Goal: Task Accomplishment & Management: Use online tool/utility

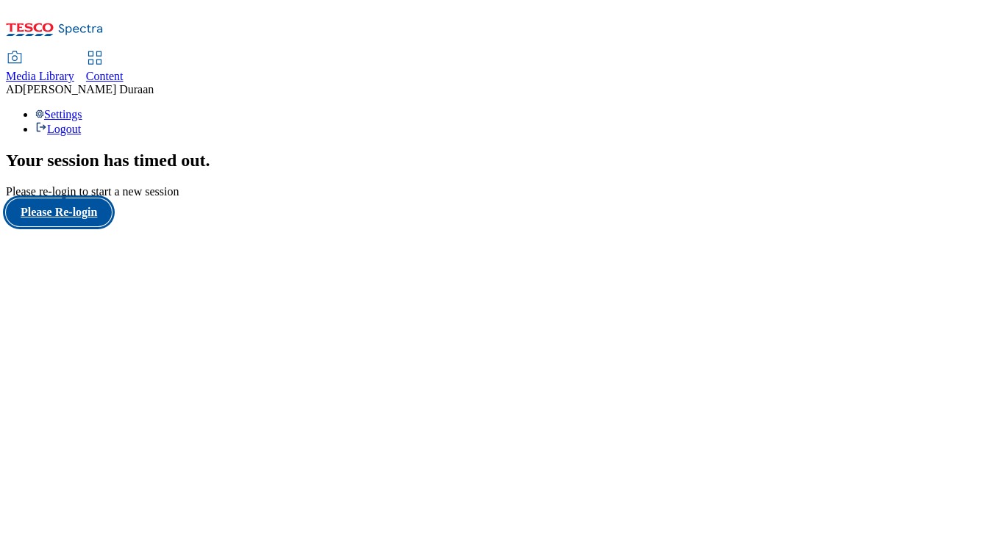
click at [73, 226] on button "Please Re-login" at bounding box center [59, 213] width 106 height 28
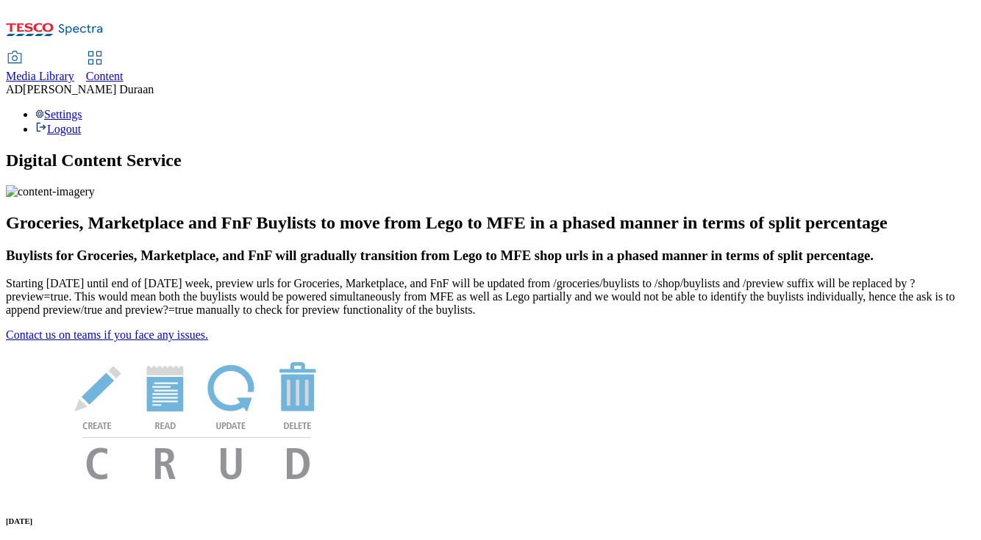
click at [124, 70] on span "Content" at bounding box center [105, 76] width 38 height 13
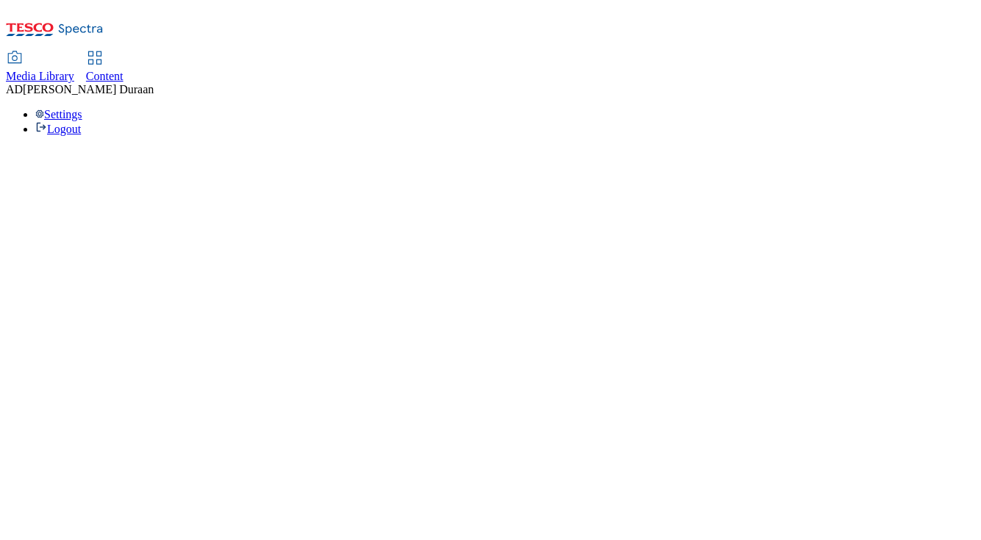
select select "ghs-[GEOGRAPHIC_DATA]"
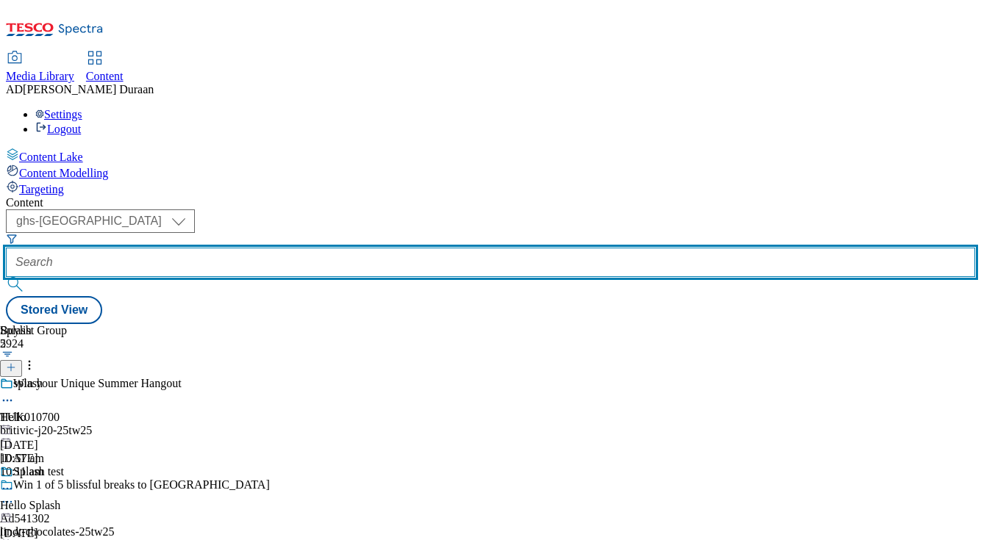
click at [352, 248] on input "text" at bounding box center [490, 262] width 969 height 29
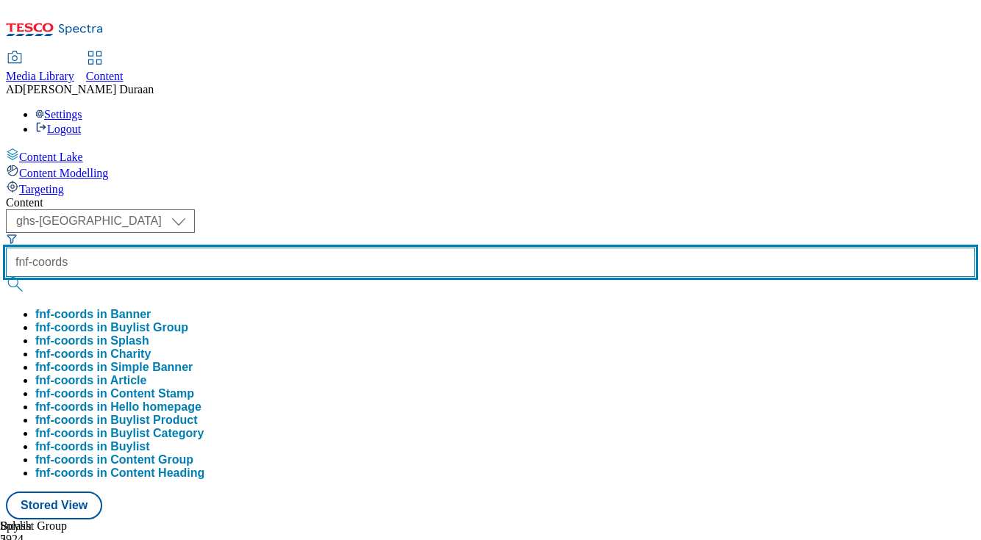
type input "fnf-coords"
click at [6, 277] on button "submit" at bounding box center [16, 284] width 21 height 15
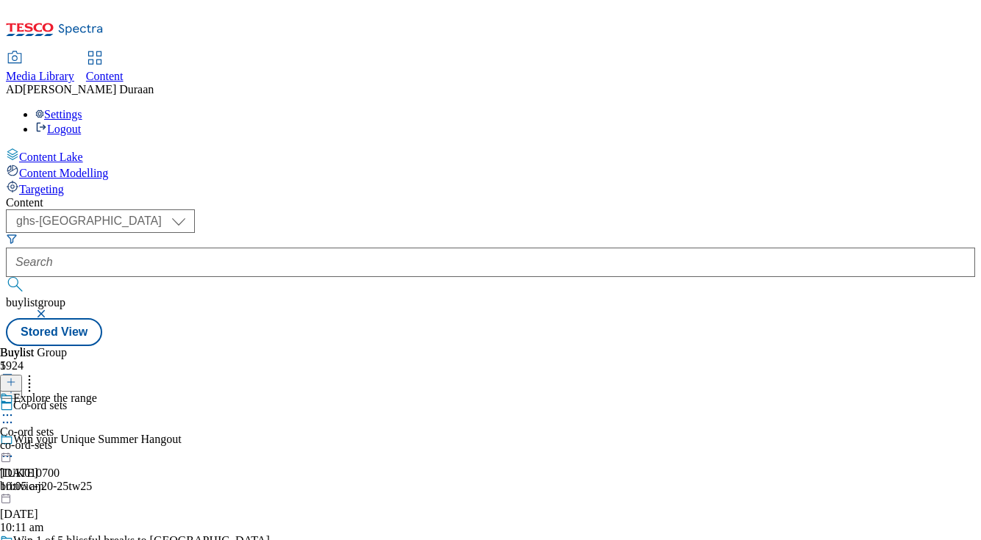
click at [97, 439] on div "co-ord-sets" at bounding box center [48, 445] width 97 height 13
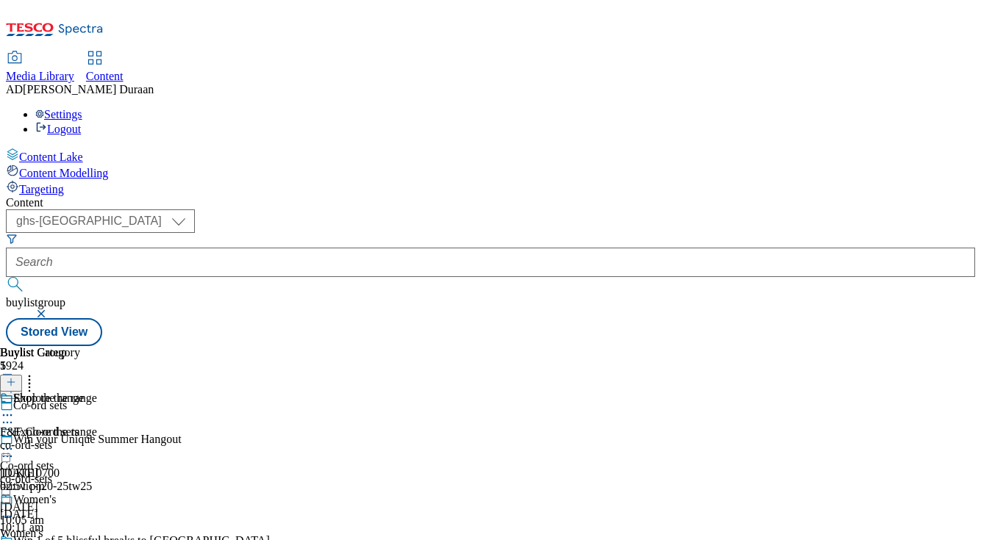
click at [15, 442] on icon at bounding box center [7, 449] width 15 height 15
click at [68, 471] on button "Edit" at bounding box center [48, 479] width 39 height 17
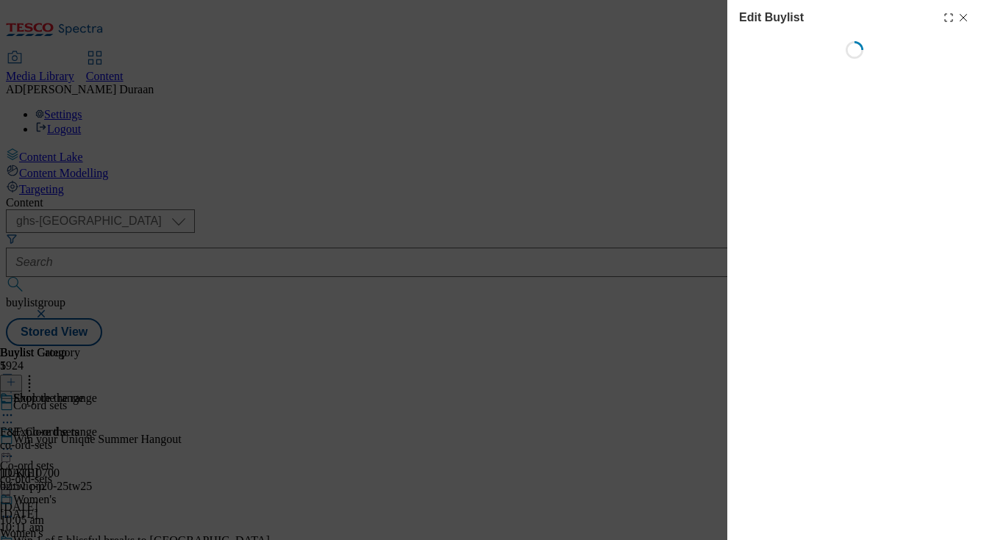
select select "tactical"
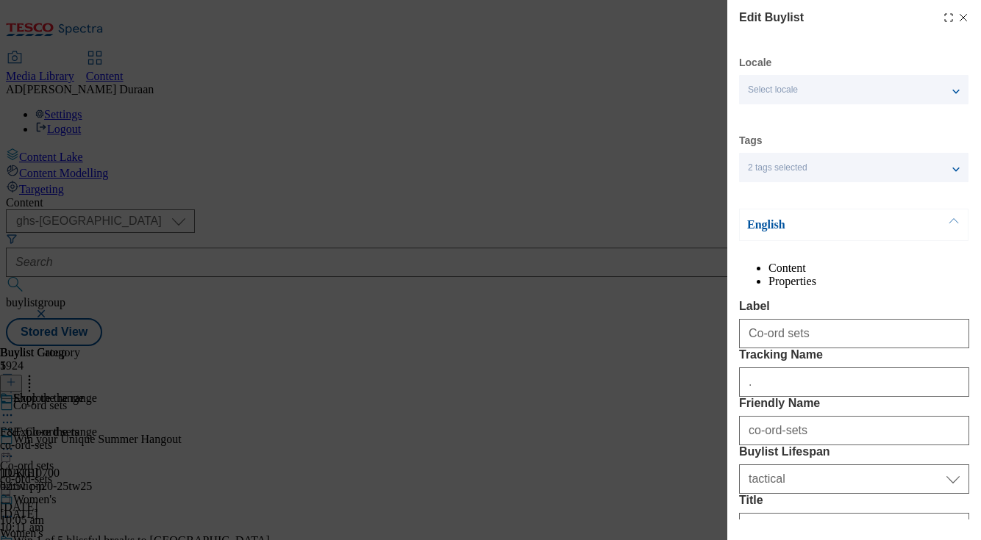
select select "Banner"
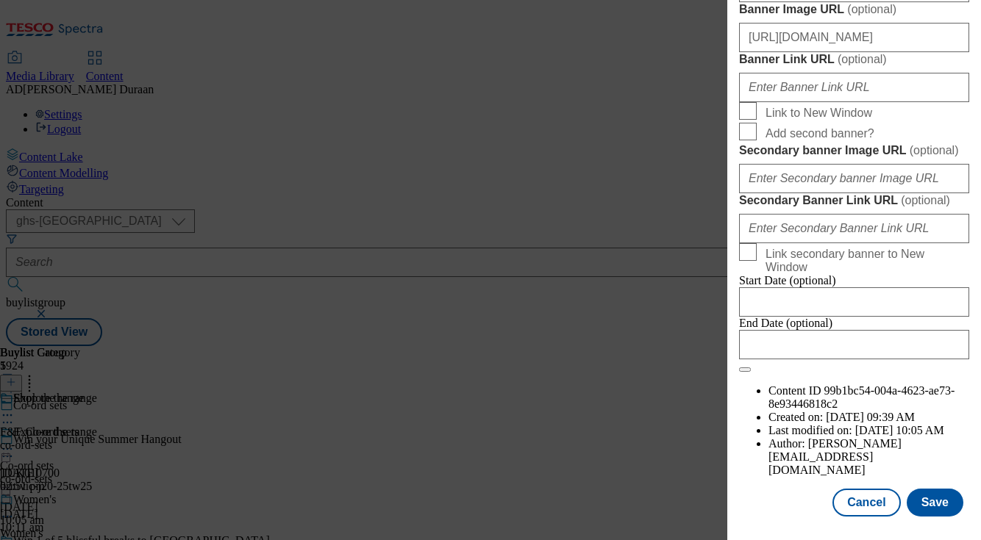
scroll to position [1347, 0]
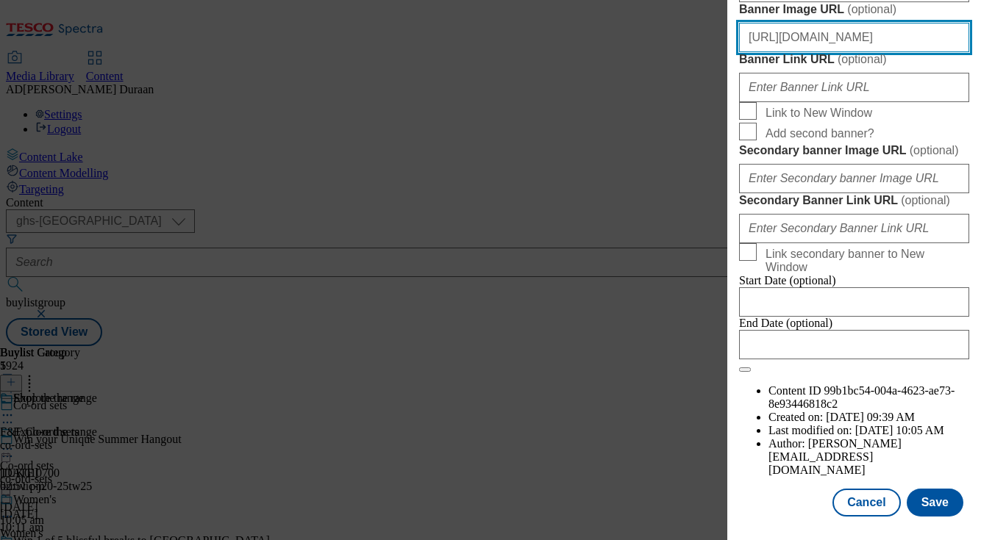
click at [874, 52] on input "https://digitalcontent.api.tesco.com/v2/media/ghs-mktg/cfc93888-83cf-4c81-a43e-…" at bounding box center [854, 37] width 230 height 29
paste input "https://digitalcontent.api.tesco.com/v2/media/ghs-mktg/5f3cd69c-38a1-4613-a892-…"
type input "https://digitalcontent.api.tesco.com/v2/media/ghs-mktg/5f3cd69c-38a1-4613-a892-…"
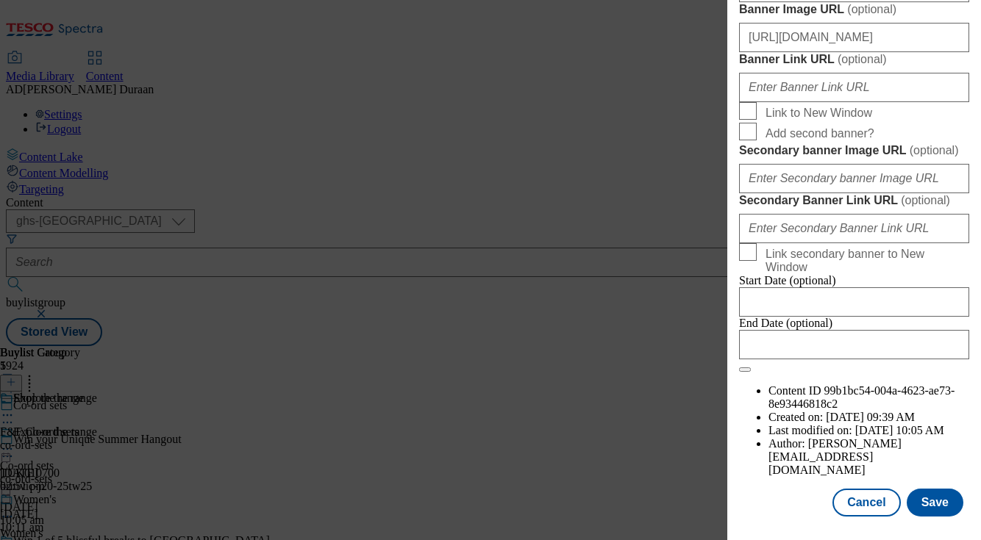
scroll to position [0, 0]
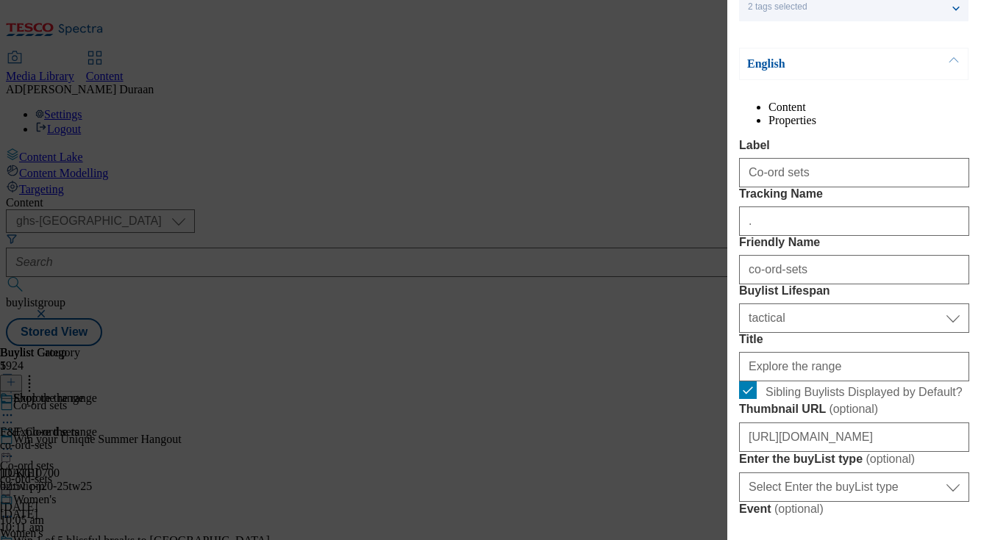
scroll to position [193, 0]
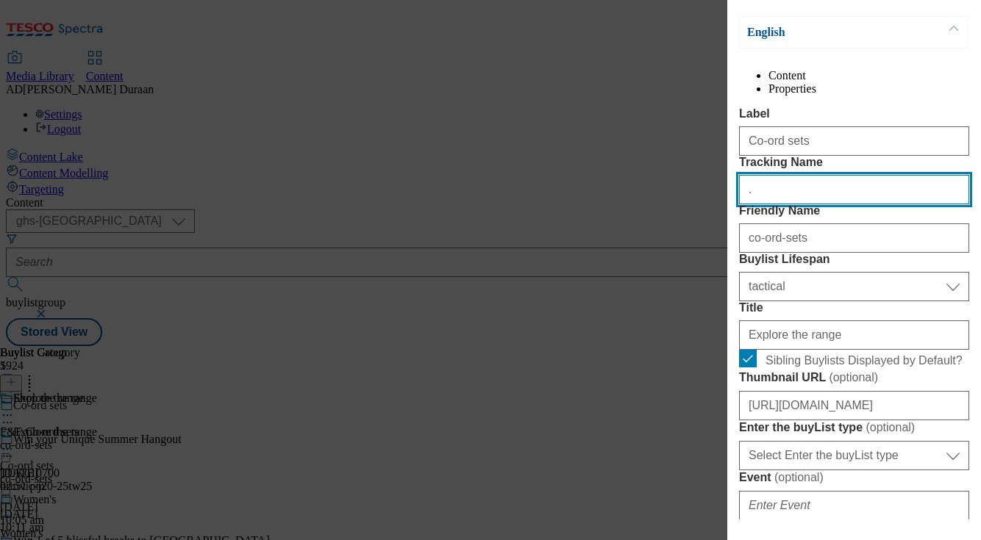
paste input "fnf_hub_coords"
type input "fnf_hub_coords"
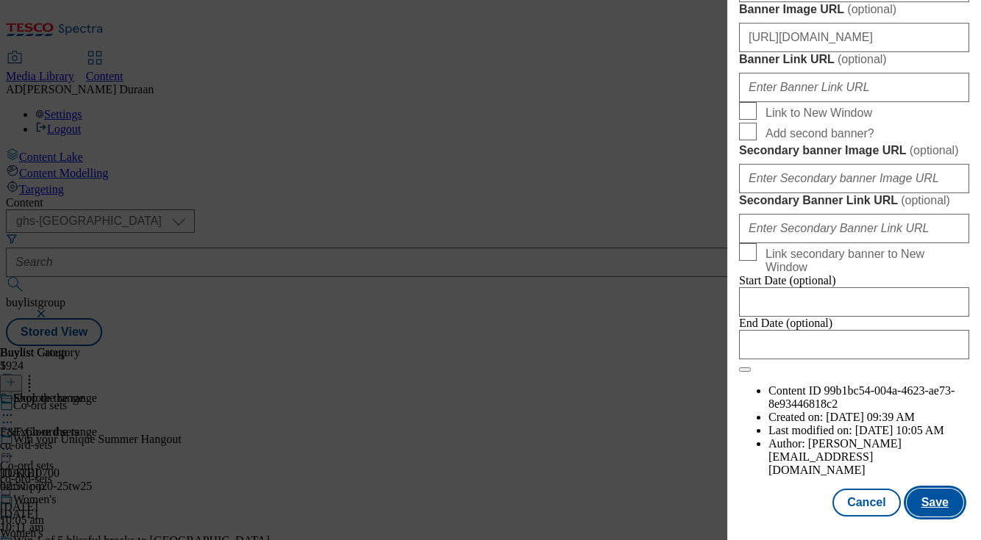
click at [946, 506] on button "Save" at bounding box center [935, 503] width 57 height 28
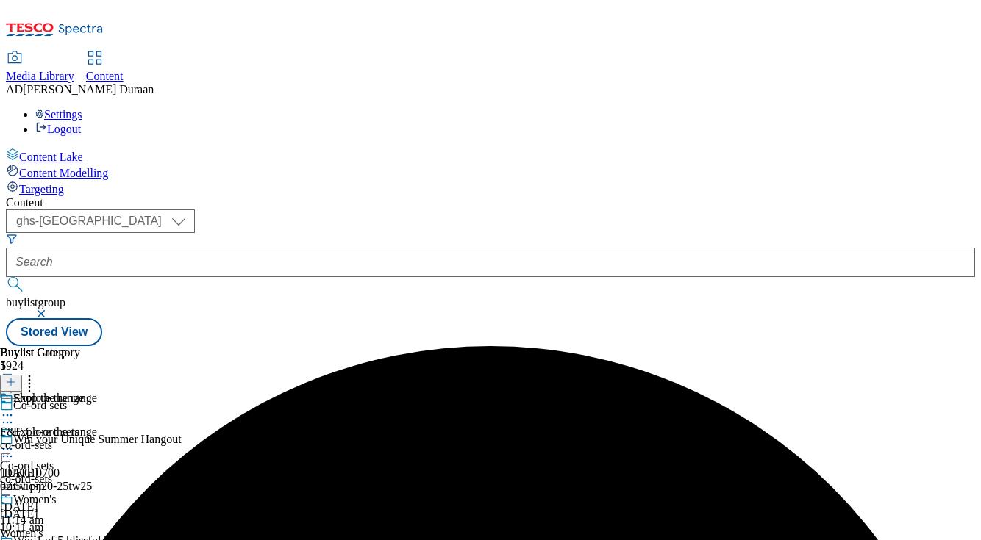
scroll to position [0, 52]
click at [15, 442] on icon at bounding box center [7, 449] width 15 height 15
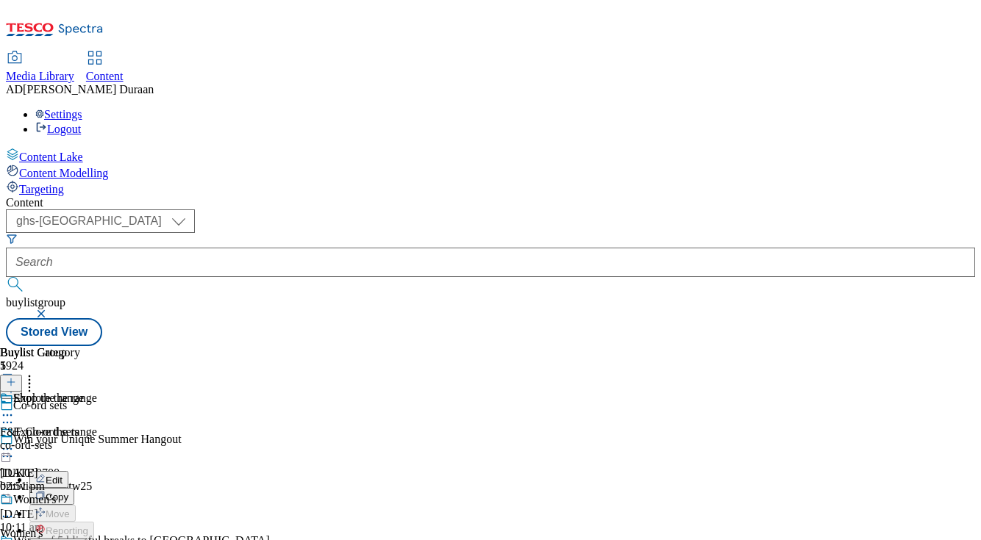
click at [80, 540] on span "Preview" at bounding box center [63, 548] width 35 height 11
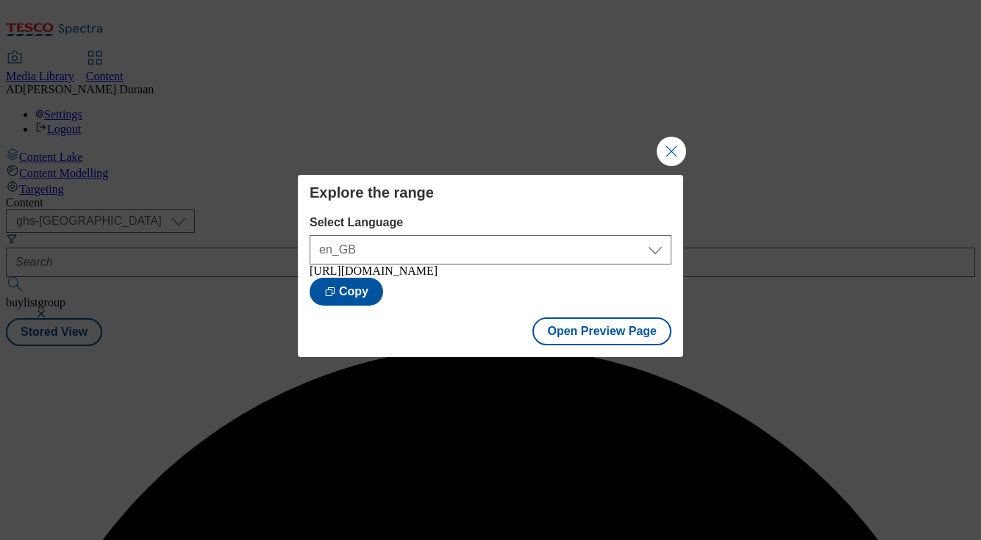
scroll to position [0, 0]
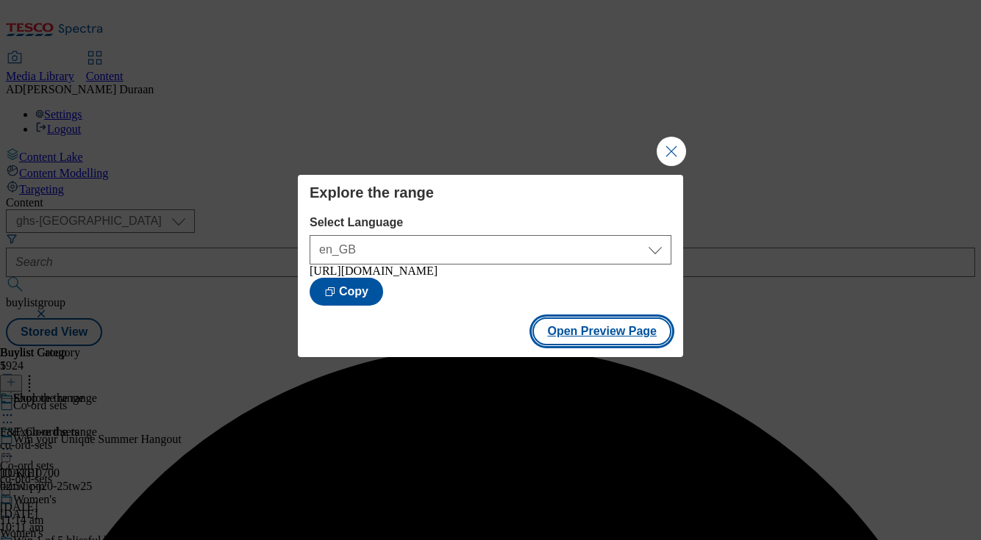
click at [602, 340] on button "Open Preview Page" at bounding box center [601, 332] width 139 height 28
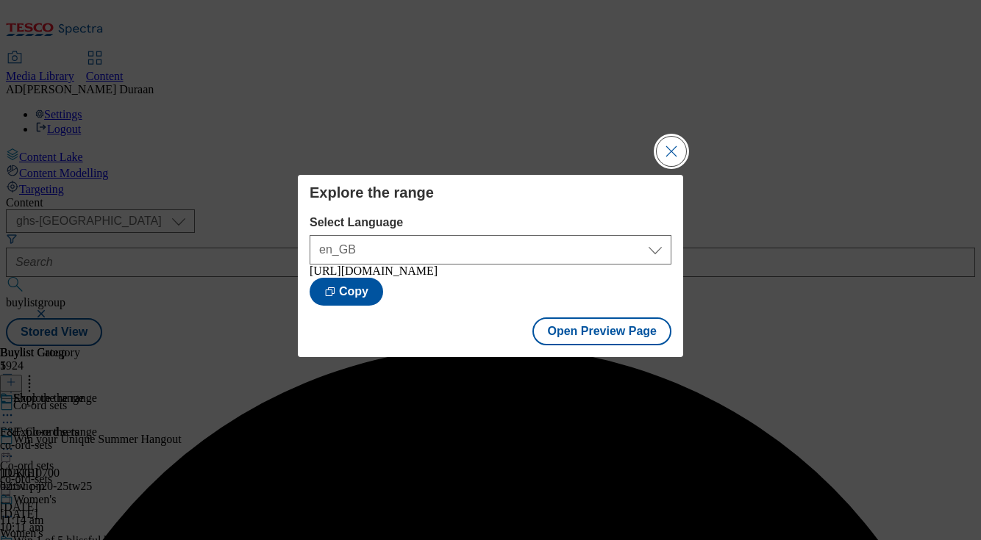
click at [676, 148] on button "Close Modal" at bounding box center [671, 151] width 29 height 29
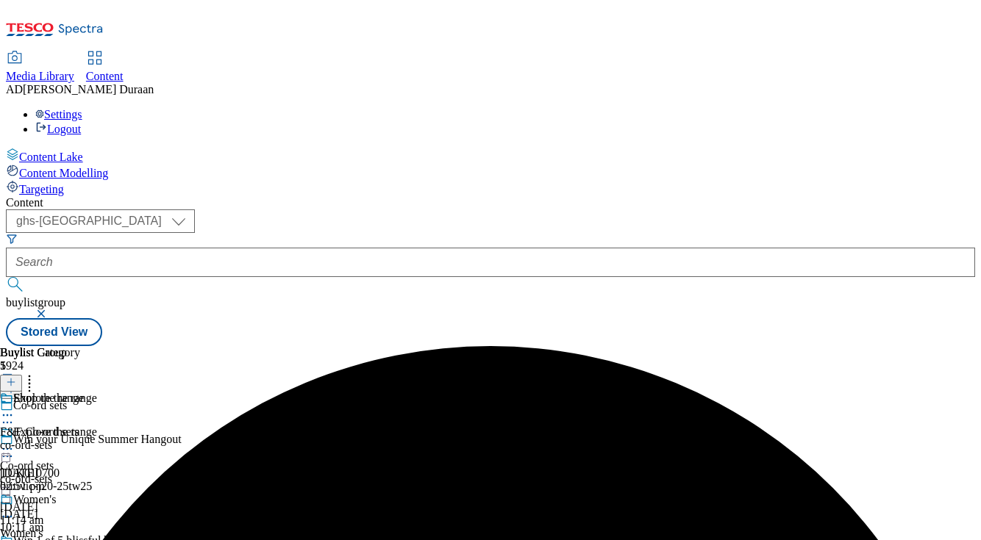
click at [50, 310] on button "button" at bounding box center [42, 314] width 15 height 9
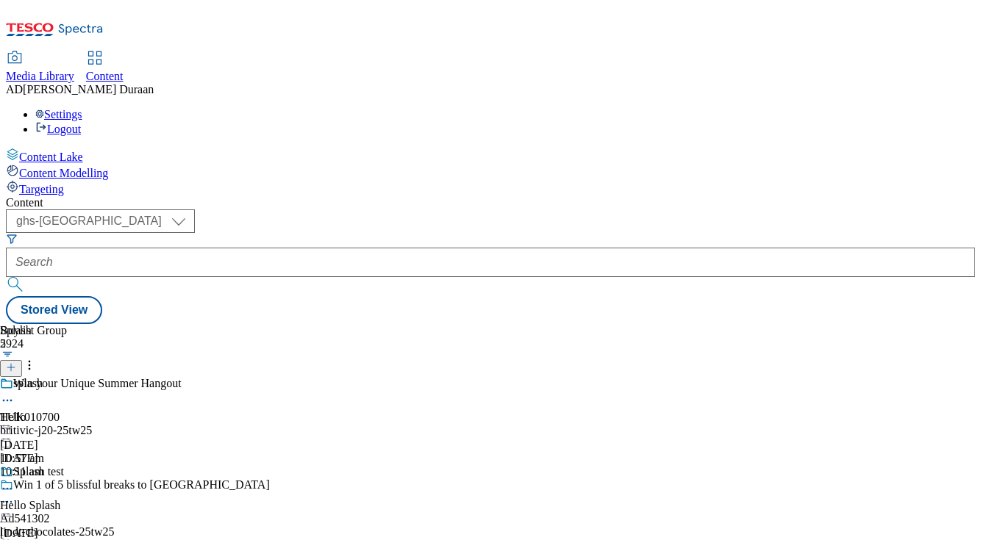
click at [16, 363] on icon at bounding box center [11, 368] width 10 height 10
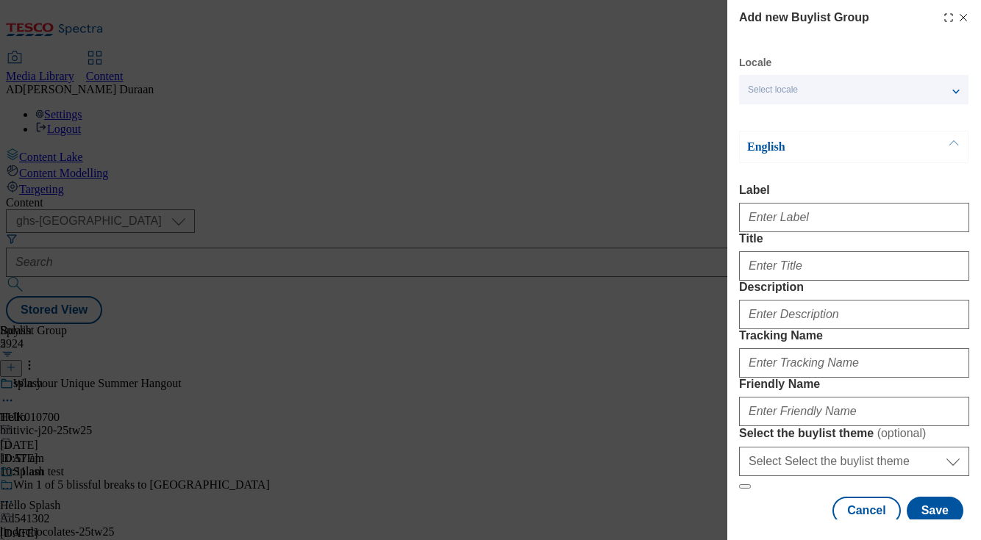
click at [807, 88] on div "Select locale" at bounding box center [853, 89] width 229 height 29
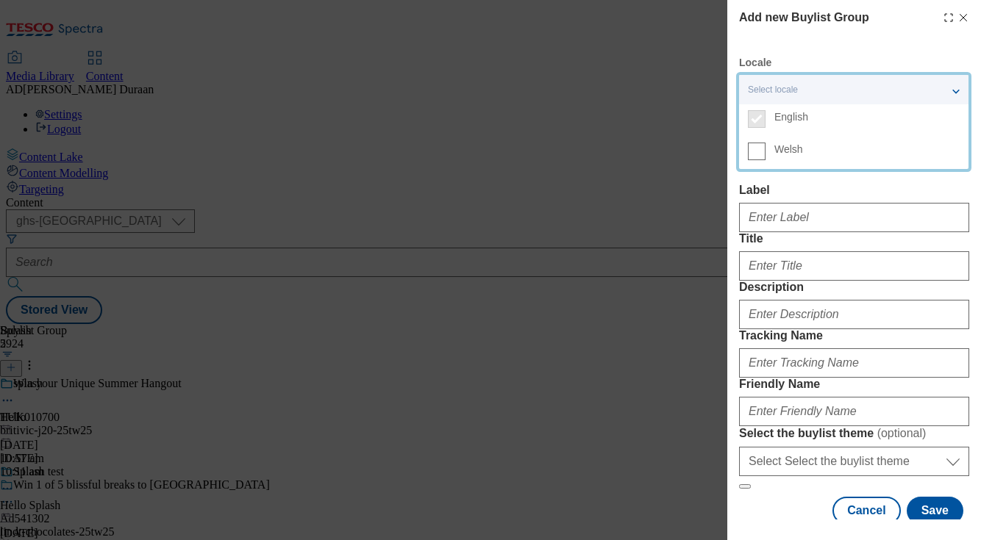
click at [852, 45] on div "Add new Buylist Group Locale Select locale English Welsh English Label Title De…" at bounding box center [854, 267] width 230 height 516
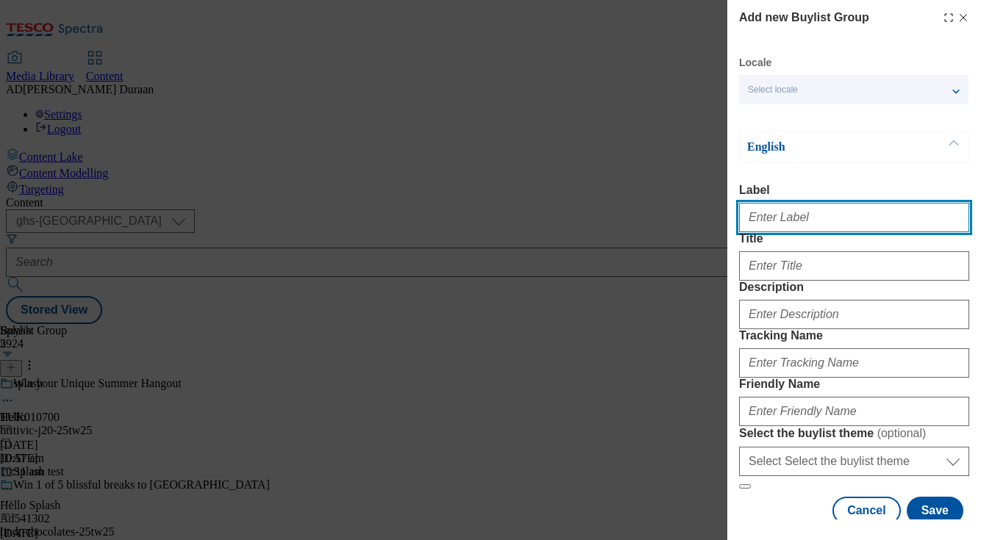
click at [759, 223] on input "Label" at bounding box center [854, 217] width 230 height 29
type input "F"
paste input "F&F Capsule"
type input "F&F Capsule"
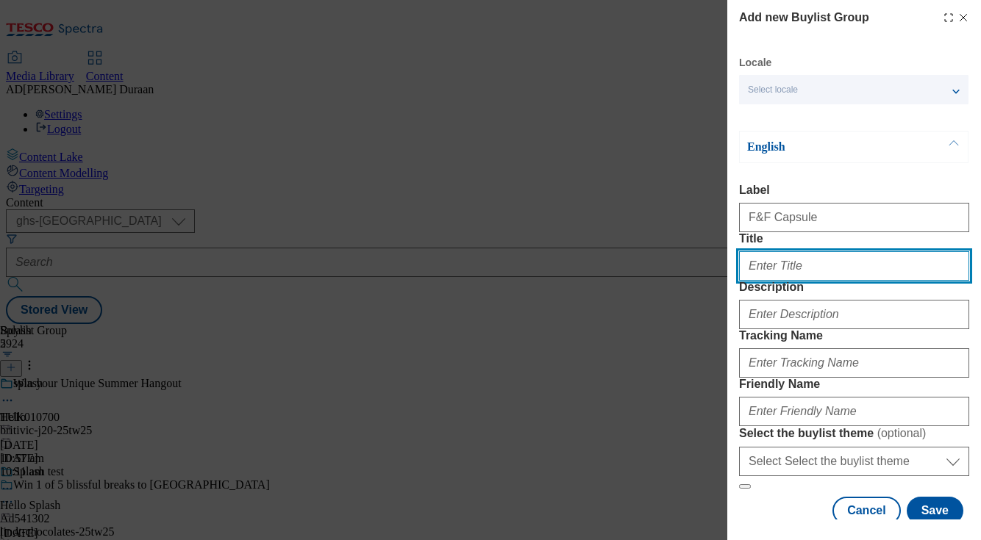
paste input "F&F Capsule"
drag, startPoint x: 801, startPoint y: 300, endPoint x: 740, endPoint y: 293, distance: 60.7
click at [734, 292] on div "Add new Buylist Group Locale Select locale English Welsh English Label F&F Caps…" at bounding box center [854, 260] width 254 height 520
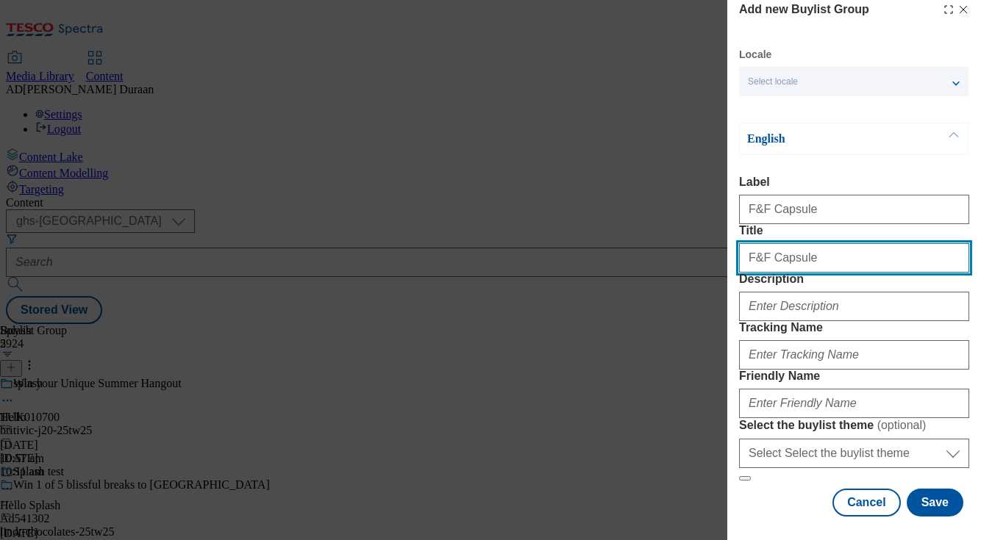
scroll to position [146, 0]
type input "F&F Capsule"
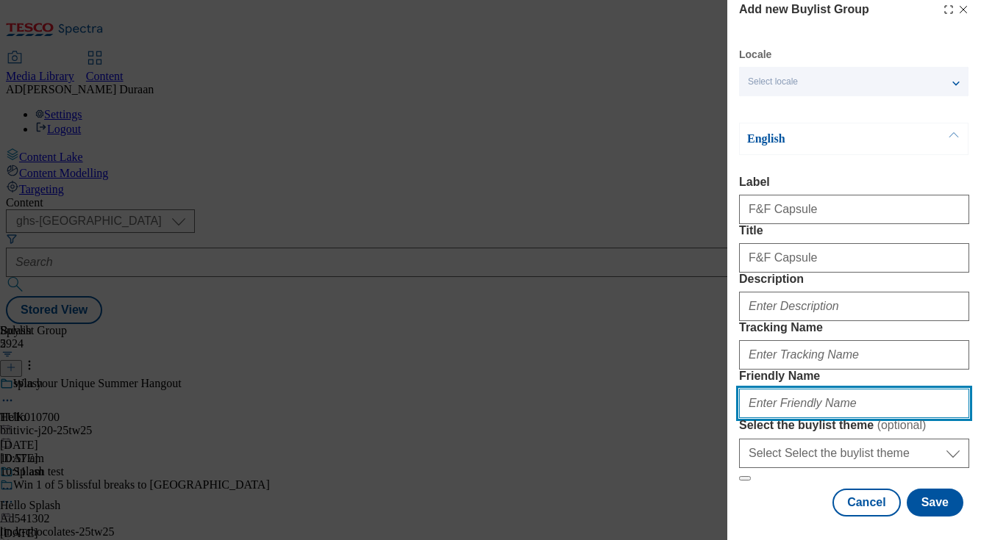
paste input "F&F Capsule"
type input "F&F Capsule"
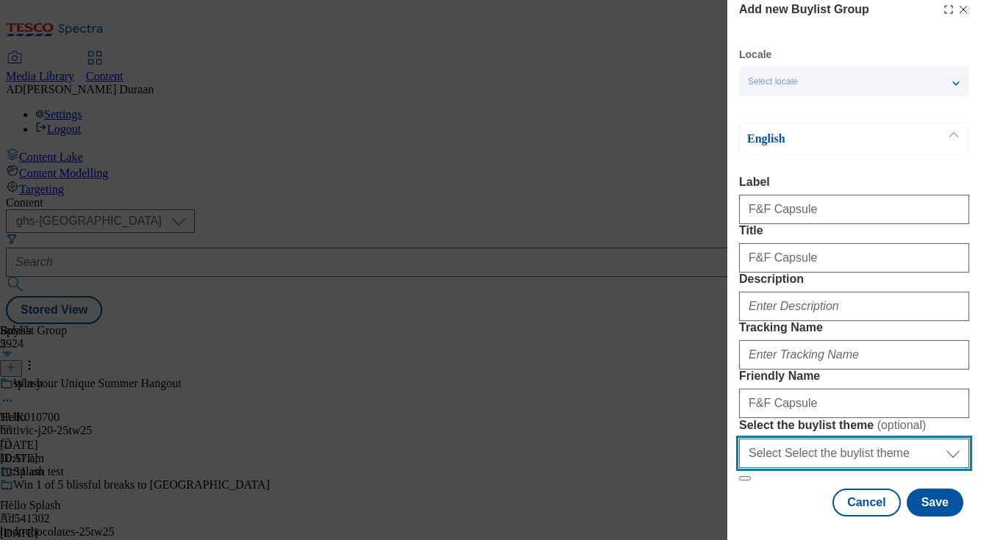
click at [808, 448] on select "Select Select the buylist theme default fandf" at bounding box center [854, 453] width 230 height 29
select select "fandf"
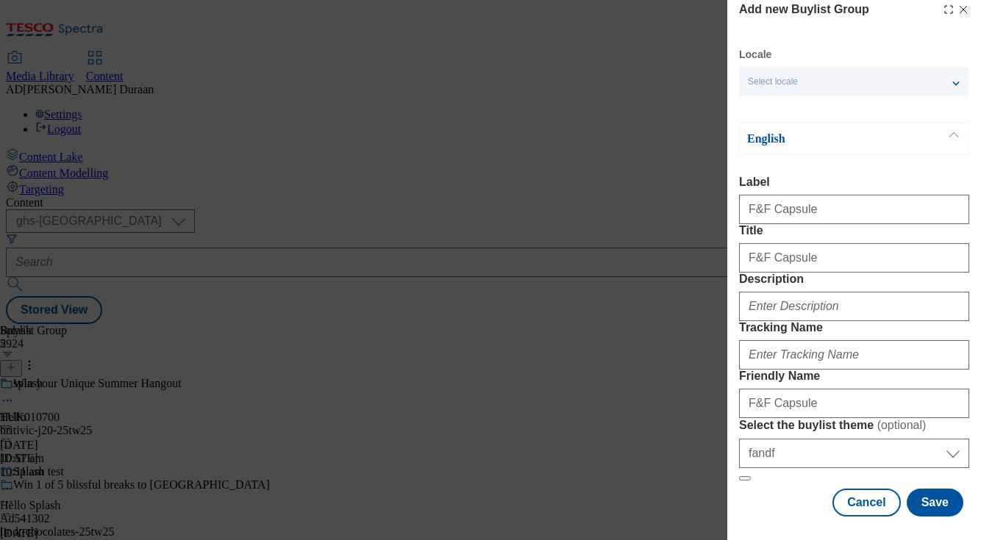
click at [852, 321] on label "Tracking Name" at bounding box center [854, 327] width 230 height 13
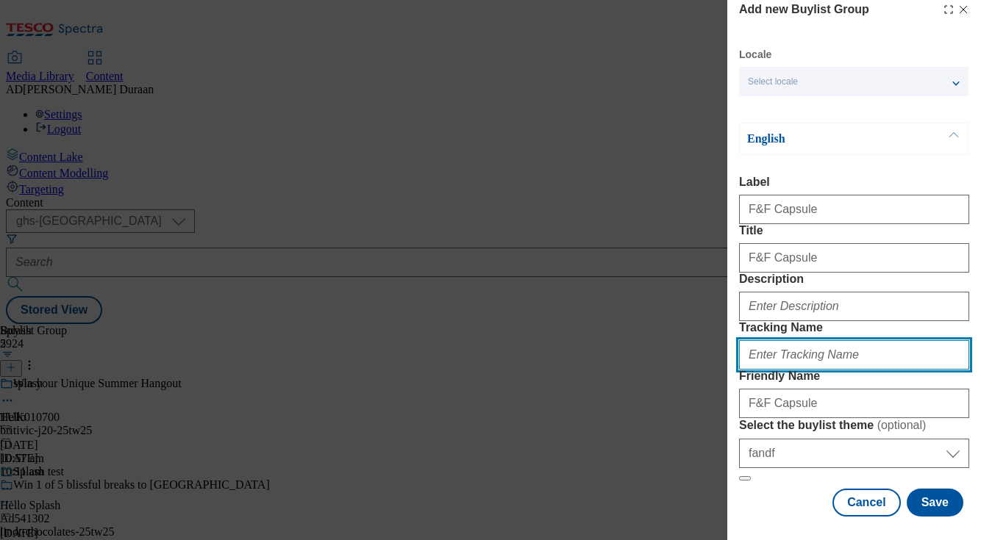
click at [852, 340] on input "Tracking Name" at bounding box center [854, 354] width 230 height 29
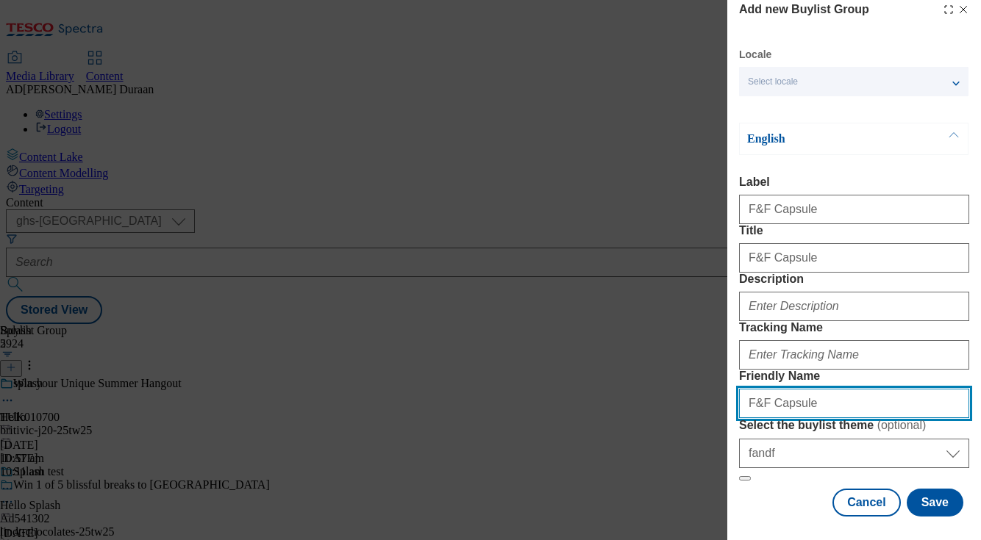
drag, startPoint x: 763, startPoint y: 370, endPoint x: 729, endPoint y: 367, distance: 33.2
click at [729, 367] on div "Add new Buylist Group Locale Select locale English Welsh English Label F&F Caps…" at bounding box center [854, 260] width 254 height 520
type input "fnf-capsule"
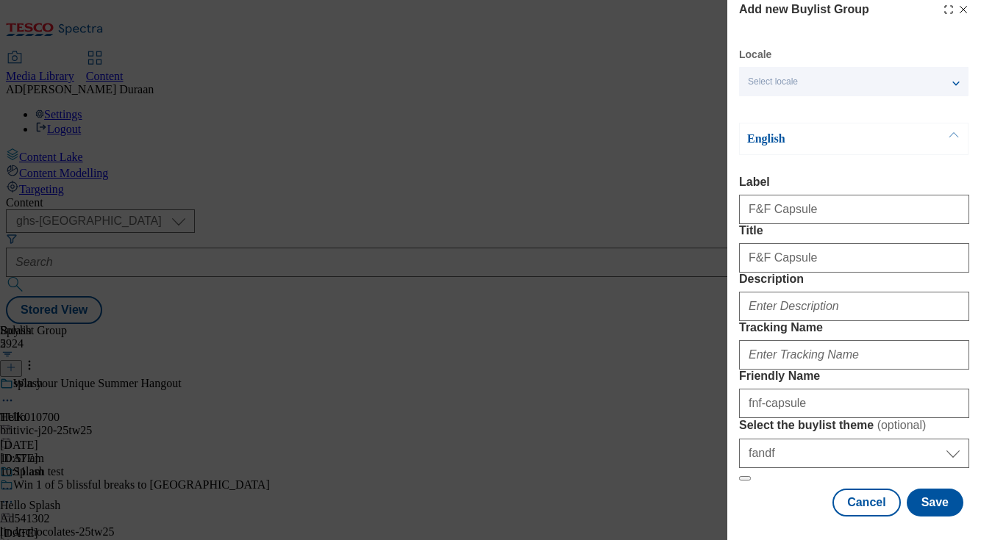
click at [887, 181] on form "Label F&F Capsule Title F&F Capsule Description Tracking Name Friendly Name fnf…" at bounding box center [854, 329] width 230 height 306
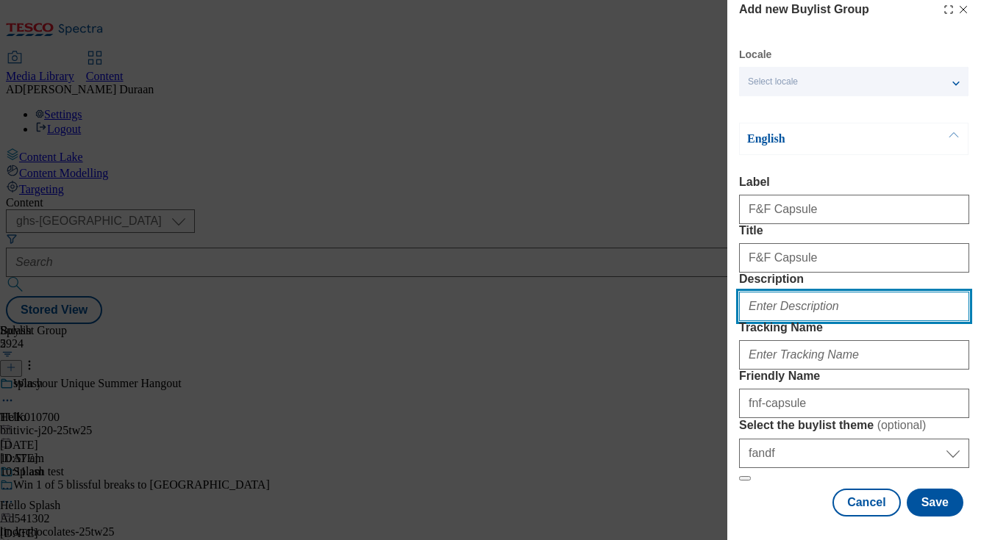
paste input "Introducing F&F Capsule: a curated collection of perfect staple pieces made for…"
type input "Introducing F&F Capsule: a curated collection of perfect staple pieces made for…"
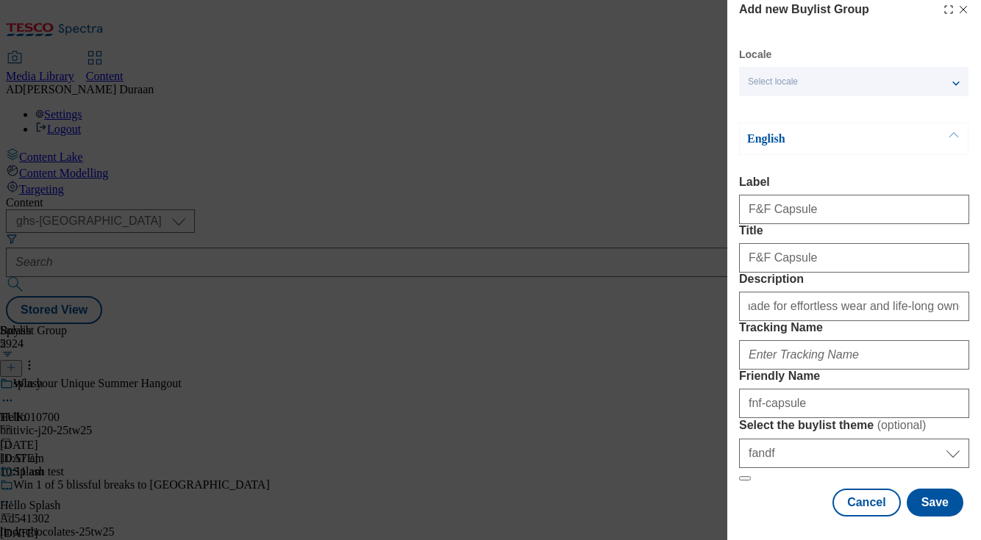
scroll to position [0, 0]
click at [909, 182] on form "Label F&F Capsule Title F&F Capsule Description Introducing F&F Capsule: a cura…" at bounding box center [854, 329] width 230 height 306
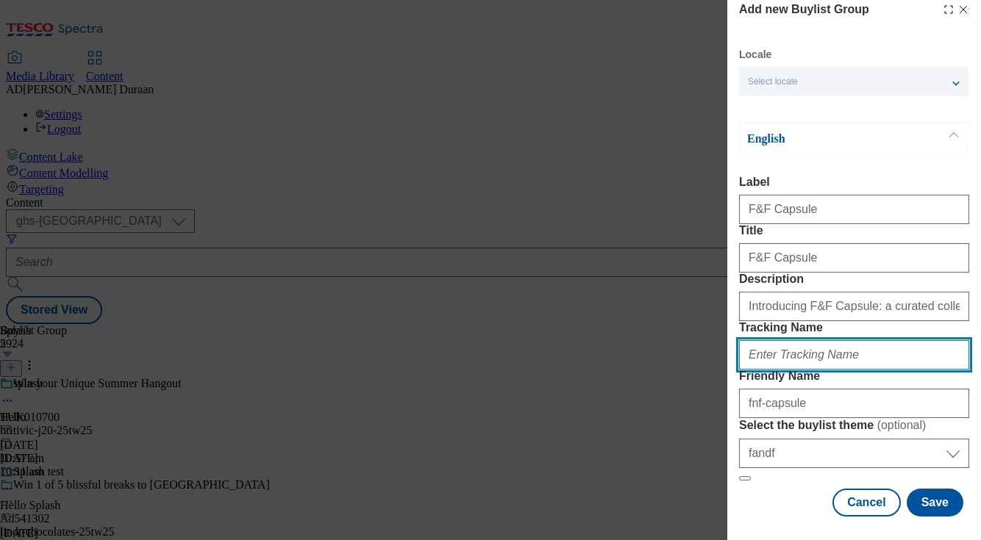
paste input "fnf_hub_perfect_pieces"
type input "fnf_hub_perfect_pieces"
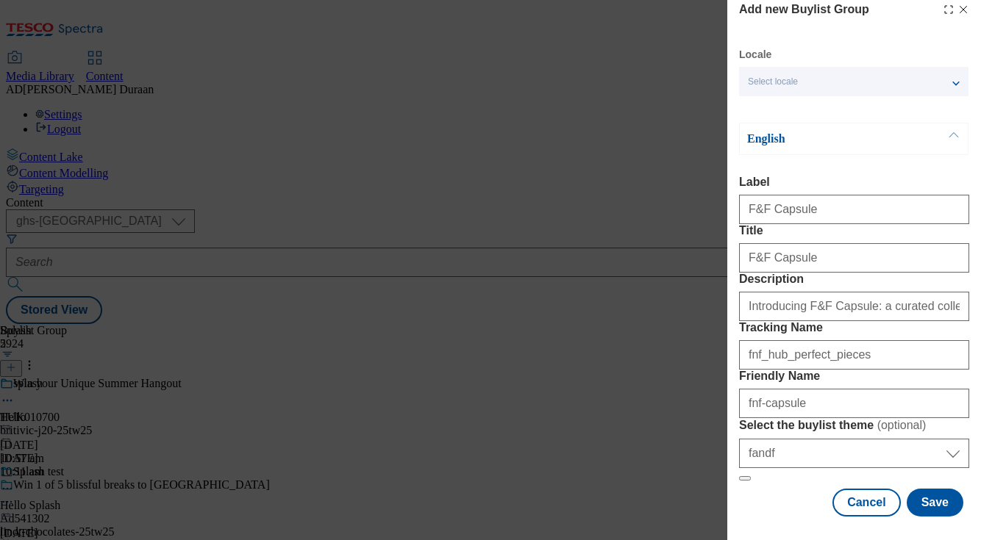
click at [851, 257] on form "Label F&F Capsule Title F&F Capsule Description Introducing F&F Capsule: a cura…" at bounding box center [854, 329] width 230 height 306
click at [935, 507] on button "Save" at bounding box center [935, 503] width 57 height 28
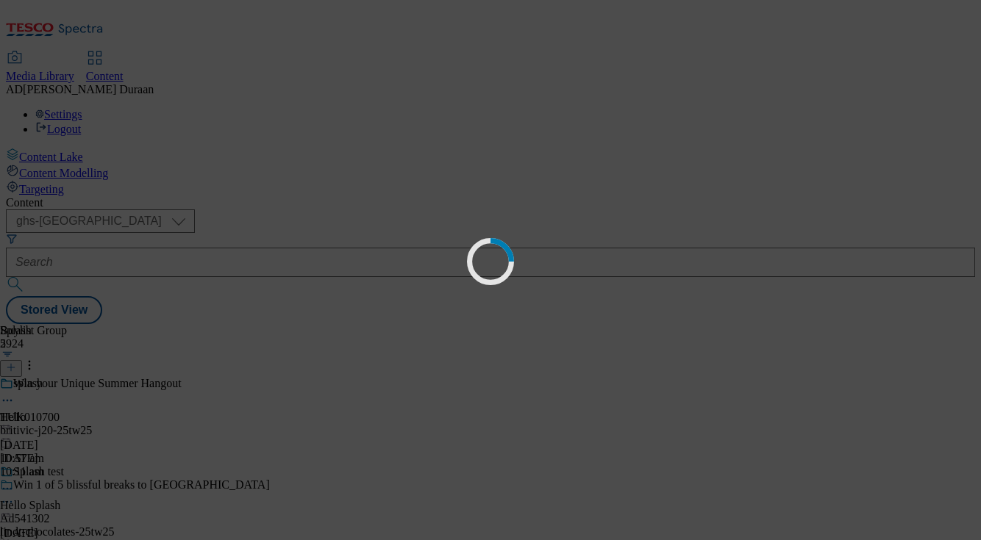
select select "fandf"
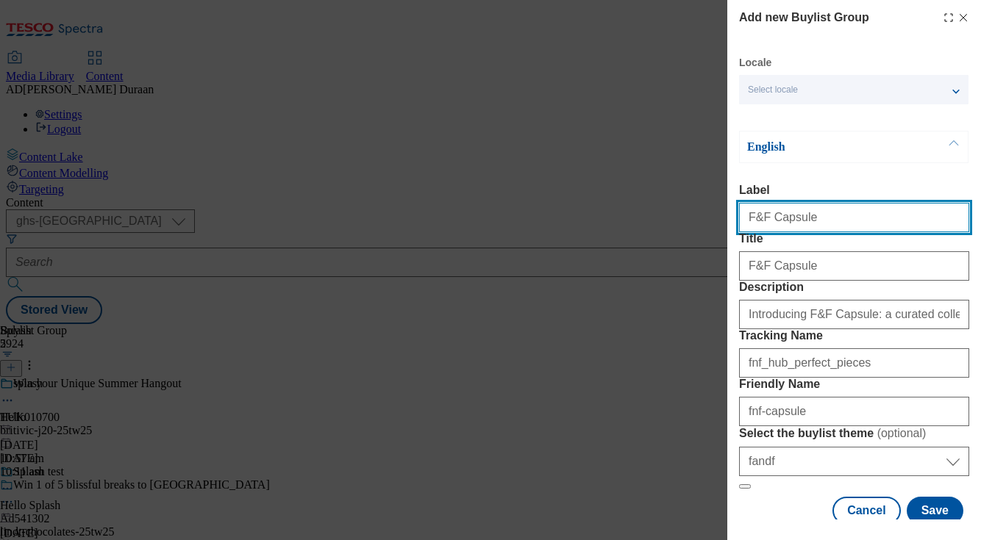
click at [840, 229] on input "F&F Capsule" at bounding box center [854, 217] width 230 height 29
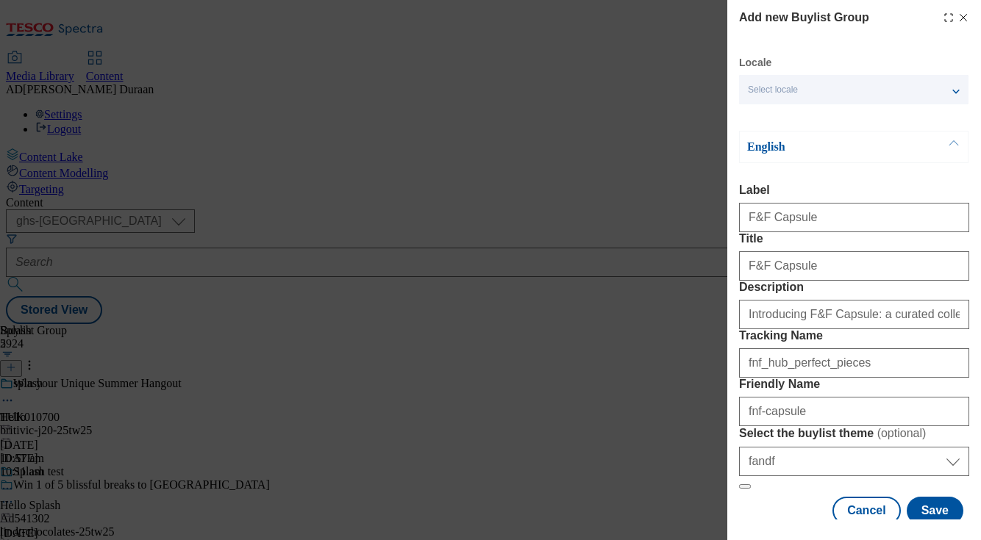
click at [850, 246] on label "Title" at bounding box center [854, 238] width 230 height 13
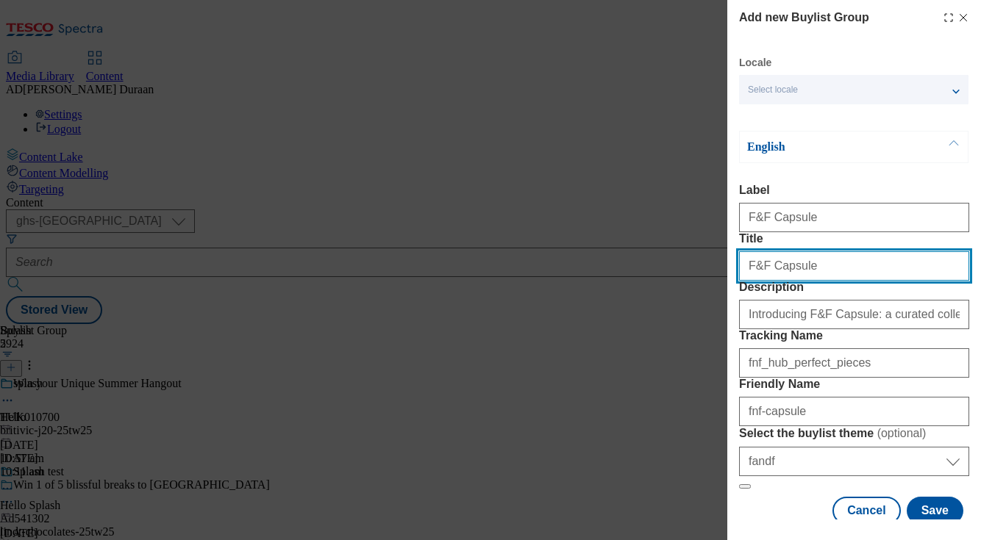
click at [850, 260] on input "F&F Capsule" at bounding box center [854, 265] width 230 height 29
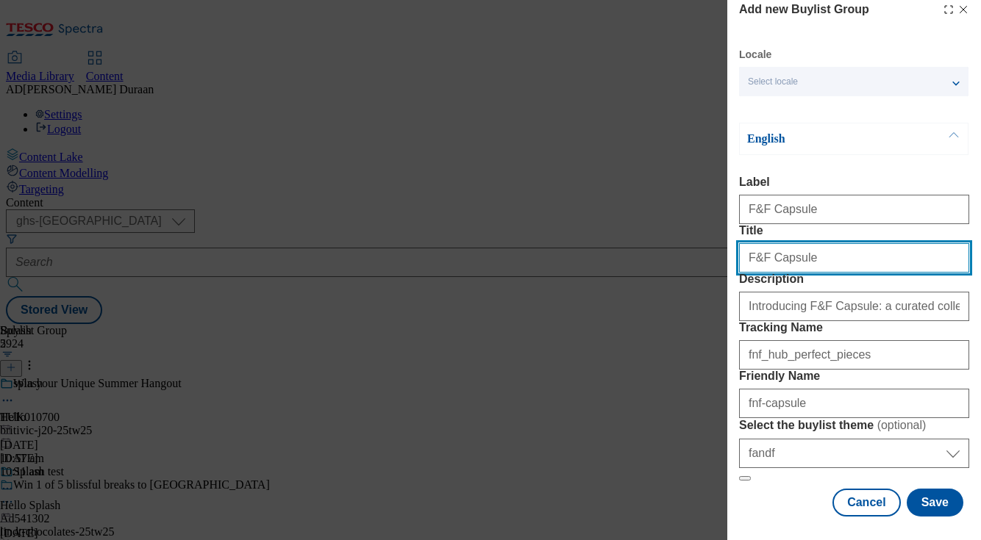
scroll to position [146, 0]
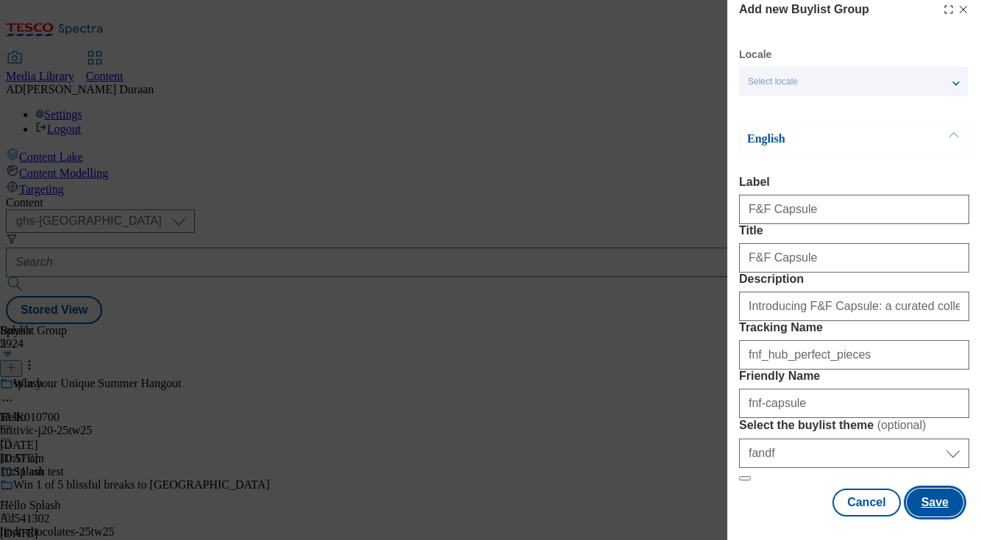
click at [944, 504] on button "Save" at bounding box center [935, 503] width 57 height 28
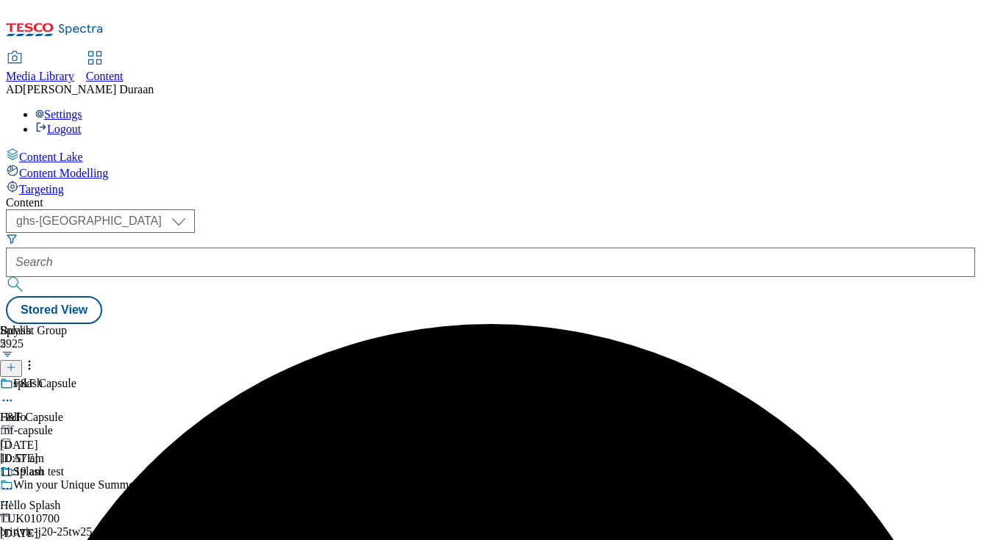
click at [270, 424] on div "fnf-capsule" at bounding box center [135, 430] width 270 height 13
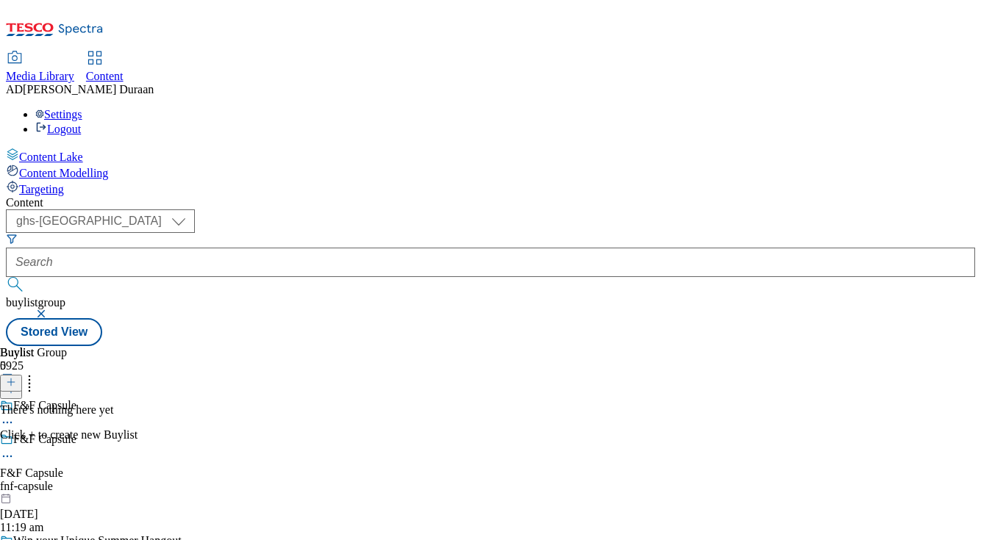
click at [11, 379] on line at bounding box center [11, 382] width 0 height 7
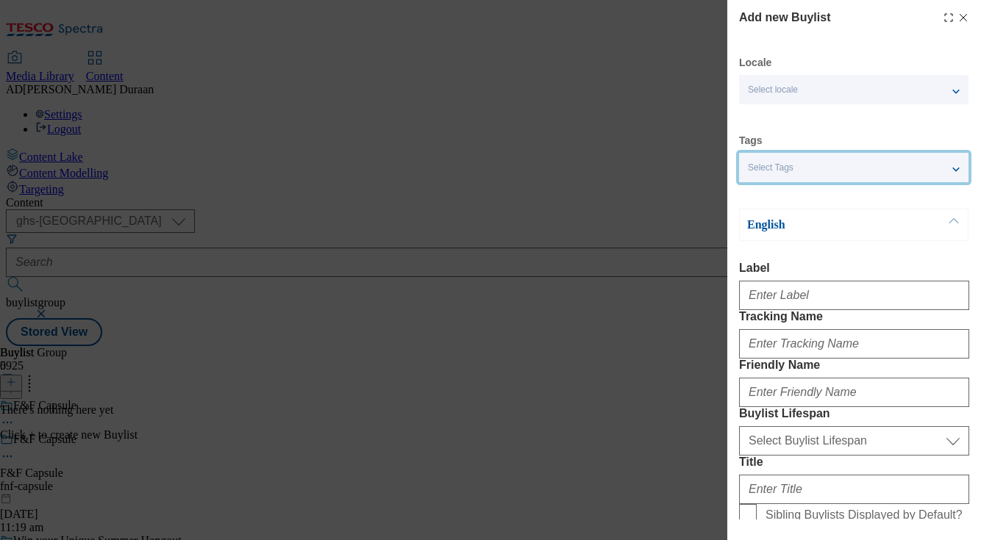
click at [796, 170] on div "Select Tags" at bounding box center [853, 167] width 229 height 29
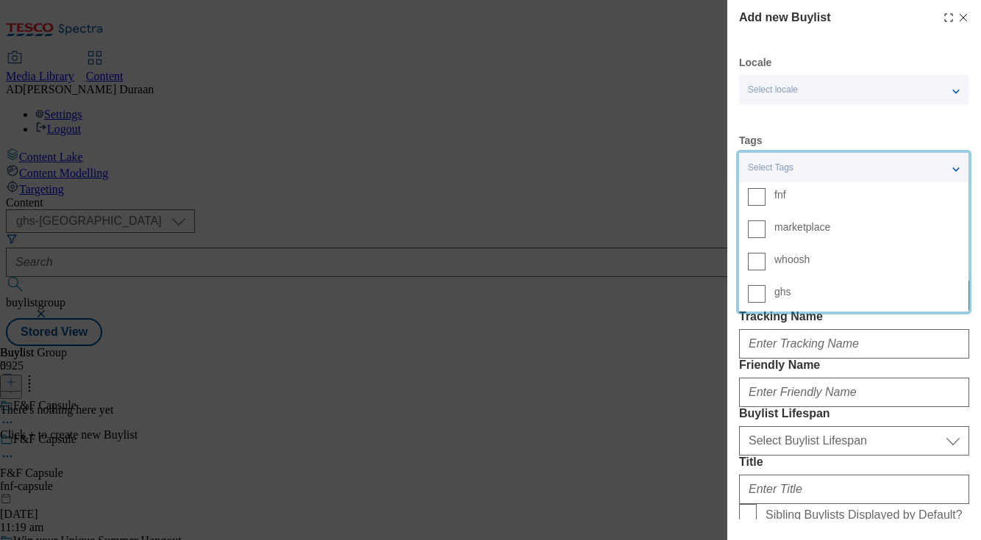
click at [799, 197] on span "fnf" at bounding box center [866, 194] width 185 height 13
click at [765, 197] on input "fnf" at bounding box center [757, 197] width 18 height 18
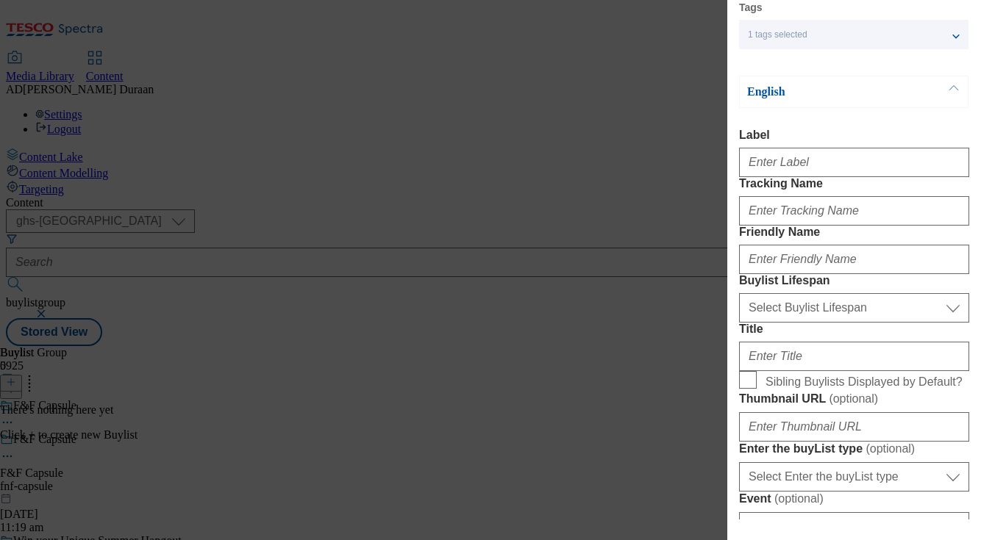
scroll to position [159, 0]
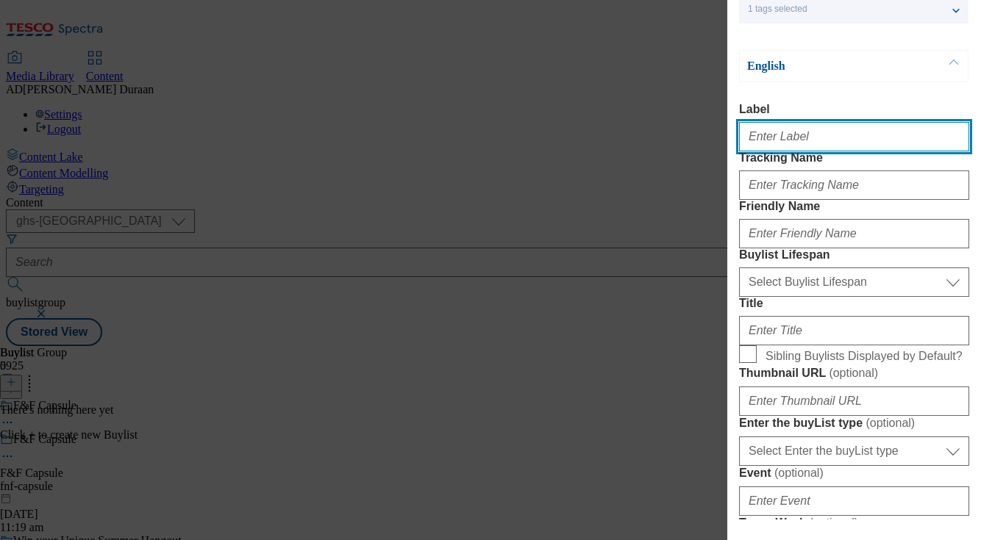
paste input "Capsule"
drag, startPoint x: 783, startPoint y: 143, endPoint x: 754, endPoint y: 139, distance: 29.7
click at [745, 138] on input "Capsule" at bounding box center [854, 136] width 230 height 29
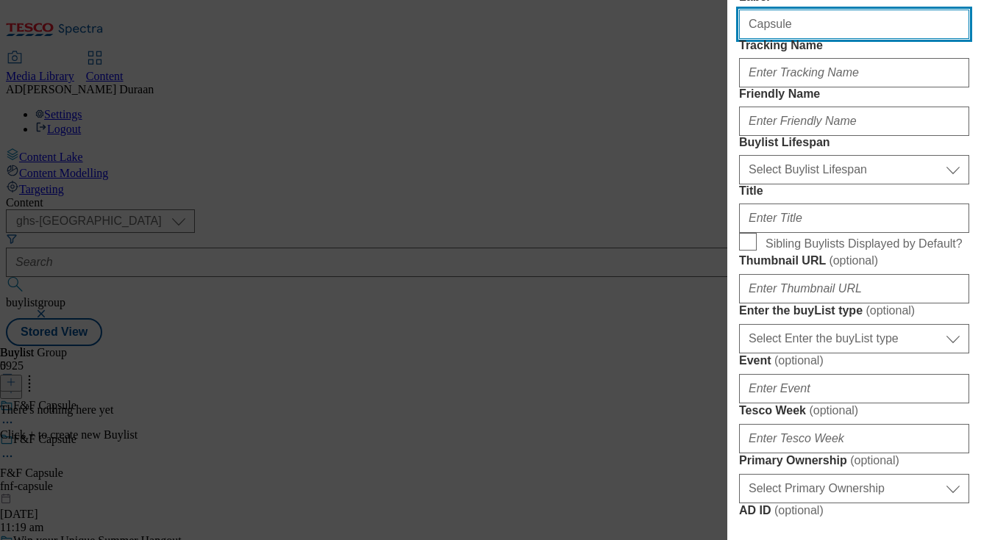
scroll to position [274, 0]
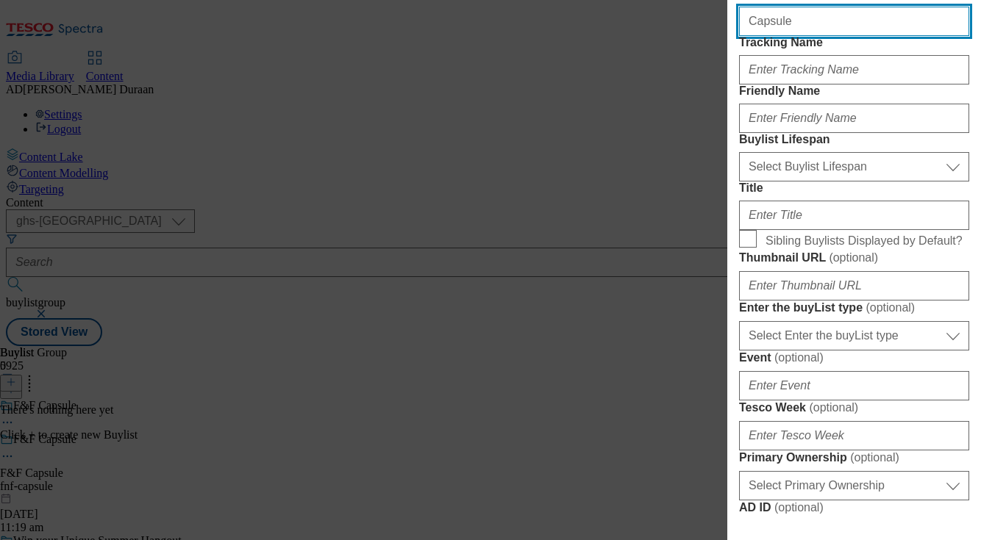
type input "Capsule"
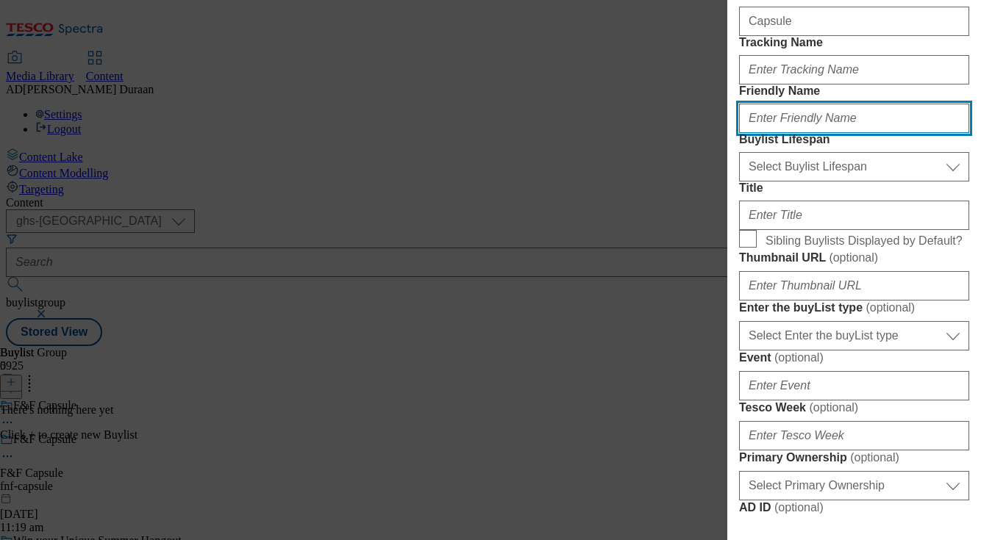
paste input "Capsule"
drag, startPoint x: 753, startPoint y: 171, endPoint x: 713, endPoint y: 168, distance: 39.9
click at [713, 168] on div "Add new Buylist Locale Select locale English Welsh Tags 1 tags selected fnf mar…" at bounding box center [490, 270] width 981 height 540
type input "capsule"
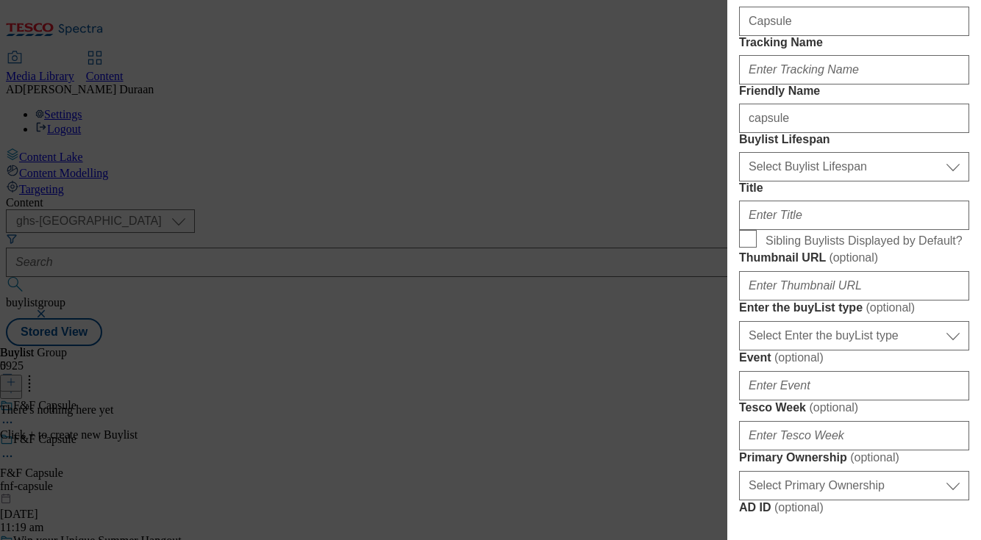
click at [874, 203] on form "Label Capsule Tracking Name Friendly Name capsule Buylist Lifespan Select Buyli…" at bounding box center [854, 503] width 230 height 1032
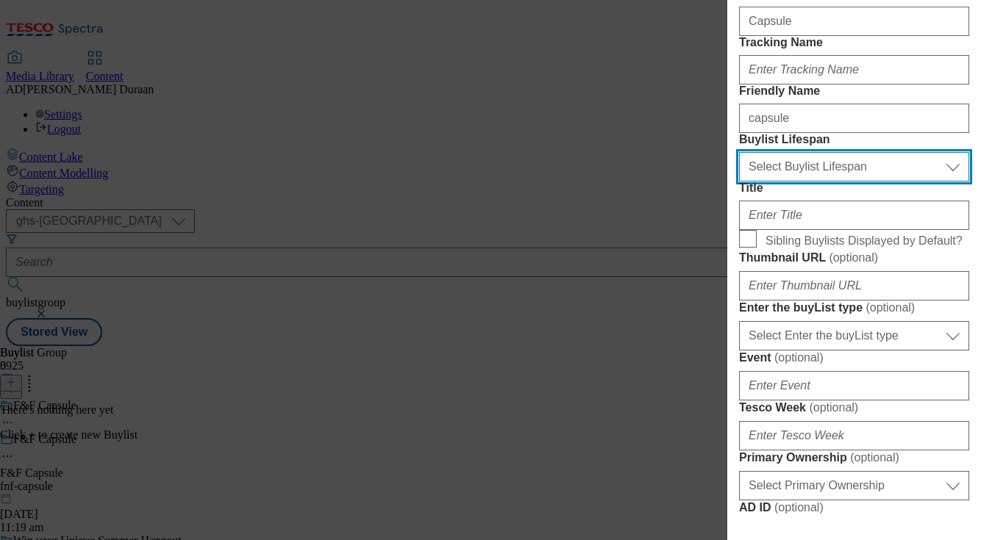
click at [815, 182] on select "Select Buylist Lifespan evergreen seasonal tactical" at bounding box center [854, 166] width 230 height 29
select select "evergreen"
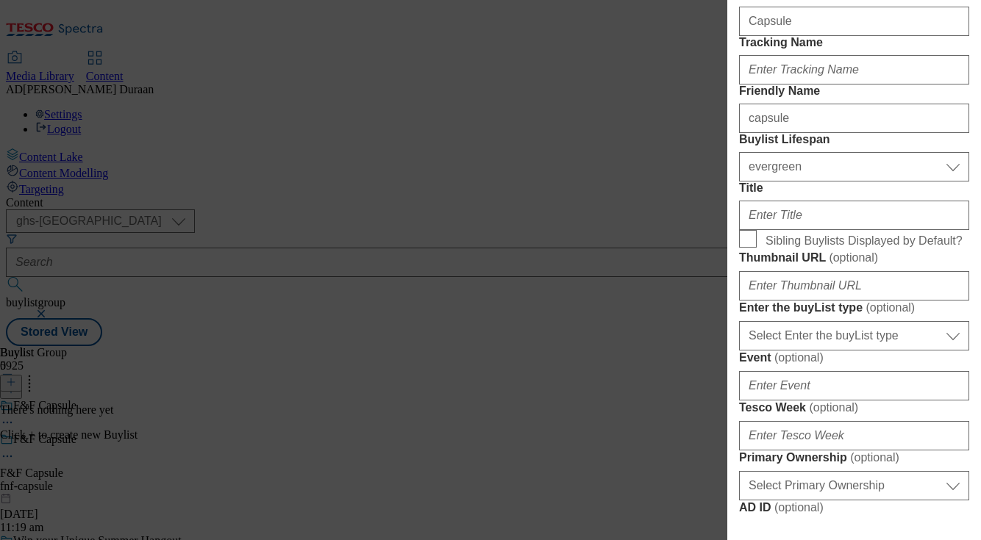
click at [840, 203] on form "Label Capsule Tracking Name Friendly Name capsule Buylist Lifespan Select Buyli…" at bounding box center [854, 503] width 230 height 1032
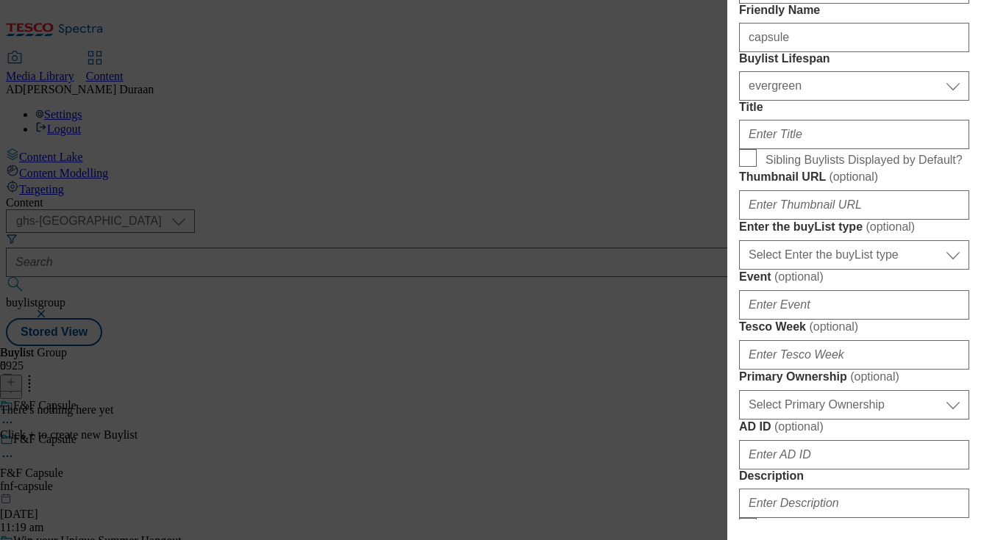
scroll to position [380, 0]
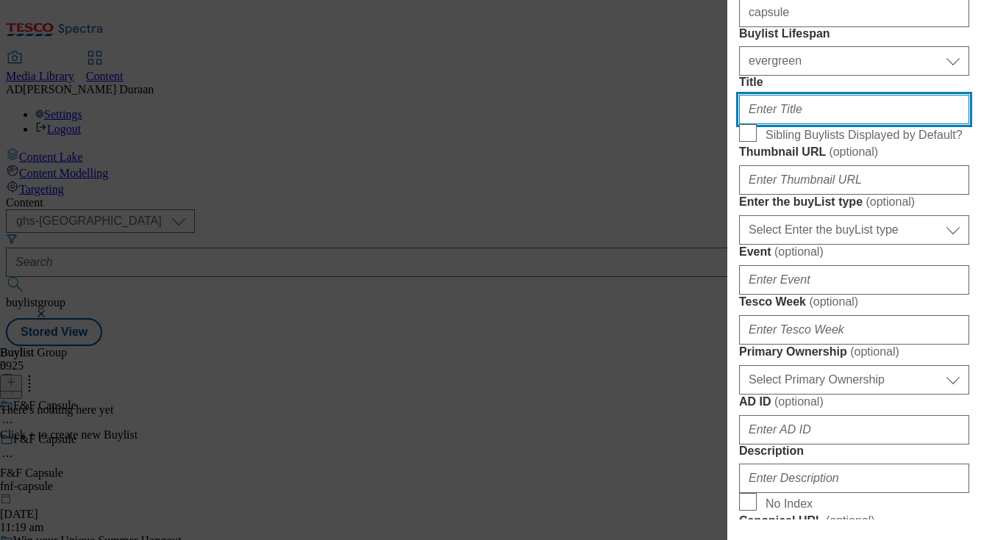
paste input "Capsule"
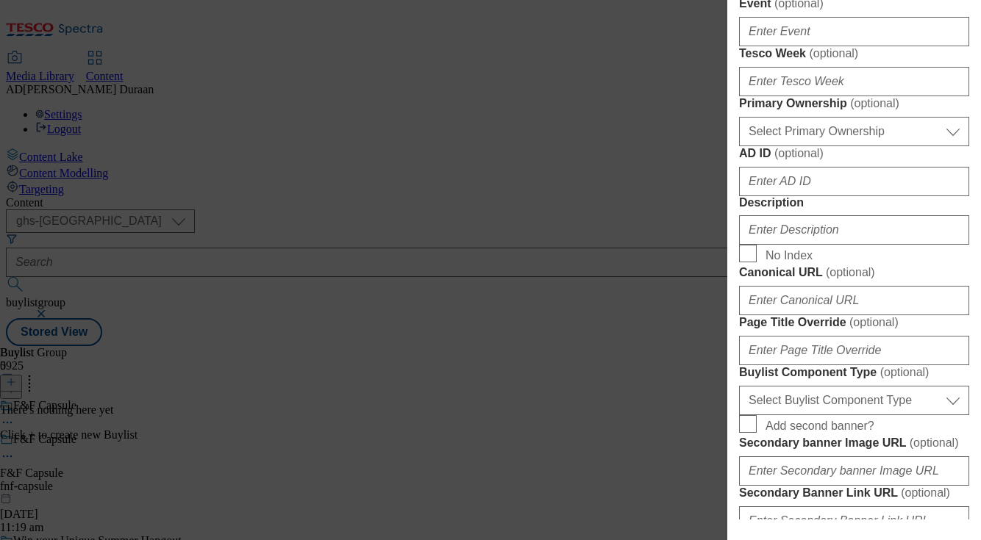
scroll to position [626, 0]
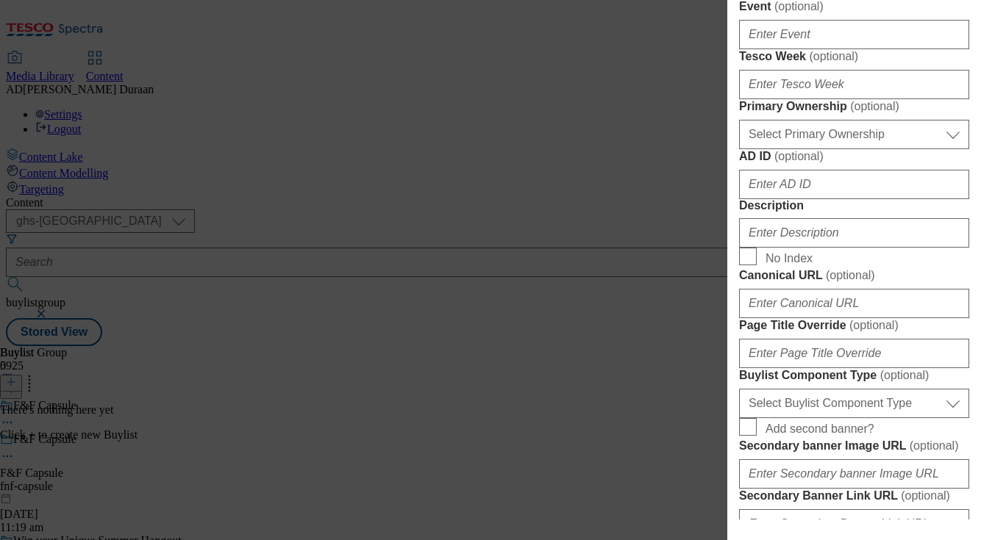
type input "Capsule"
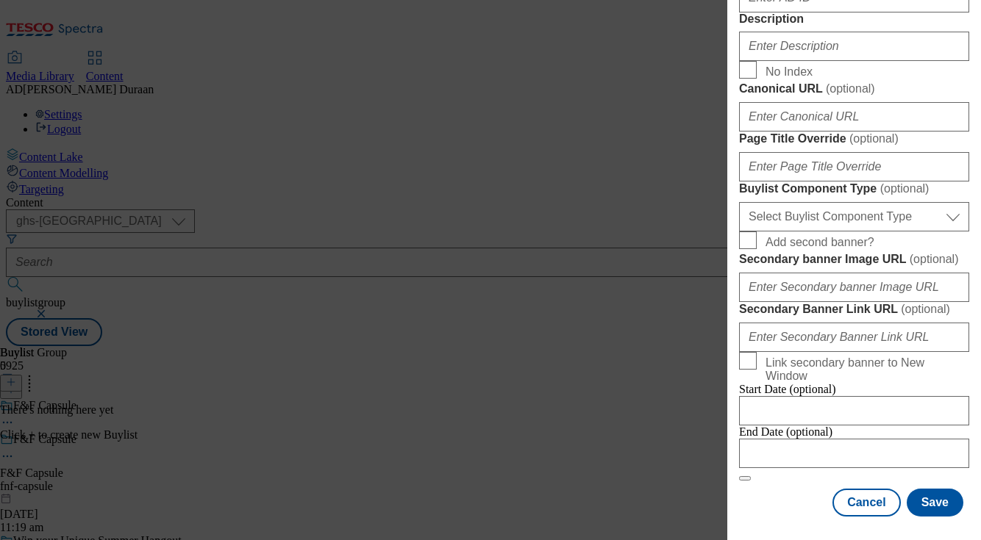
scroll to position [930, 0]
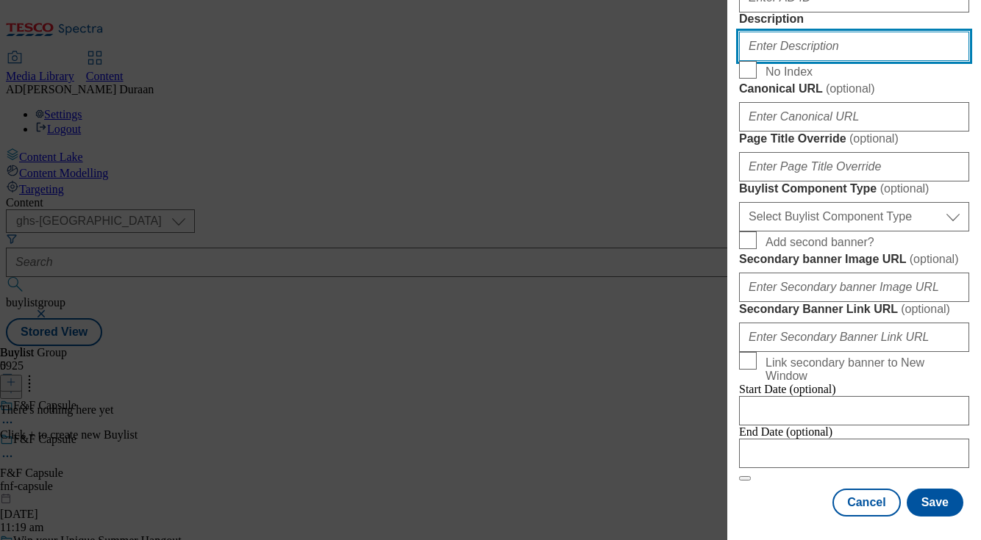
paste input "Introducing F&F Capsule: a curated collection of perfect staple pieces made for…"
type input "Introducing F&F Capsule: a curated collection of perfect staple pieces made for…"
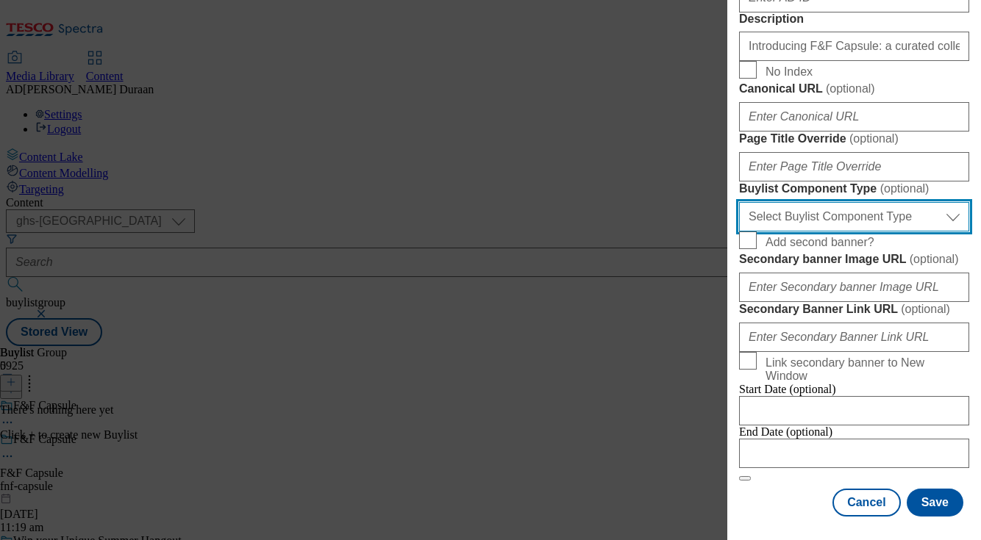
click at [877, 202] on select "Select Buylist Component Type Banner Competition Header Meal" at bounding box center [854, 216] width 230 height 29
select select "Banner"
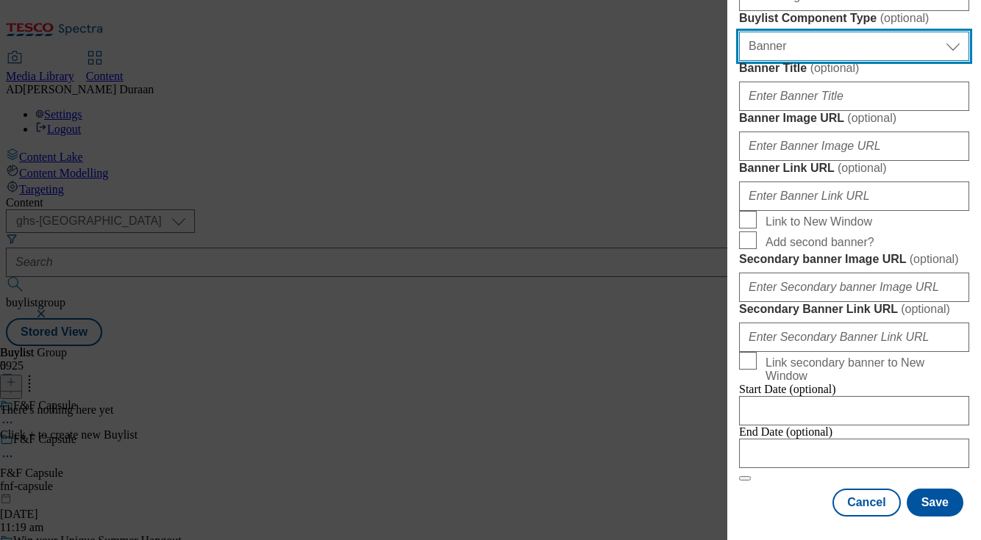
scroll to position [1267, 0]
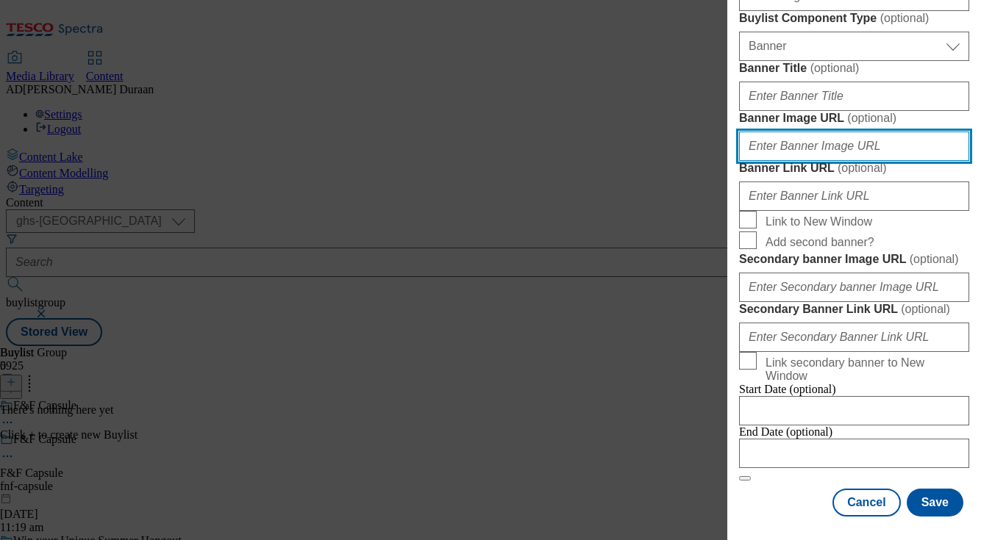
paste input "[URL][DOMAIN_NAME]"
type input "[URL][DOMAIN_NAME]"
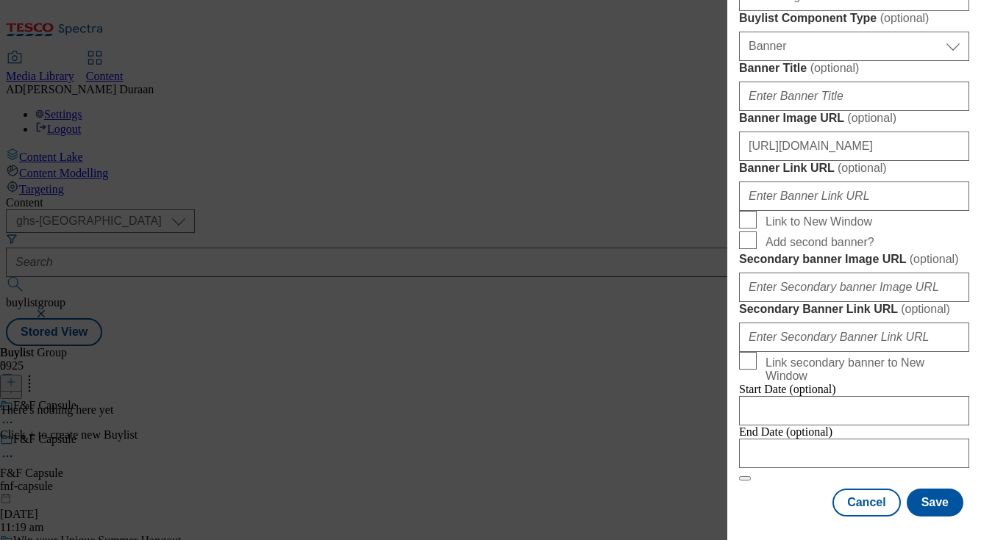
scroll to position [0, 0]
drag, startPoint x: 912, startPoint y: 243, endPoint x: 835, endPoint y: 234, distance: 77.0
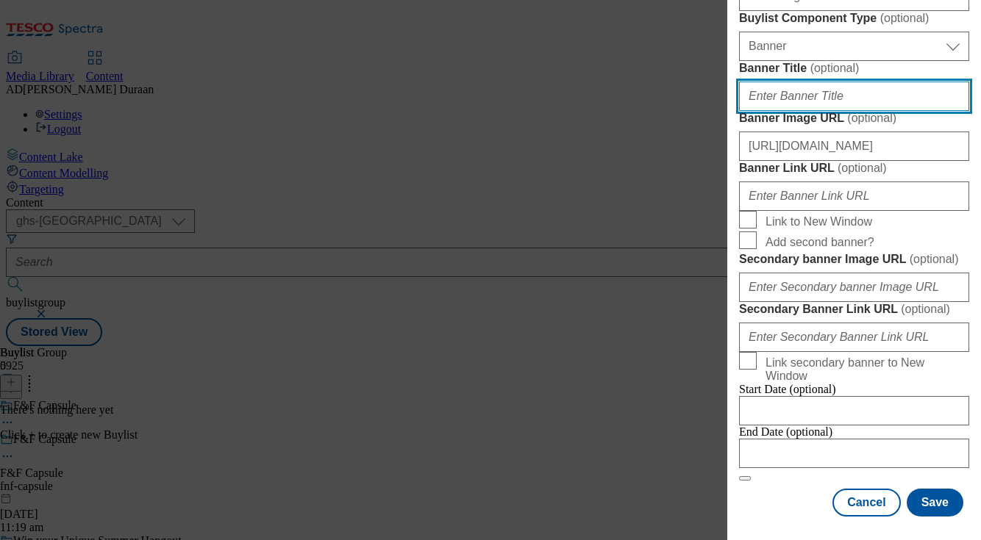
click at [771, 111] on input "Banner Title ( optional )" at bounding box center [854, 96] width 230 height 29
type input "F&F Capsule"
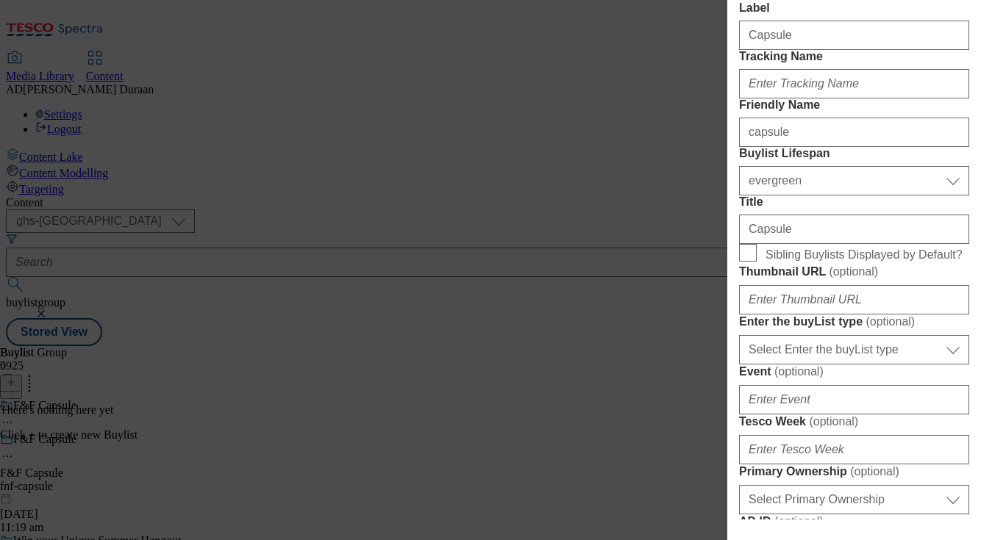
scroll to position [259, 0]
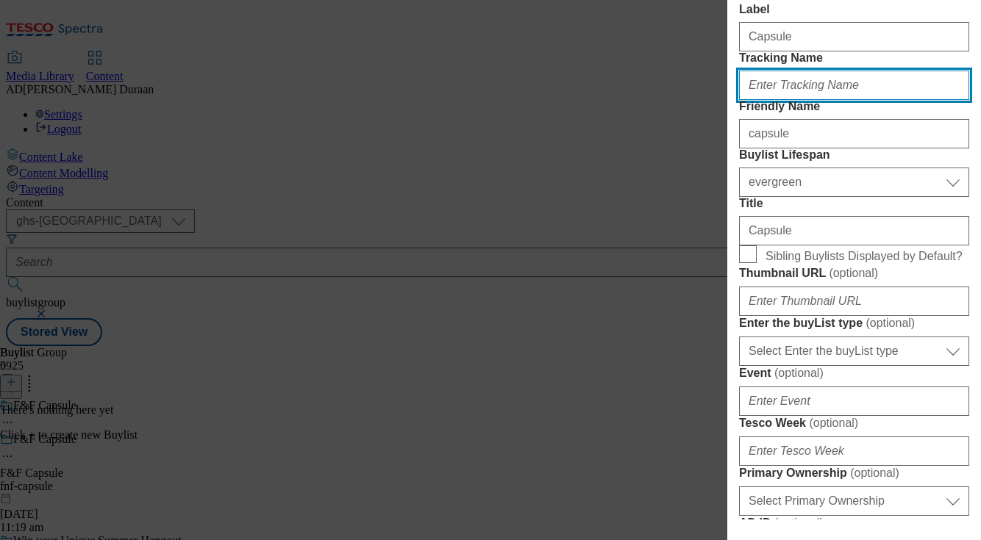
click at [757, 100] on input "Tracking Name" at bounding box center [854, 85] width 230 height 29
paste input "fnf_hub_perfect_pieces"
type input "fnf_hub_perfect_pieces"
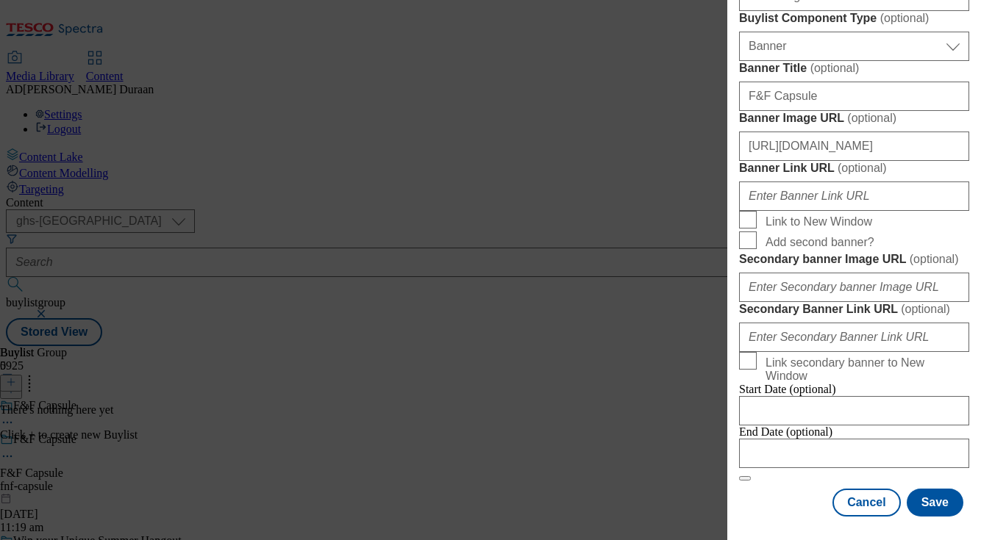
scroll to position [1602, 0]
click at [938, 504] on button "Save" at bounding box center [935, 503] width 57 height 28
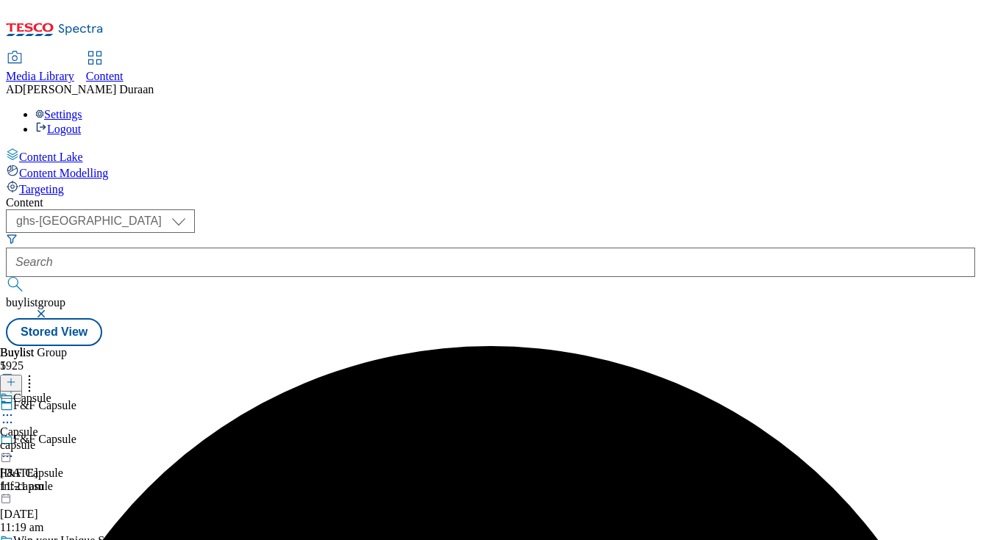
click at [51, 439] on div "capsule" at bounding box center [25, 445] width 51 height 13
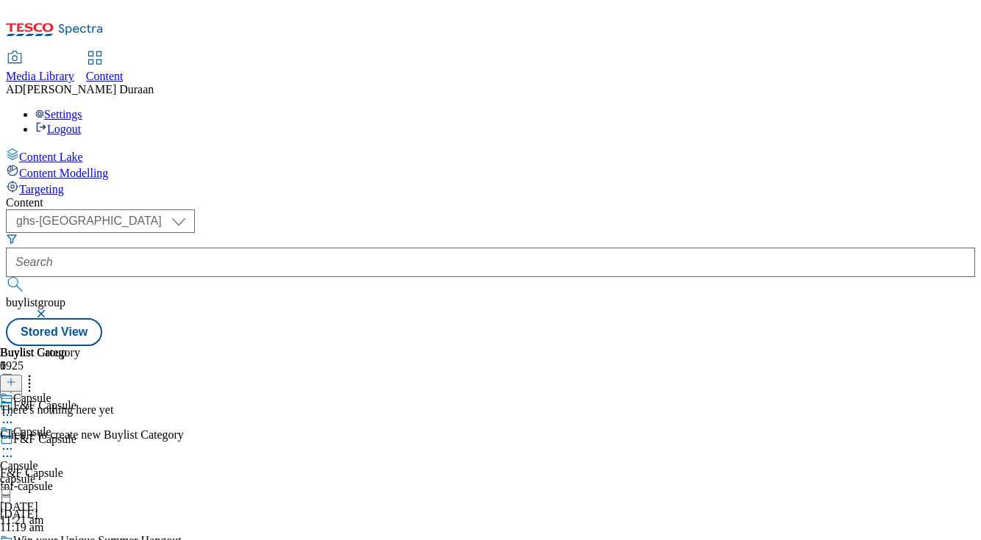
click at [15, 442] on icon at bounding box center [7, 449] width 15 height 15
click at [68, 471] on button "Edit" at bounding box center [48, 479] width 39 height 17
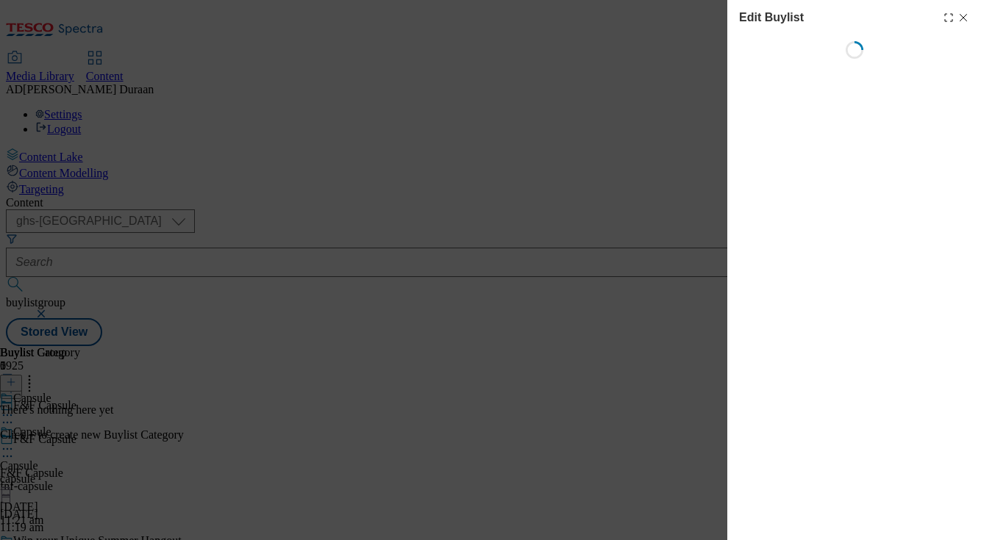
select select "evergreen"
select select "Banner"
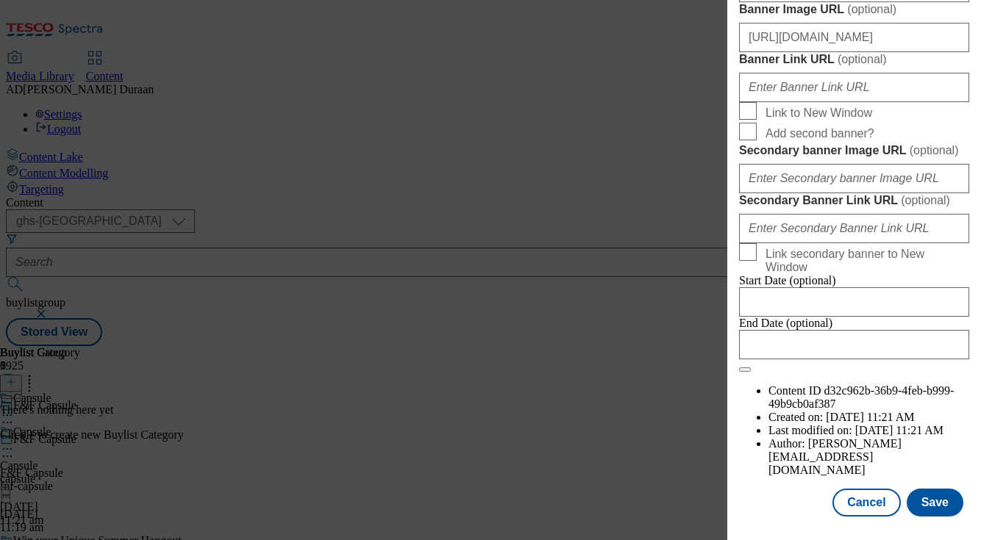
scroll to position [1382, 0]
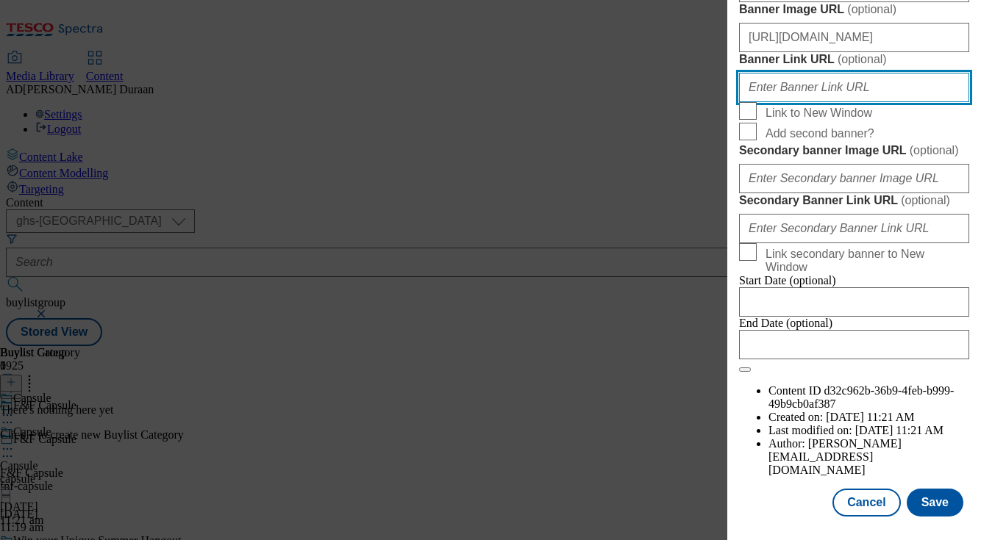
paste input "[URL][DOMAIN_NAME]"
type input "[URL][DOMAIN_NAME]"
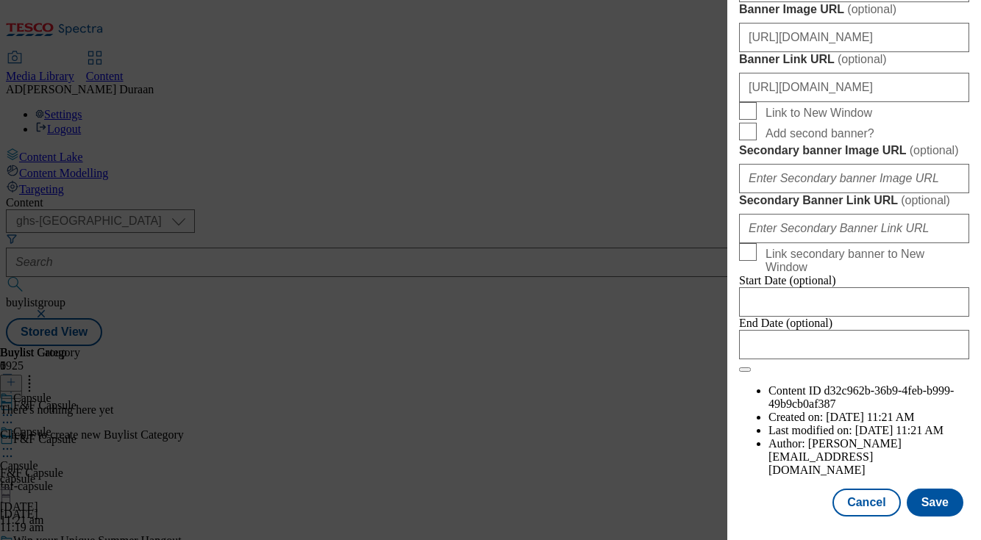
click at [943, 502] on button "Save" at bounding box center [935, 503] width 57 height 28
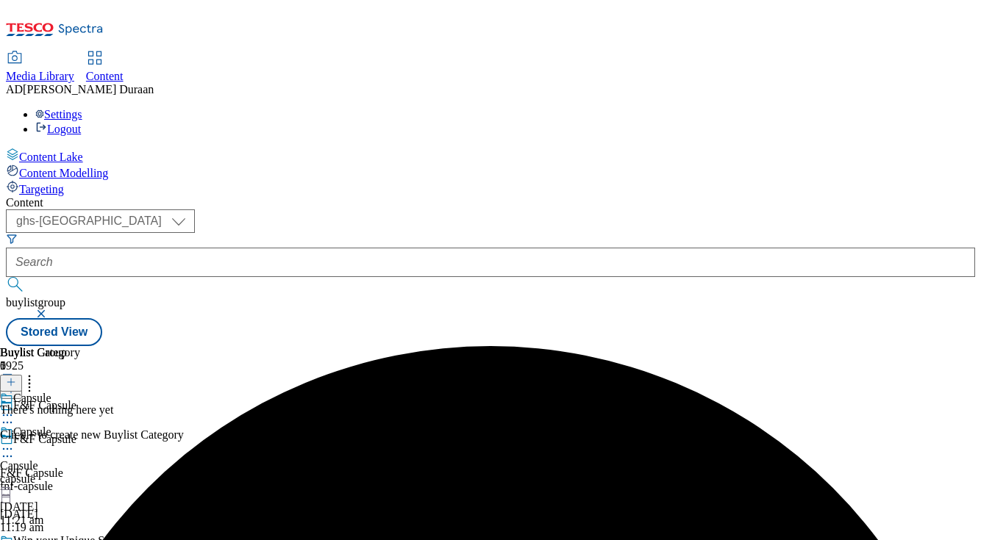
scroll to position [0, 52]
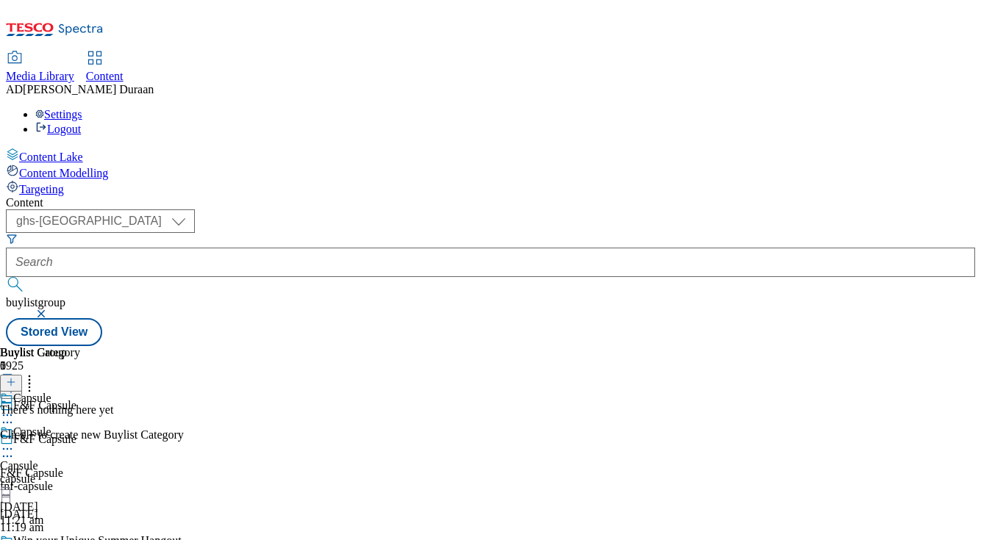
click at [11, 379] on line at bounding box center [11, 382] width 0 height 7
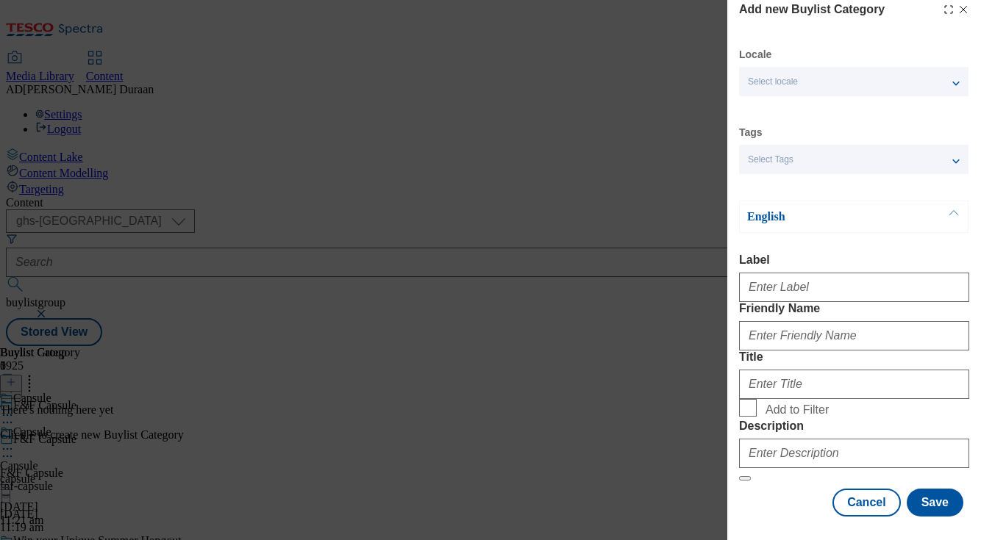
scroll to position [118, 0]
click at [822, 145] on div "Select Tags" at bounding box center [853, 159] width 229 height 29
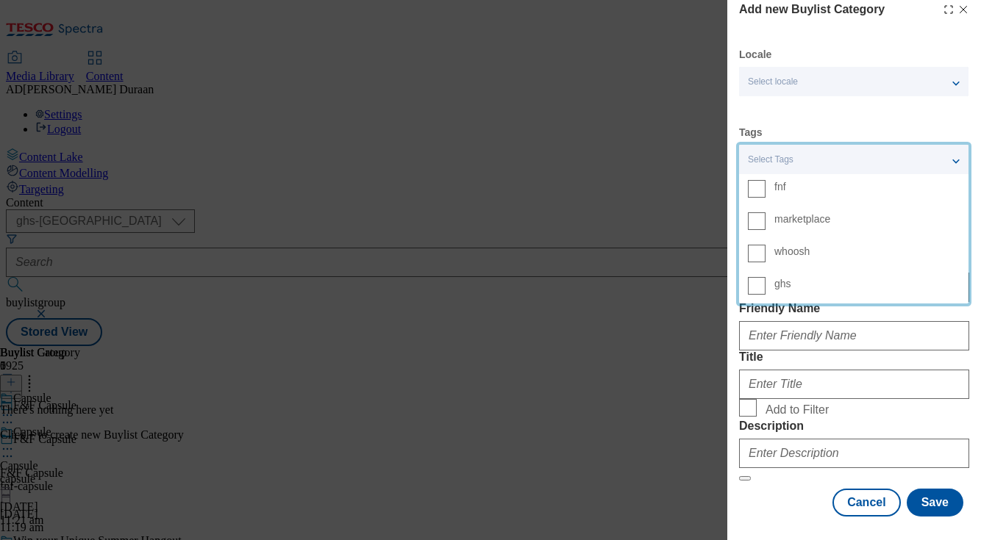
click at [809, 180] on span "fnf" at bounding box center [866, 186] width 185 height 13
click at [765, 180] on input "fnf" at bounding box center [757, 189] width 18 height 18
click at [946, 302] on label "Friendly Name" at bounding box center [854, 308] width 230 height 13
click at [946, 321] on input "Friendly Name" at bounding box center [854, 335] width 230 height 29
drag, startPoint x: 963, startPoint y: 219, endPoint x: 980, endPoint y: 222, distance: 17.2
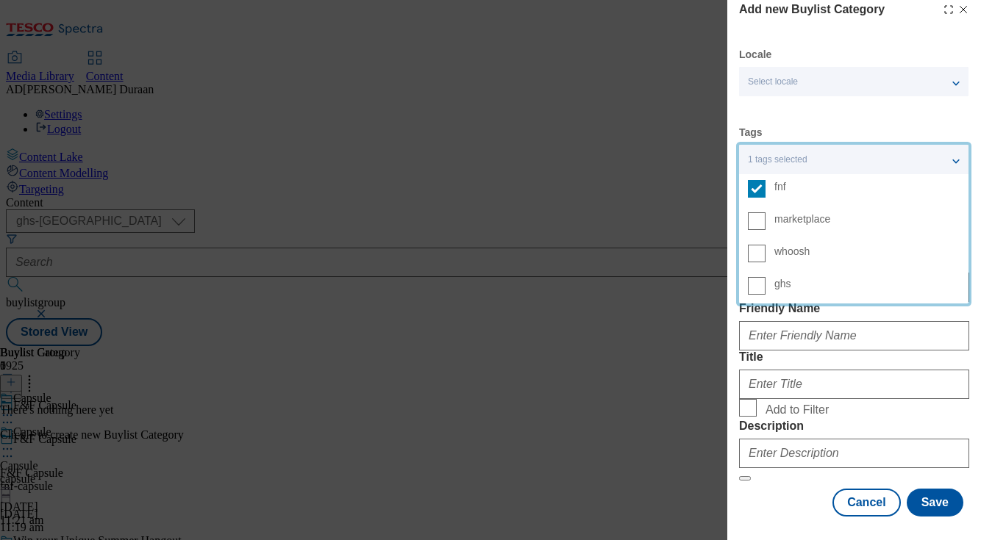
click at [963, 302] on label "Friendly Name" at bounding box center [854, 308] width 230 height 13
click at [963, 321] on input "Friendly Name" at bounding box center [854, 335] width 230 height 29
click at [968, 291] on form "Label Friendly Name Title Add to Filter Description" at bounding box center [854, 368] width 230 height 228
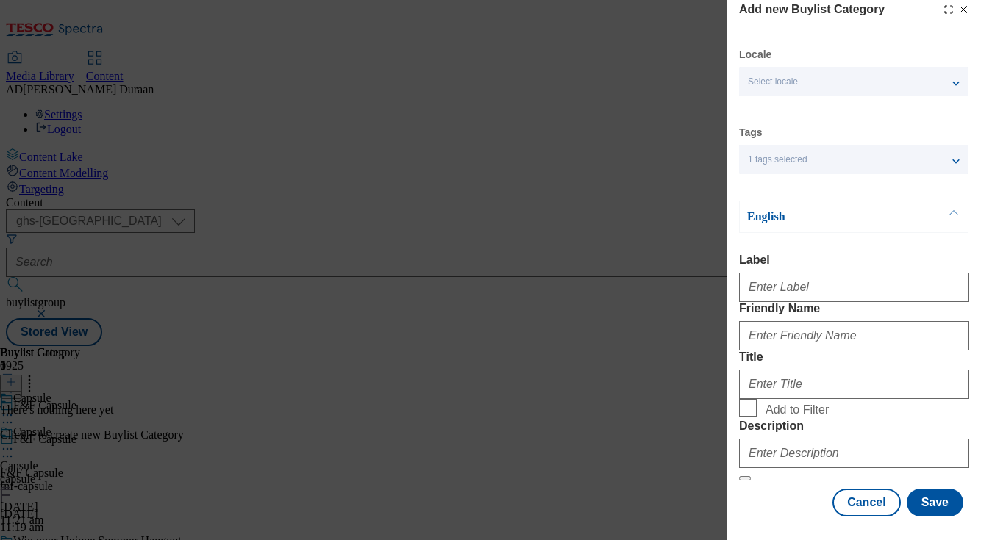
scroll to position [63, 0]
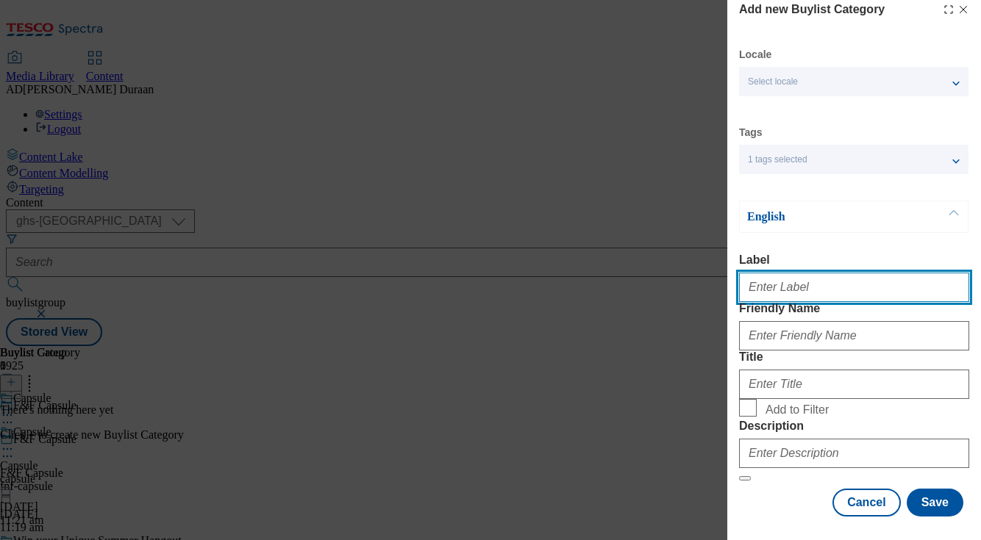
click at [782, 273] on input "Label" at bounding box center [854, 287] width 230 height 29
type input "F&F Capsule"
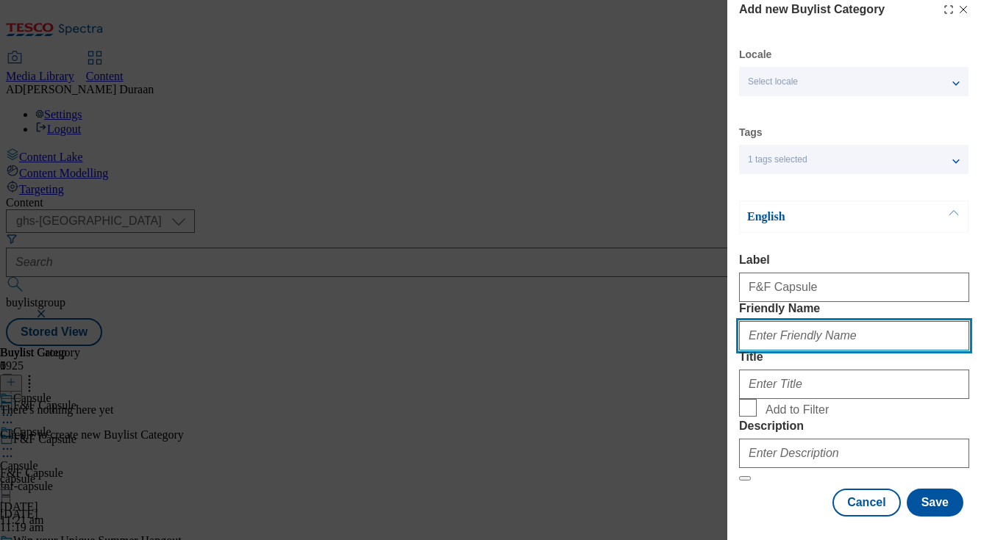
click at [777, 321] on input "Friendly Name" at bounding box center [854, 335] width 230 height 29
type input "all-products"
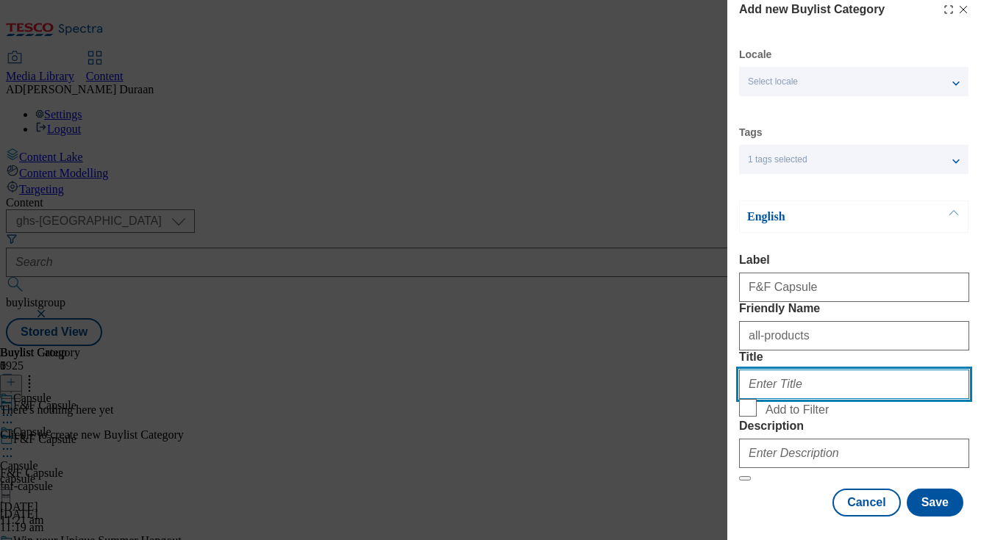
click at [793, 370] on input "Title" at bounding box center [854, 384] width 230 height 29
type input "F&F Capsule"
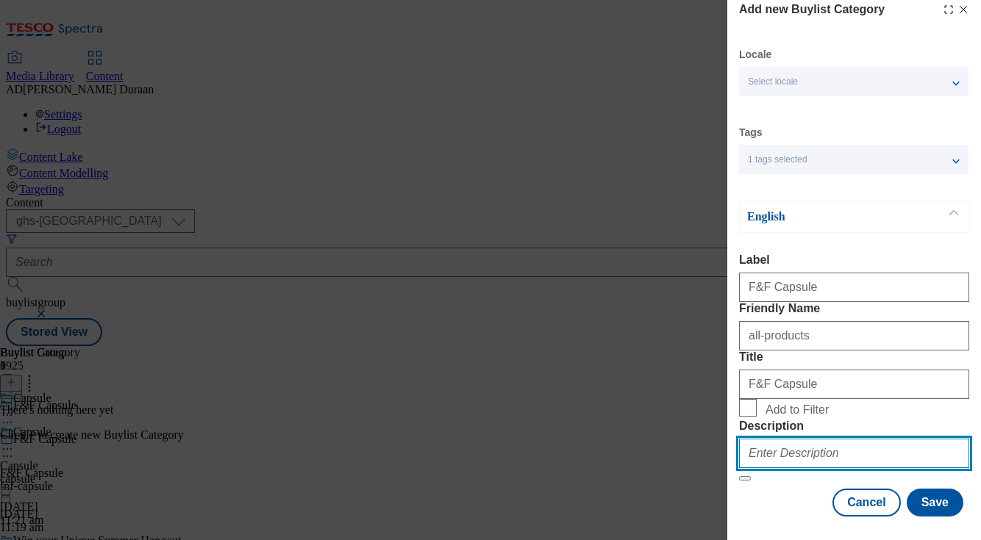
click at [781, 443] on input "Description" at bounding box center [854, 453] width 230 height 29
type input "test"
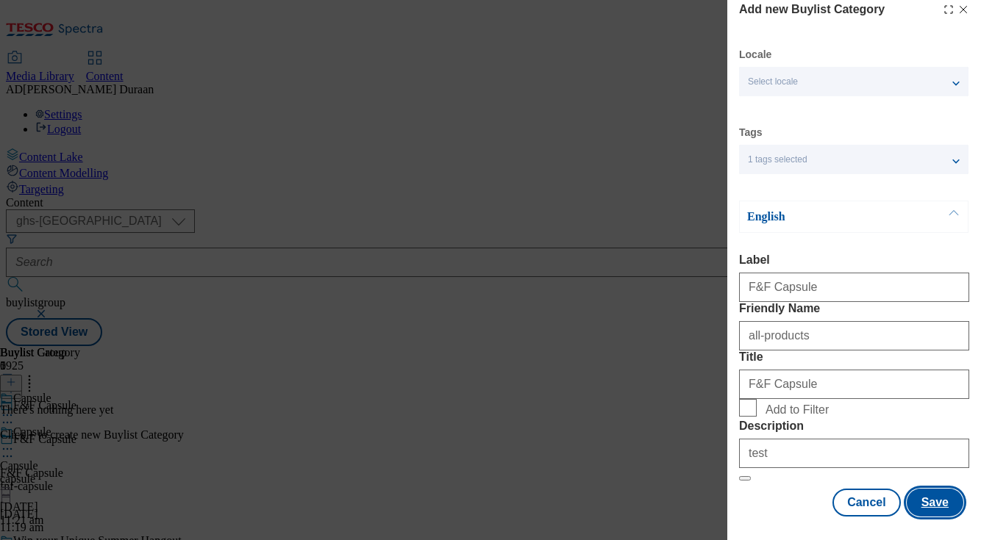
click at [940, 499] on button "Save" at bounding box center [935, 503] width 57 height 28
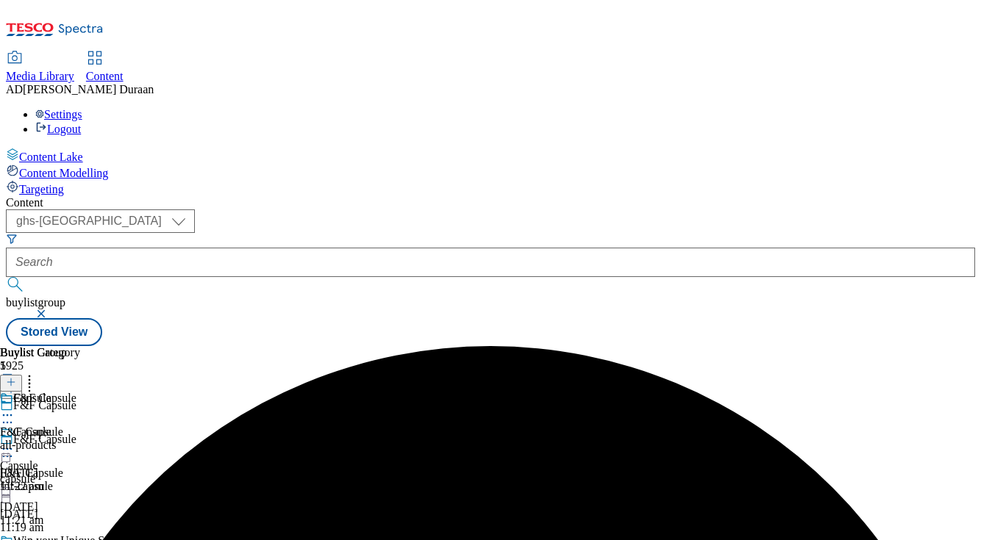
scroll to position [0, 52]
click at [80, 439] on div "all-products" at bounding box center [40, 445] width 80 height 13
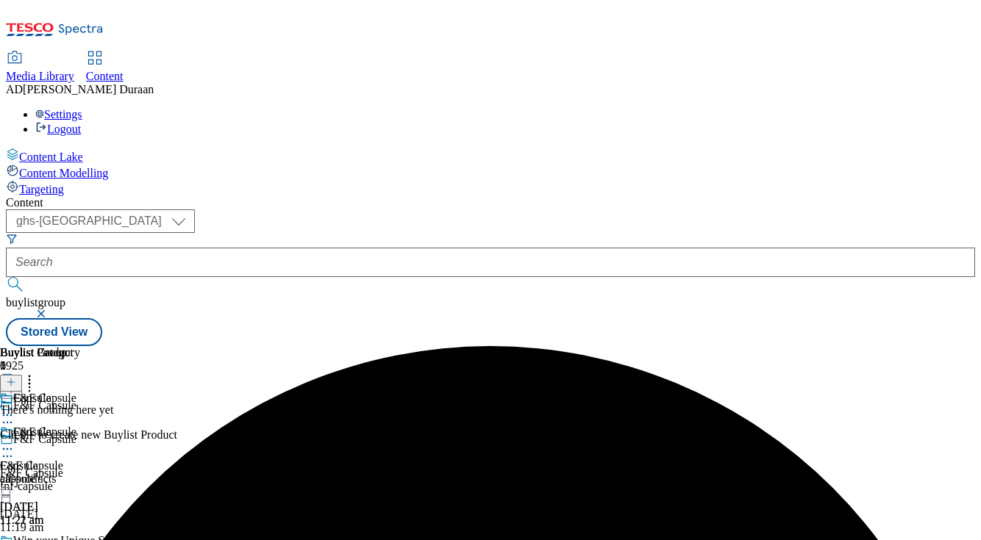
click at [16, 377] on icon at bounding box center [11, 382] width 10 height 10
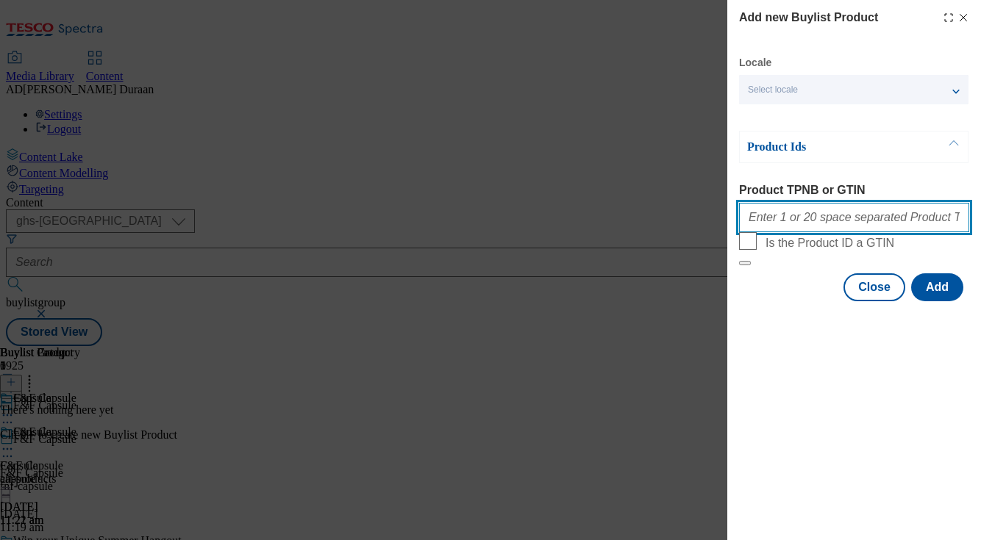
paste input "96443032 96504970 96761703 96798200 96749932 96737727 97108716 96554966 9651749…"
type input "96443032 96504970 96761703 96798200 96749932 96737727 97108716 96554966 9651749…"
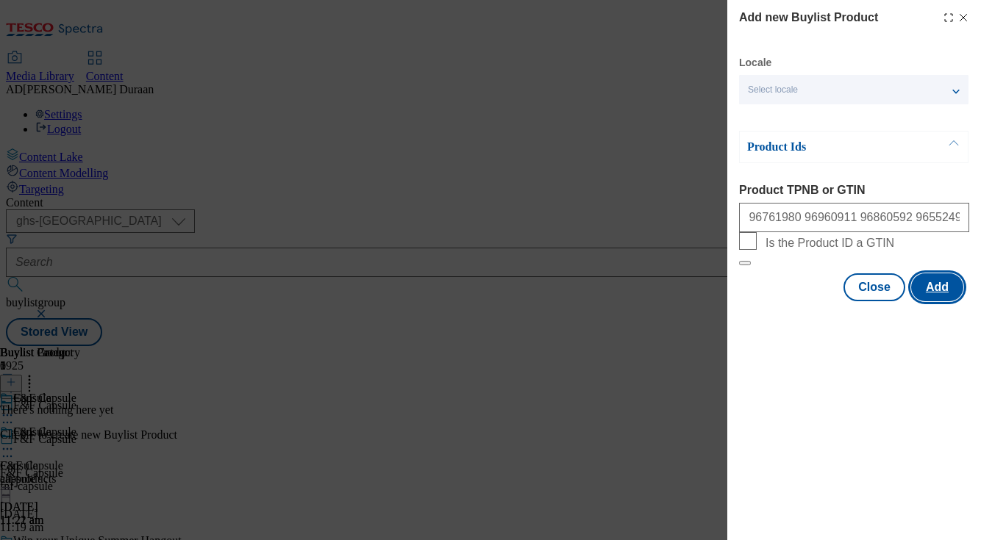
scroll to position [0, 0]
click at [946, 301] on button "Add" at bounding box center [937, 288] width 52 height 28
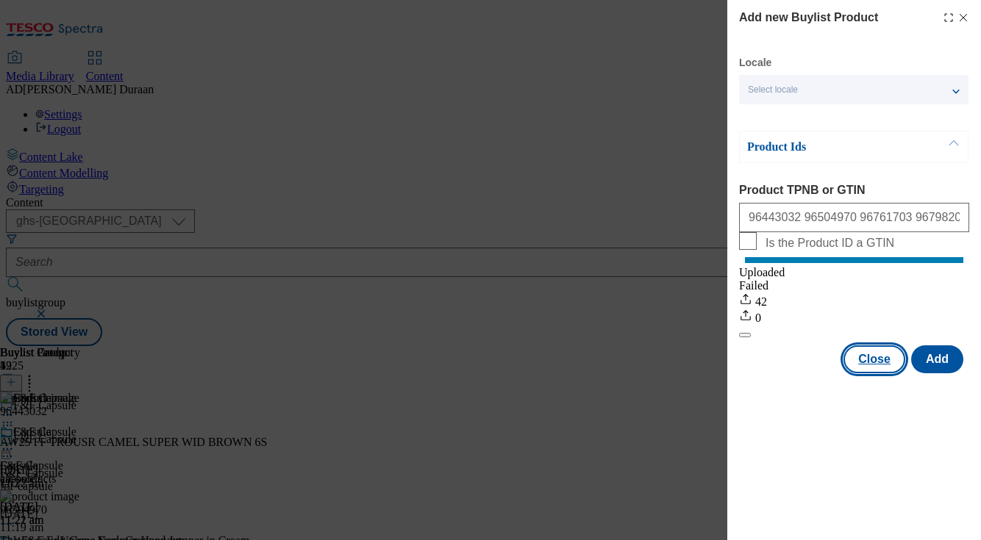
click at [877, 374] on button "Close" at bounding box center [874, 360] width 62 height 28
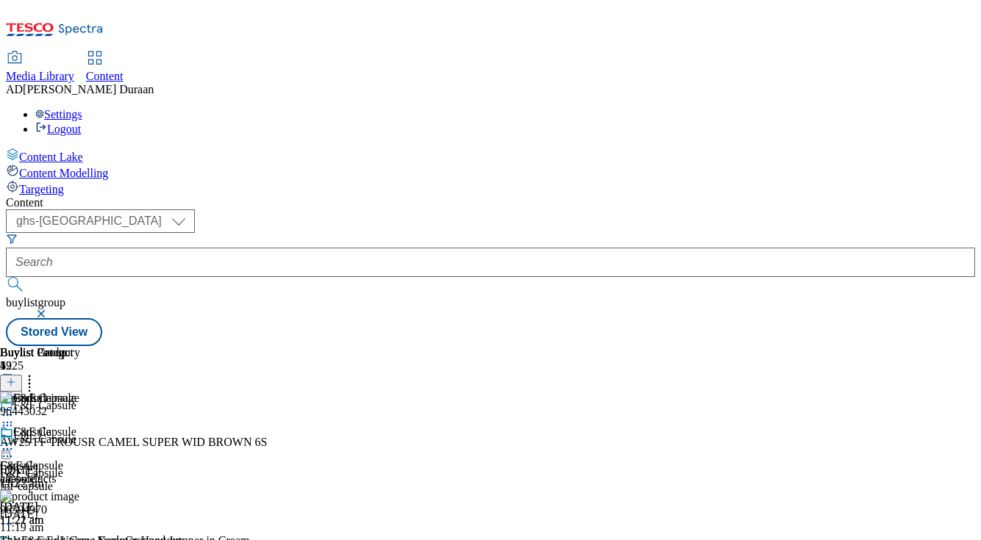
scroll to position [0, 324]
click at [15, 442] on icon at bounding box center [7, 449] width 15 height 15
click at [68, 471] on button "Edit" at bounding box center [48, 479] width 39 height 17
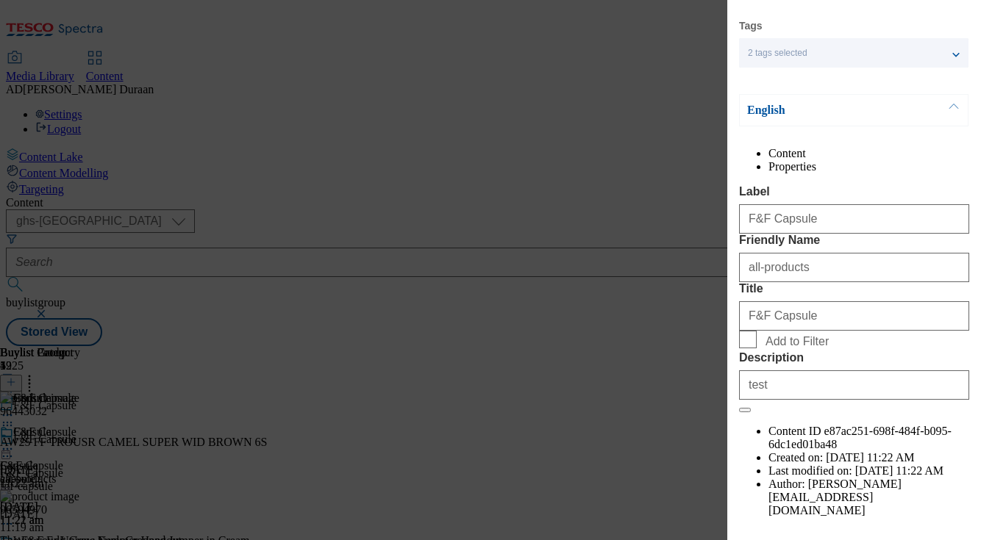
scroll to position [183, 0]
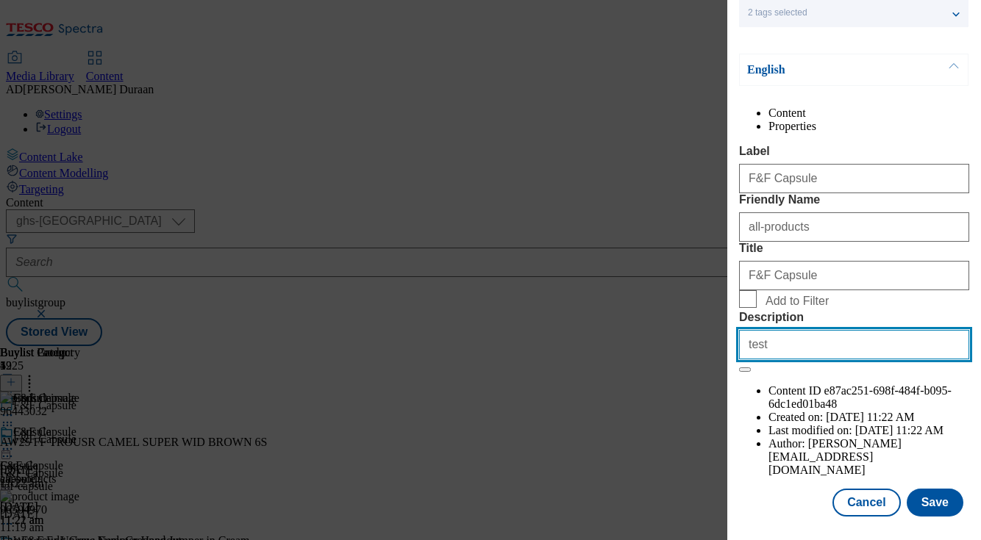
drag, startPoint x: 749, startPoint y: 444, endPoint x: 726, endPoint y: 440, distance: 23.8
click at [703, 439] on div "Edit Buylist Category Locale Select locale English Welsh Tags 2 tags selected f…" at bounding box center [490, 270] width 981 height 540
paste input "Introducing F&F Capsule: a curated collection of perfect staple pieces made for…"
type input "Introducing F&F Capsule: a curated collection of perfect staple pieces made for…"
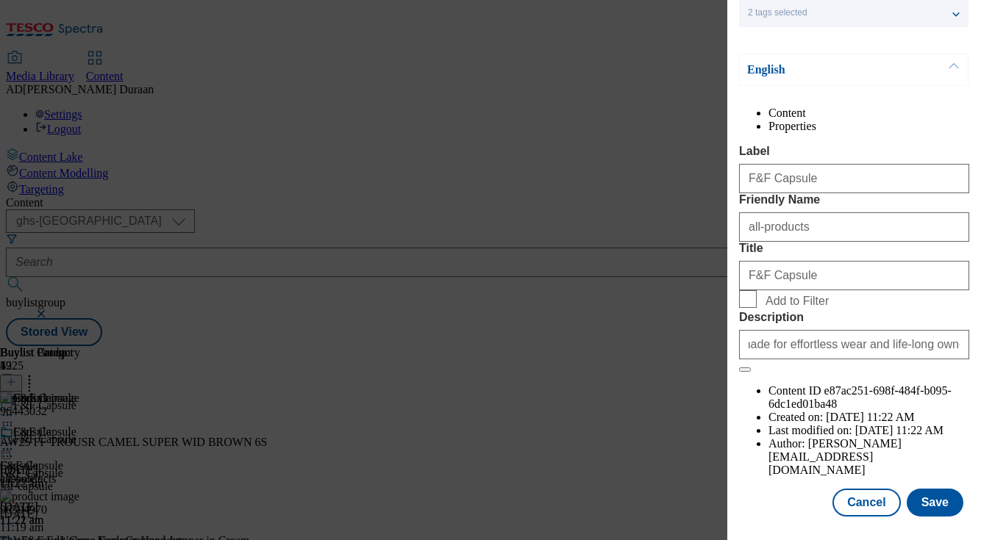
scroll to position [0, 0]
click at [776, 502] on div "Cancel Save" at bounding box center [854, 503] width 230 height 28
click at [940, 504] on button "Save" at bounding box center [935, 503] width 57 height 28
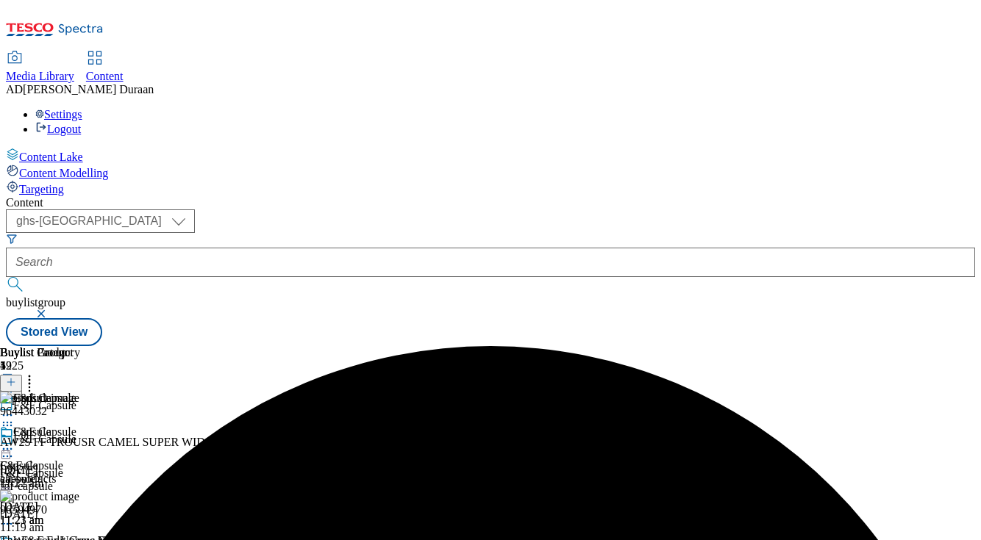
click at [9, 449] on circle at bounding box center [8, 450] width 2 height 2
click at [80, 540] on span "Preview" at bounding box center [63, 548] width 35 height 11
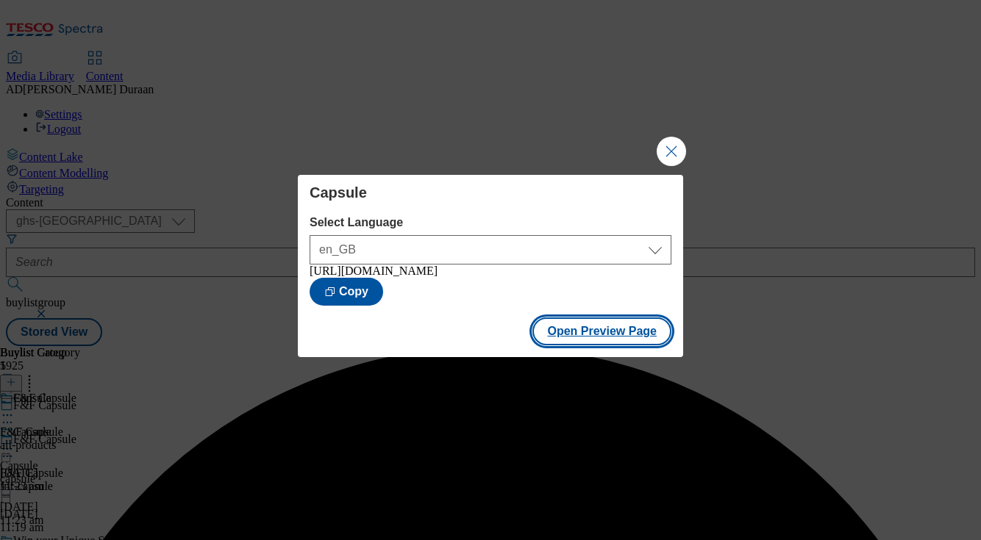
click at [602, 335] on button "Open Preview Page" at bounding box center [601, 332] width 139 height 28
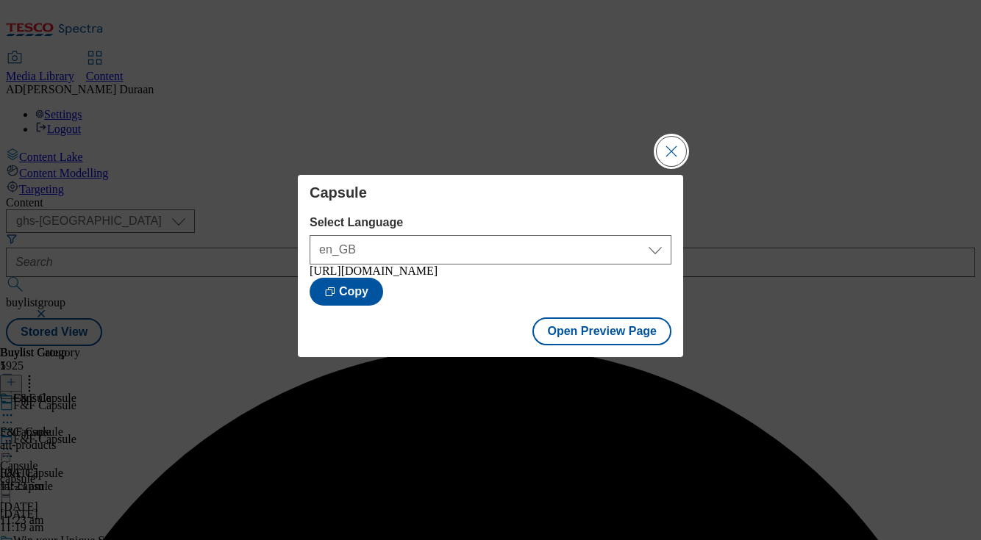
click at [679, 144] on button "Close Modal" at bounding box center [671, 151] width 29 height 29
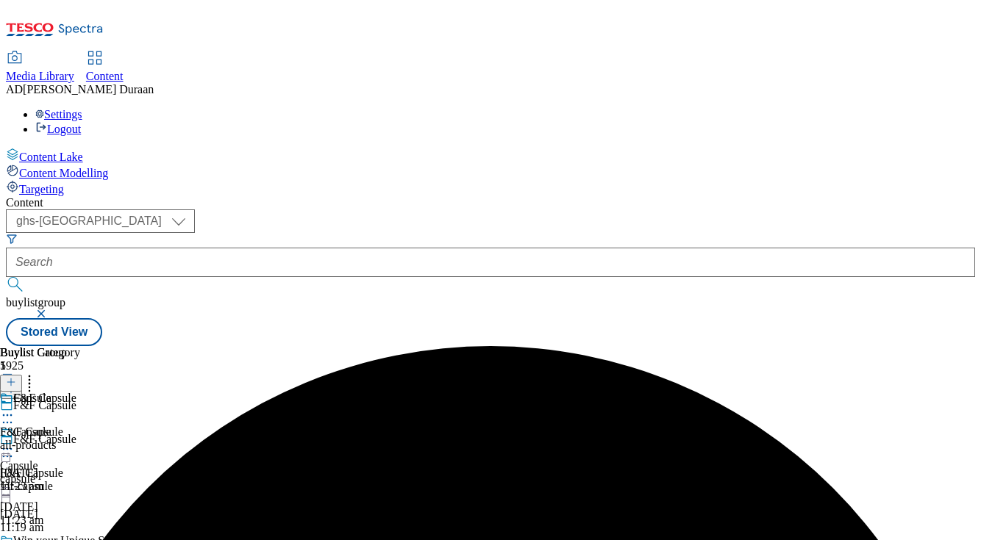
click at [15, 442] on icon at bounding box center [7, 449] width 15 height 15
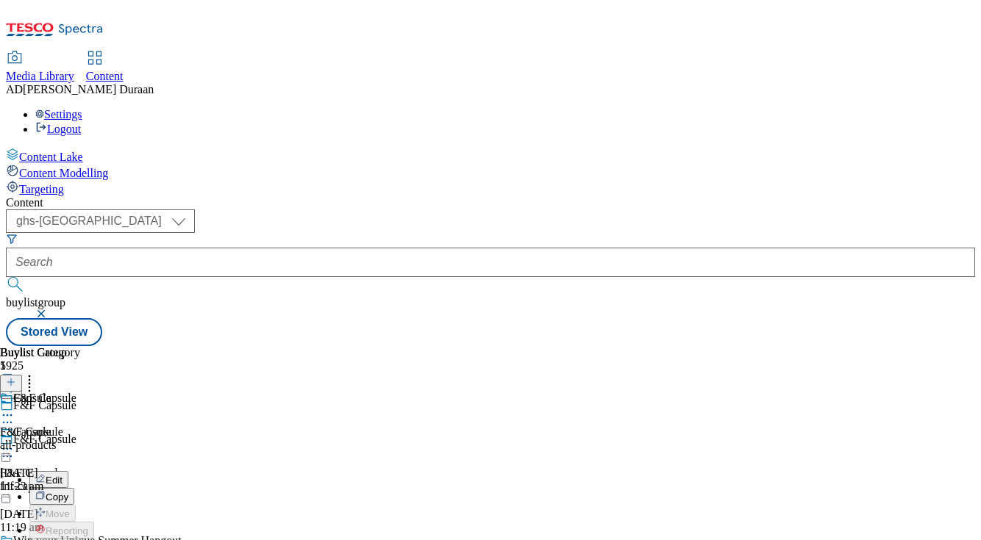
click at [68, 471] on button "Edit" at bounding box center [48, 479] width 39 height 17
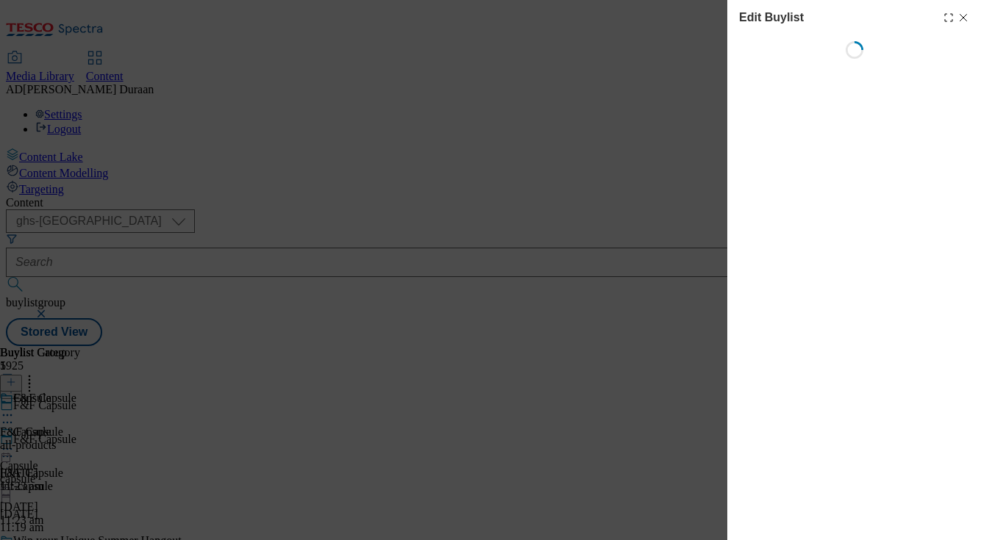
select select "evergreen"
select select "Banner"
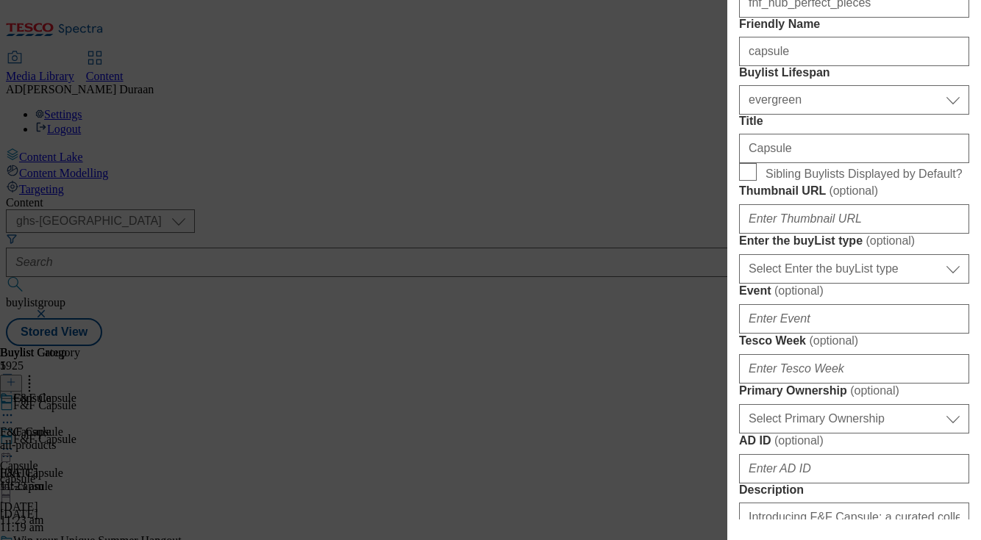
scroll to position [380, 0]
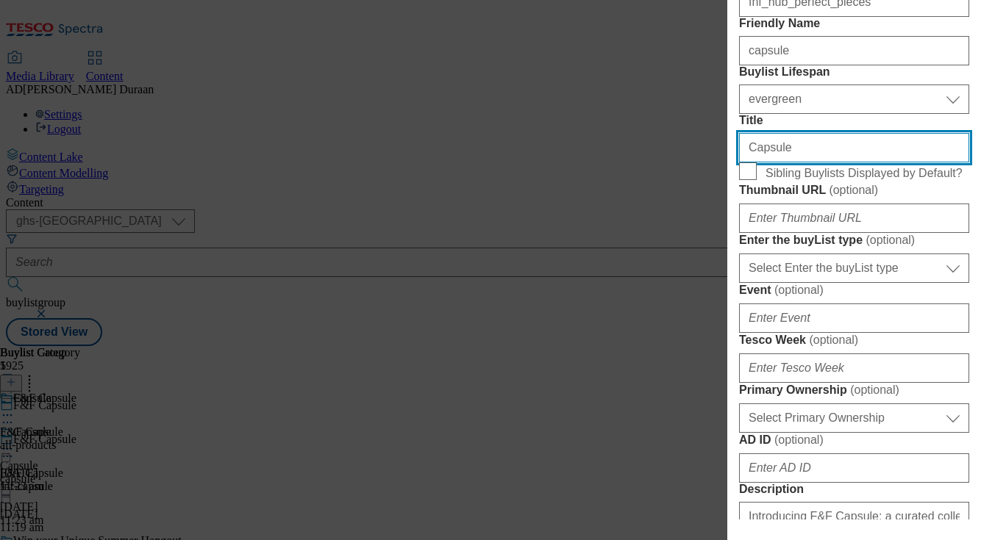
drag, startPoint x: 790, startPoint y: 278, endPoint x: 695, endPoint y: 276, distance: 95.6
click at [695, 276] on div "Edit Buylist Locale Select locale English Welsh Tags 2 tags selected fnf market…" at bounding box center [490, 270] width 981 height 540
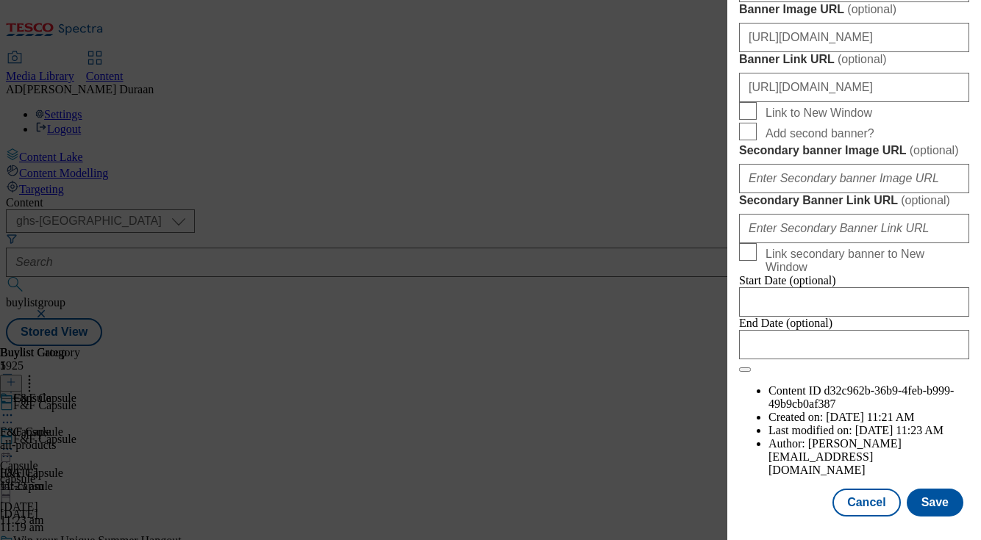
scroll to position [1666, 0]
type input "Explore the range"
click at [933, 503] on button "Save" at bounding box center [935, 503] width 57 height 28
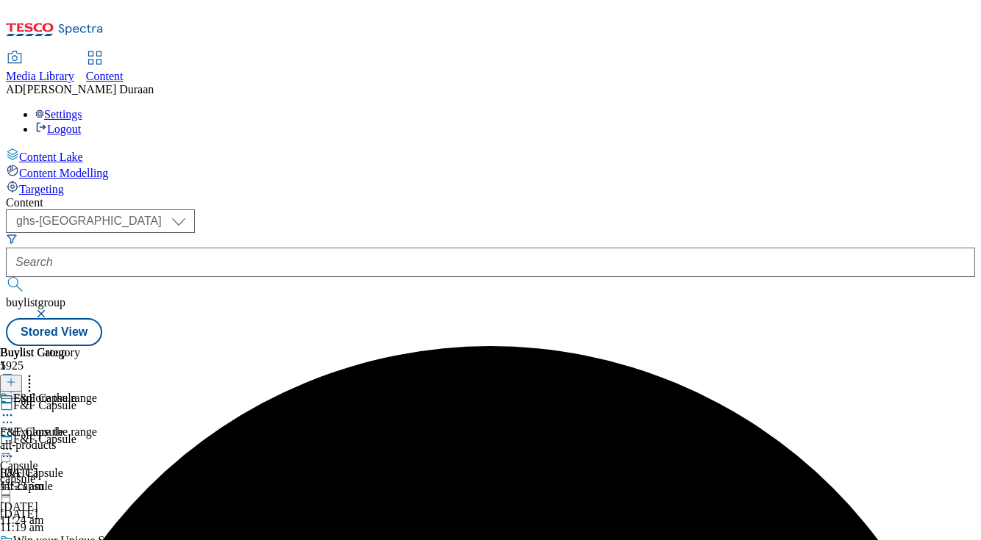
click at [15, 442] on icon at bounding box center [7, 449] width 15 height 15
click at [80, 540] on span "Preview" at bounding box center [63, 548] width 35 height 11
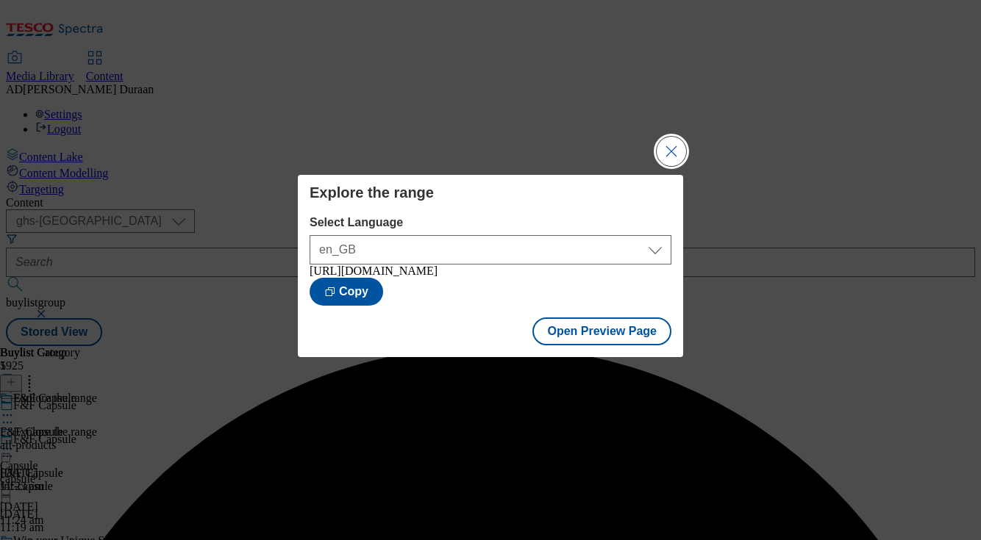
click at [671, 143] on button "Close Modal" at bounding box center [671, 151] width 29 height 29
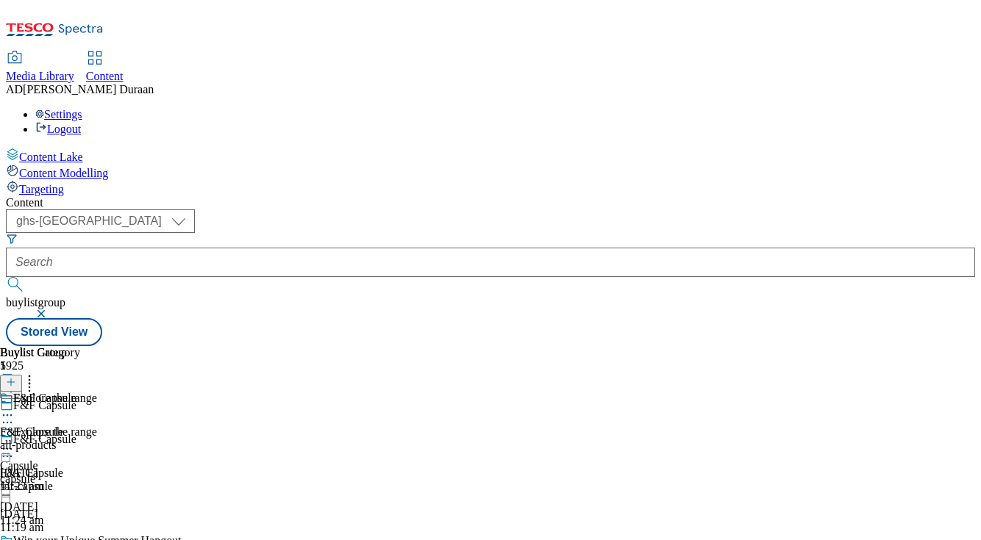
click at [13, 449] on circle at bounding box center [11, 450] width 2 height 2
click at [68, 471] on button "Edit" at bounding box center [48, 479] width 39 height 17
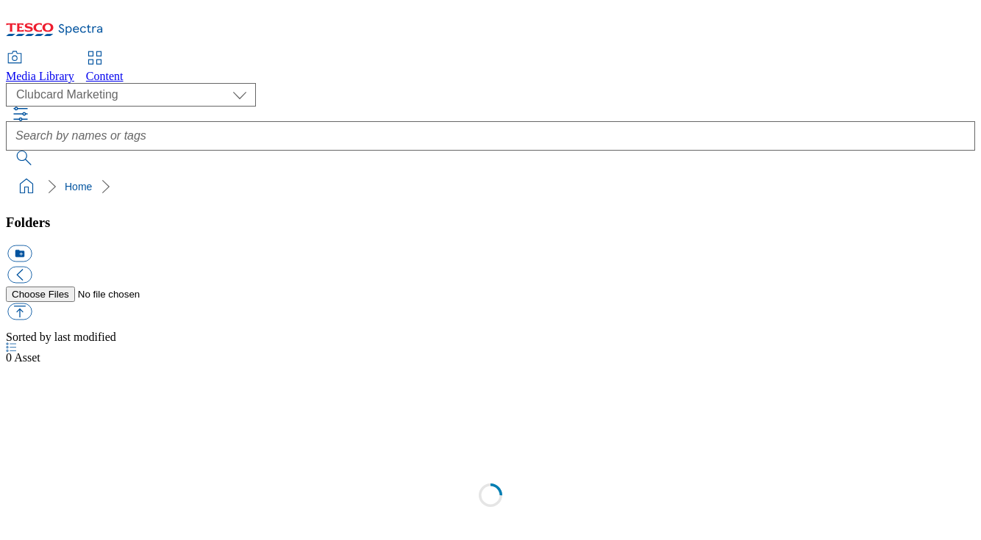
scroll to position [1, 0]
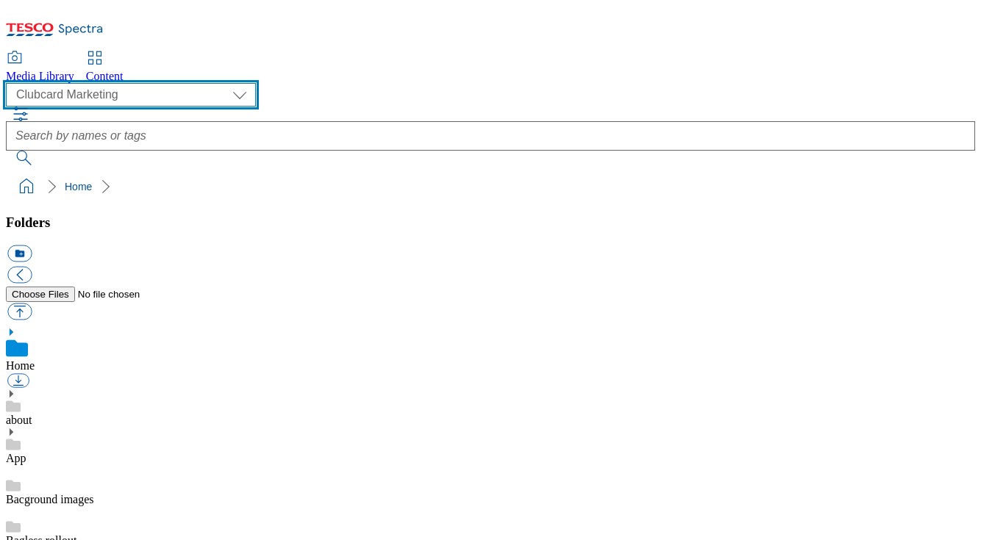
click at [129, 88] on select "Clubcard Marketing Dotcom UK GHS Marketing UK GHS Product UK GHS ROI iGHS Marke…" at bounding box center [131, 95] width 250 height 24
select select "flare-ghs-mktg"
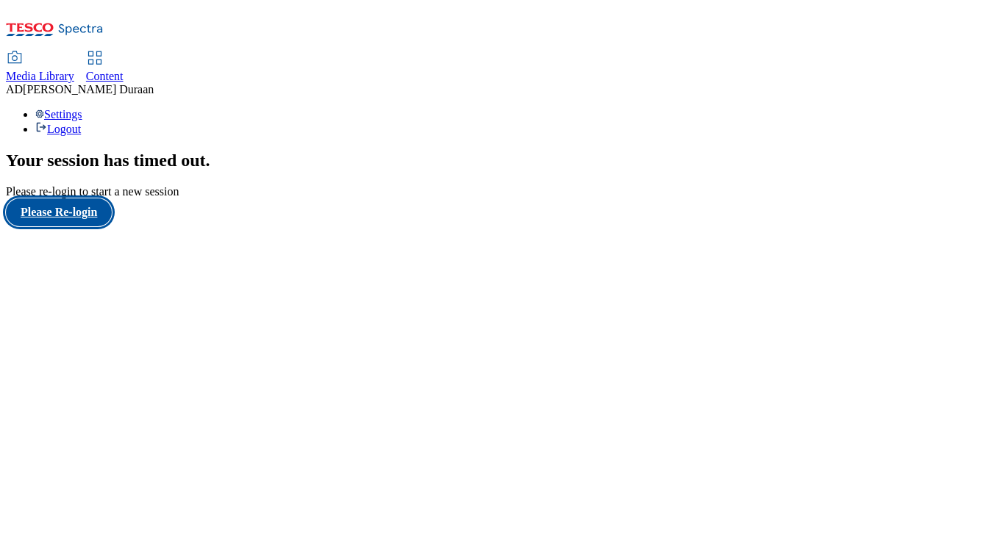
click at [101, 226] on button "Please Re-login" at bounding box center [59, 213] width 106 height 28
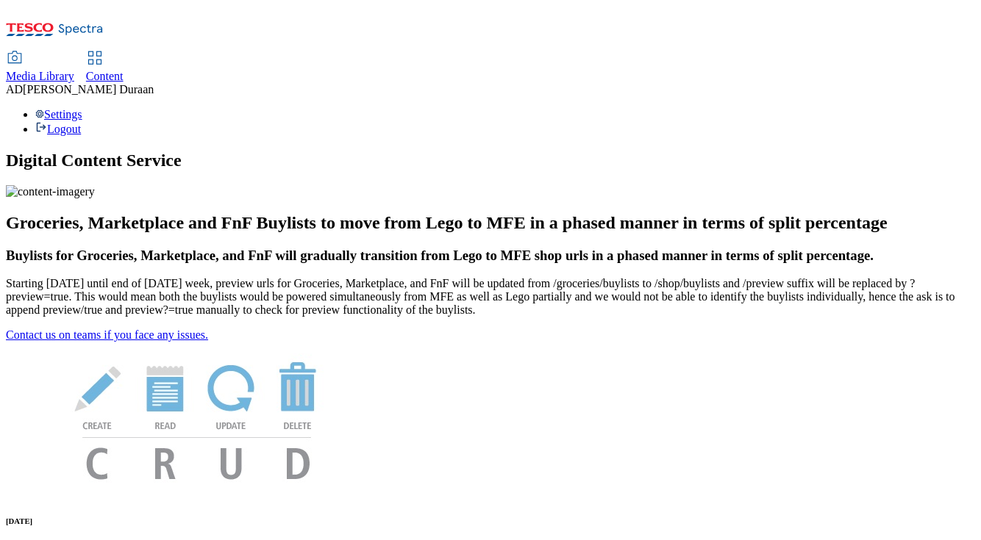
click at [124, 70] on span "Content" at bounding box center [105, 76] width 38 height 13
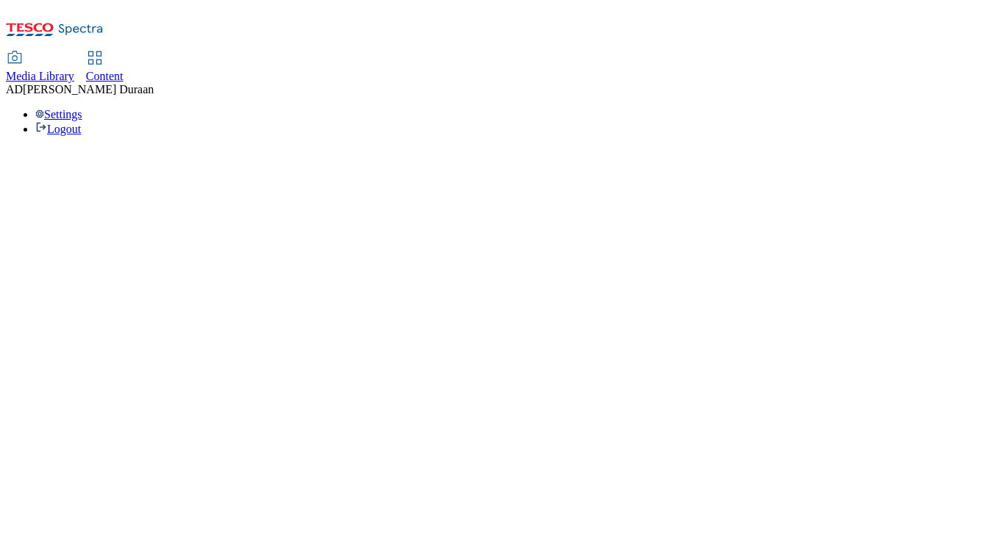
select select "ghs-[GEOGRAPHIC_DATA]"
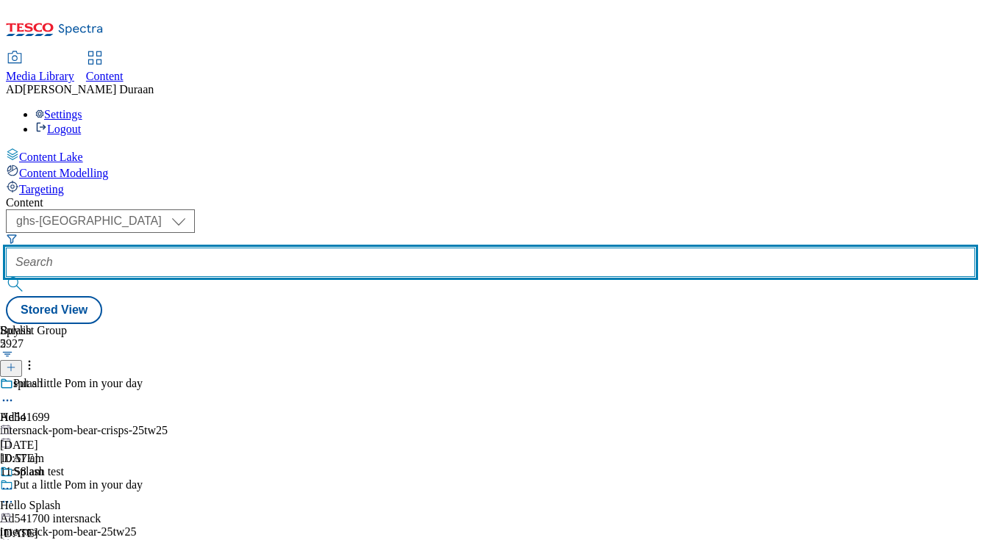
click at [339, 248] on input "text" at bounding box center [490, 262] width 969 height 29
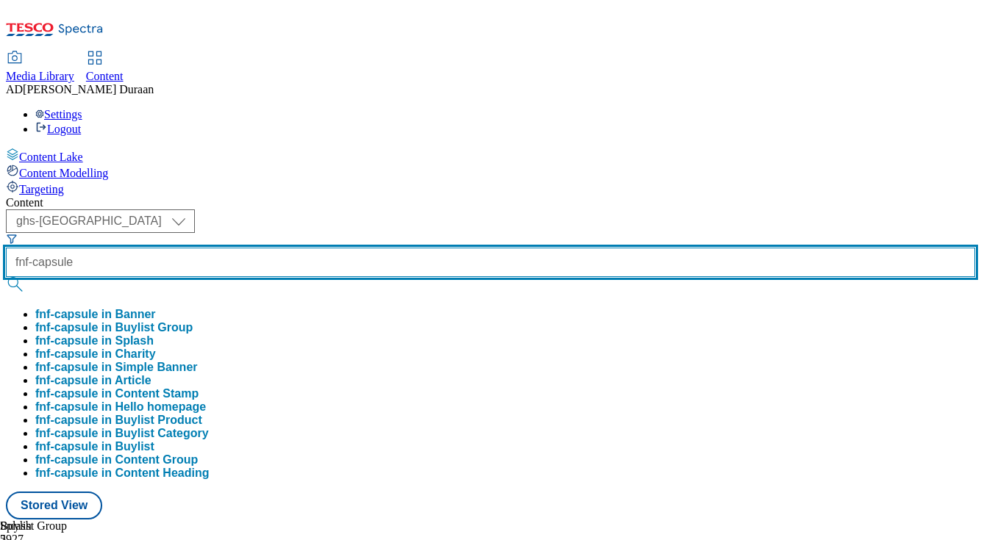
type input "fnf-capsule"
click at [6, 277] on button "submit" at bounding box center [16, 284] width 21 height 15
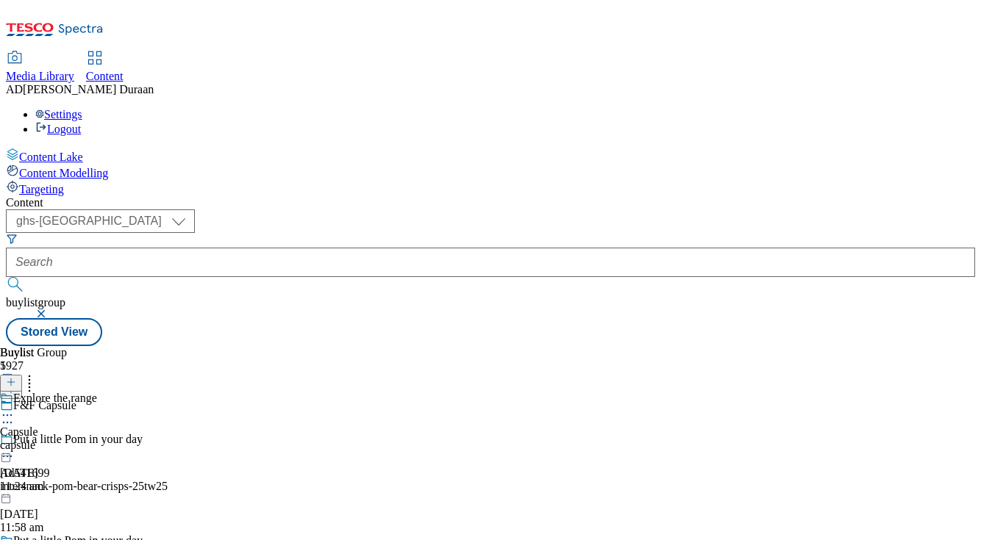
click at [97, 439] on div "capsule" at bounding box center [48, 445] width 97 height 13
click at [5, 449] on circle at bounding box center [4, 450] width 2 height 2
click at [63, 475] on span "Edit" at bounding box center [54, 480] width 17 height 11
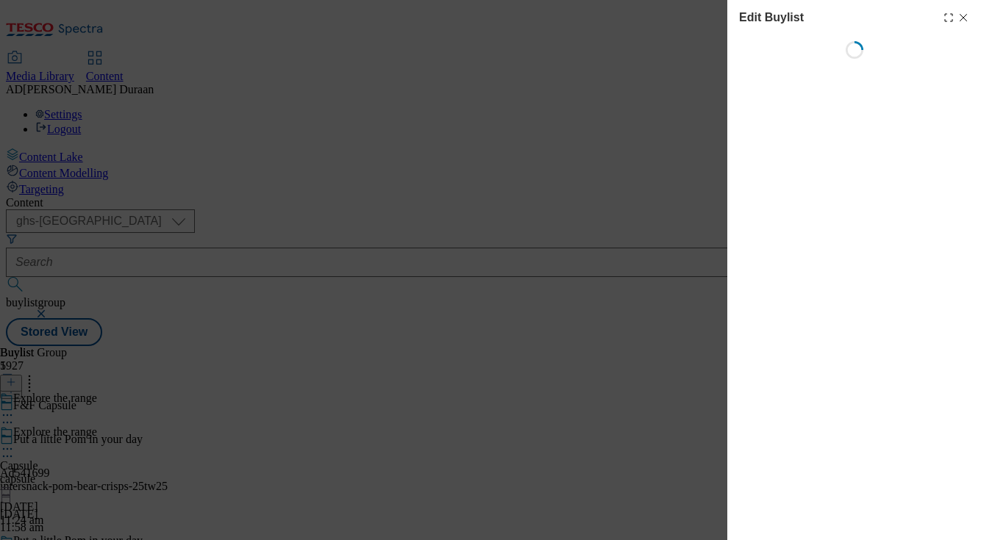
select select "evergreen"
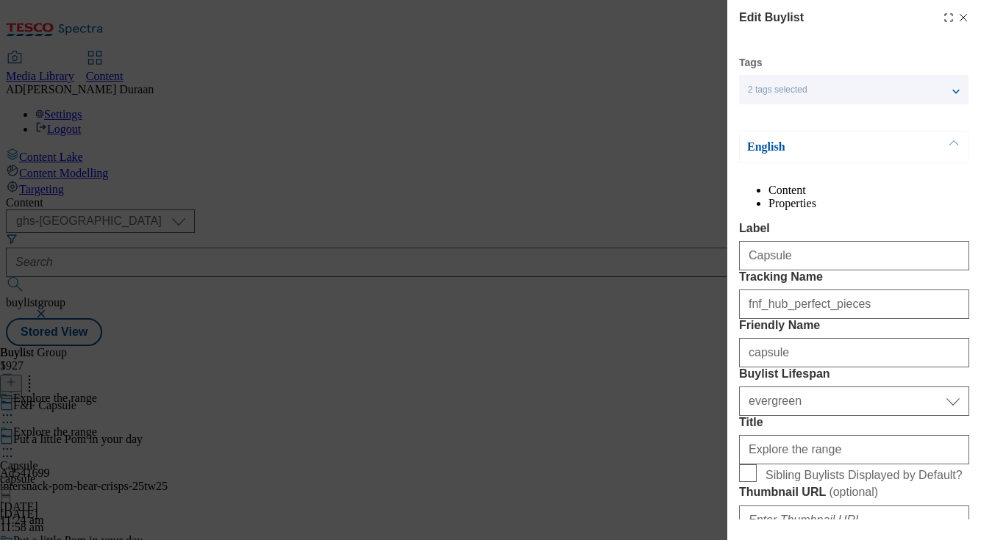
select select "Banner"
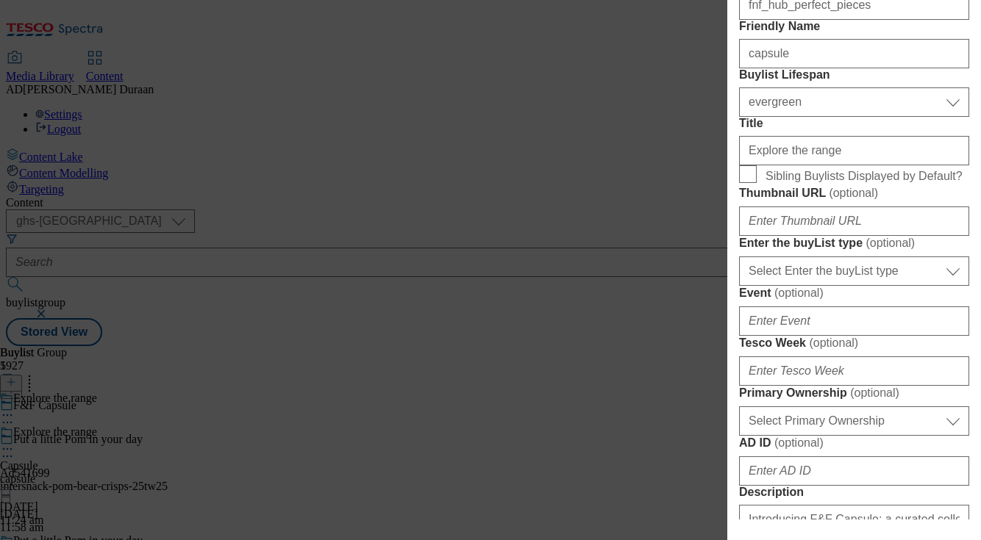
scroll to position [301, 0]
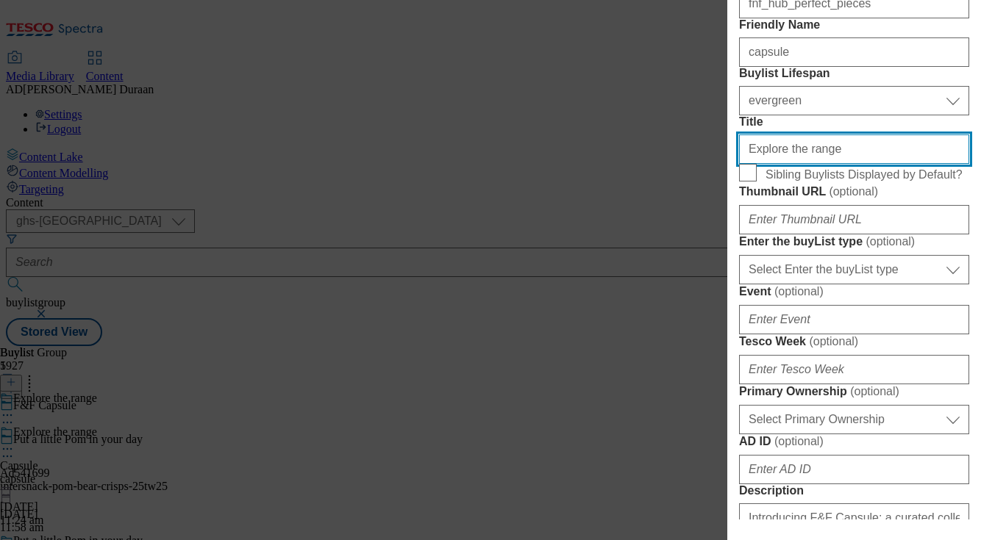
click at [825, 164] on input "Explore the range" at bounding box center [854, 149] width 230 height 29
type input "Explore the collection"
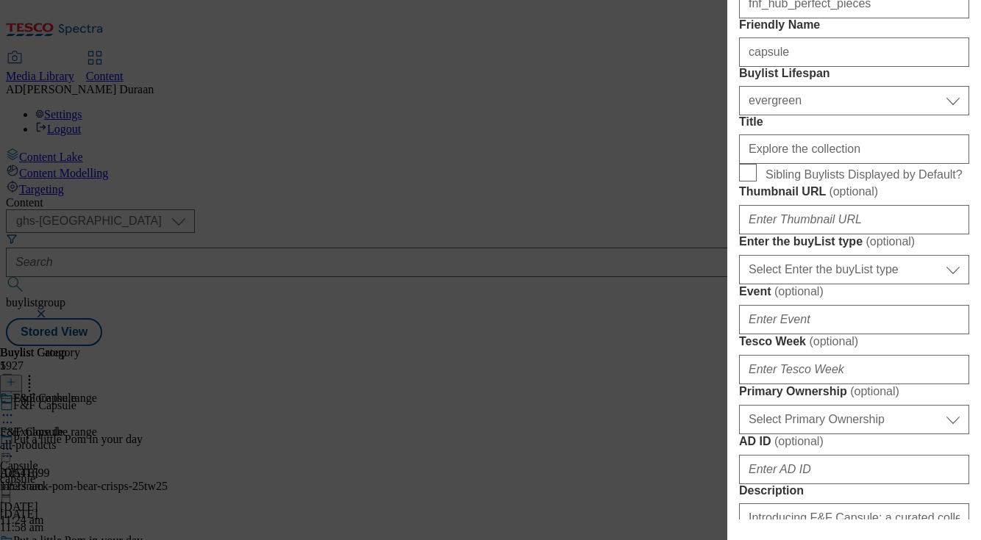
click at [846, 238] on form "Label Capsule Tracking Name fnf_hub_perfect_pieces Friendly Name capsule Buylis…" at bounding box center [854, 522] width 230 height 1203
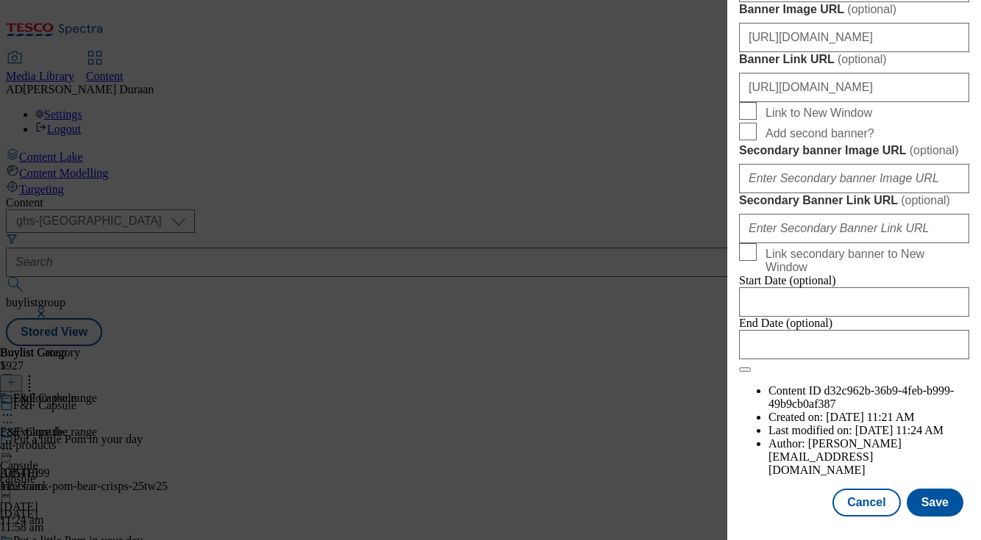
scroll to position [1588, 0]
click at [945, 503] on button "Save" at bounding box center [935, 503] width 57 height 28
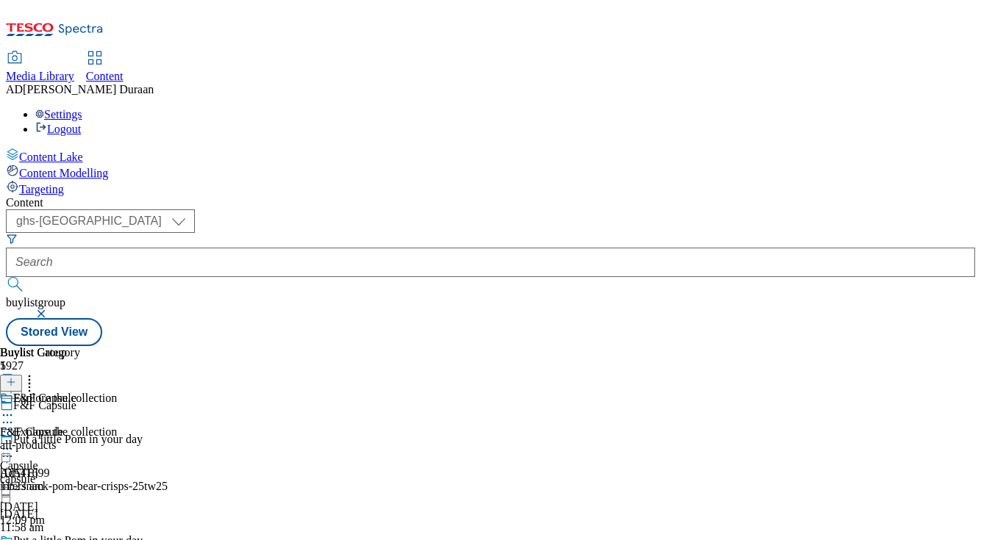
click at [15, 442] on icon at bounding box center [7, 449] width 15 height 15
click at [80, 540] on span "Preview" at bounding box center [63, 548] width 35 height 11
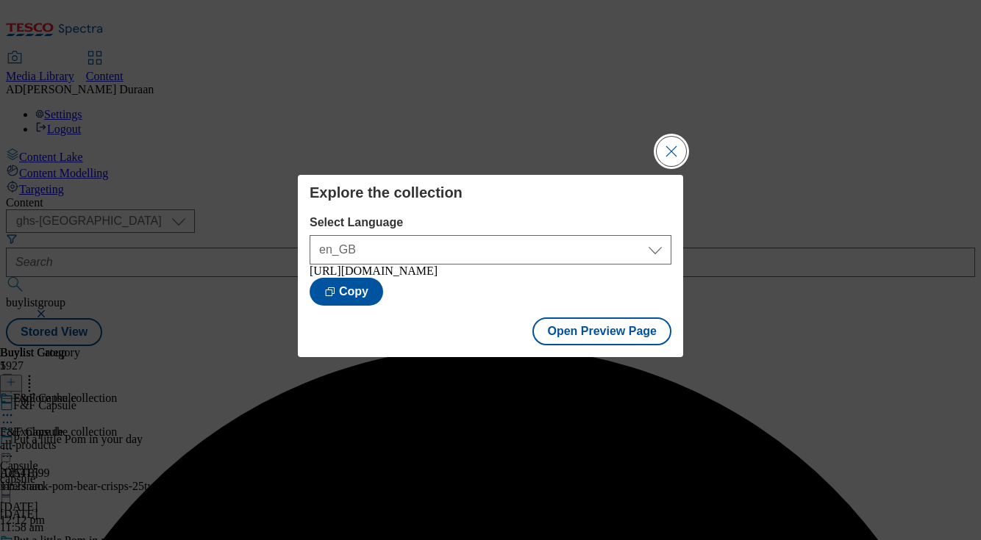
drag, startPoint x: 671, startPoint y: 147, endPoint x: 779, endPoint y: 1, distance: 181.9
click at [671, 146] on button "Close Modal" at bounding box center [671, 151] width 29 height 29
